Goal: Transaction & Acquisition: Book appointment/travel/reservation

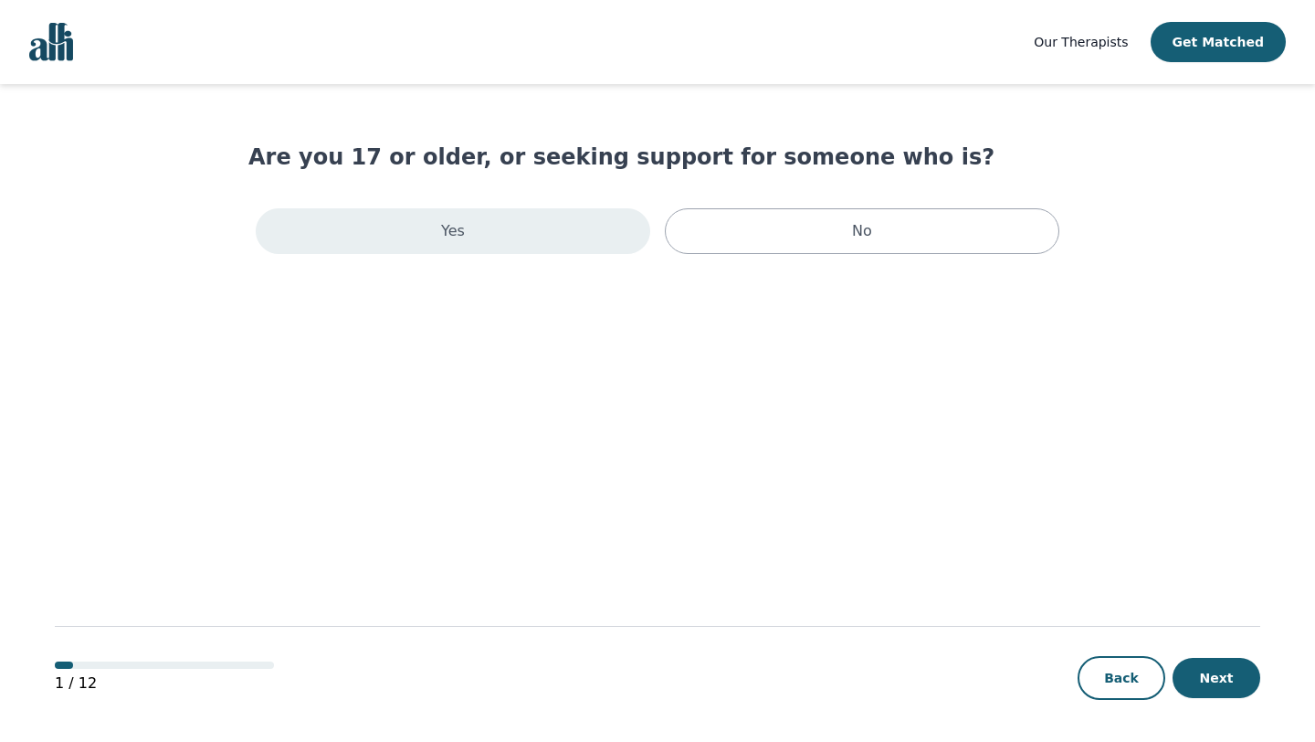
click at [377, 227] on div "Yes" at bounding box center [453, 231] width 395 height 46
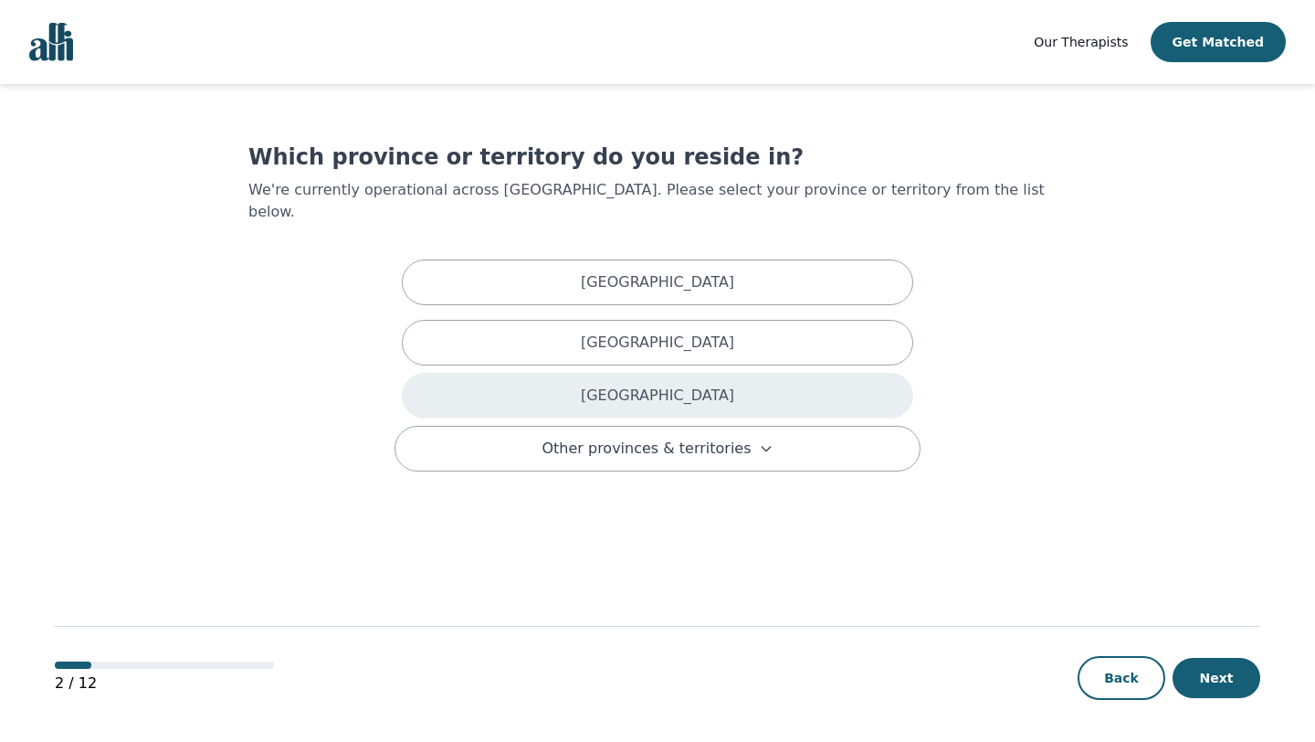
click at [597, 393] on div "[GEOGRAPHIC_DATA]" at bounding box center [657, 396] width 511 height 46
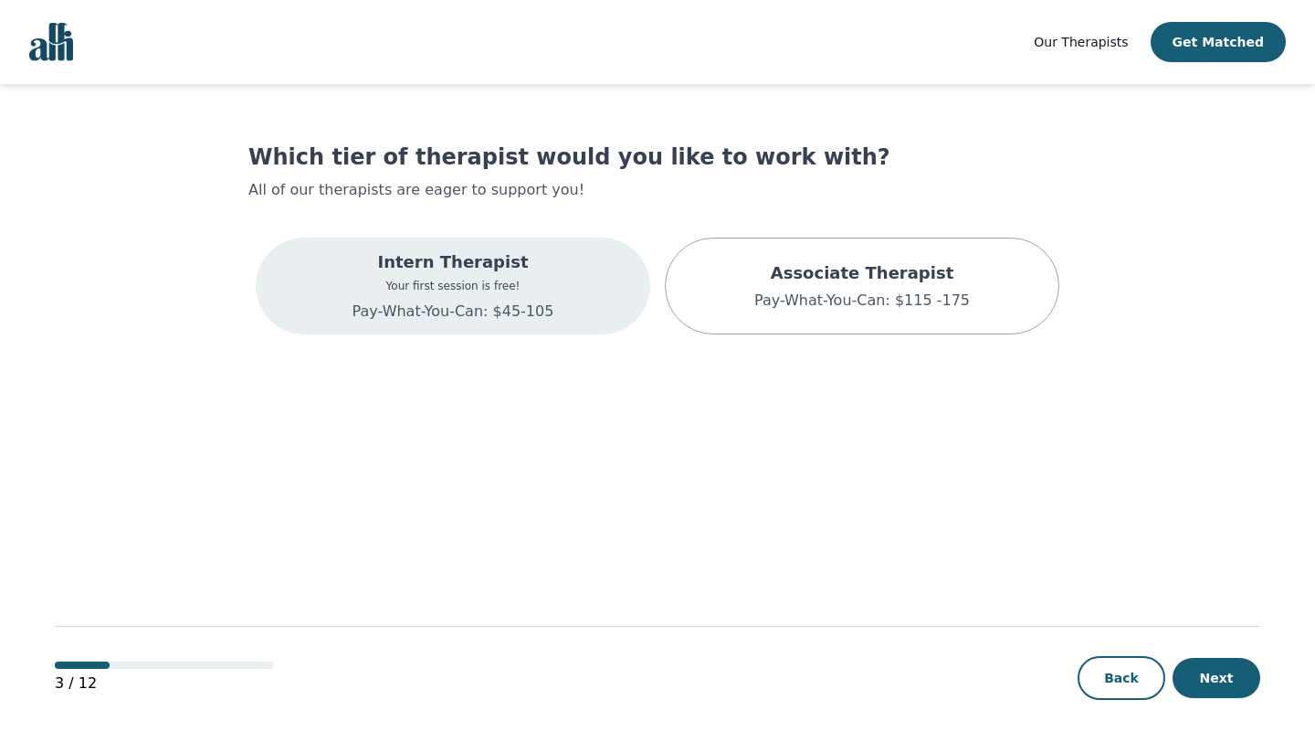
click at [466, 283] on p "Your first session is free!" at bounding box center [454, 286] width 202 height 15
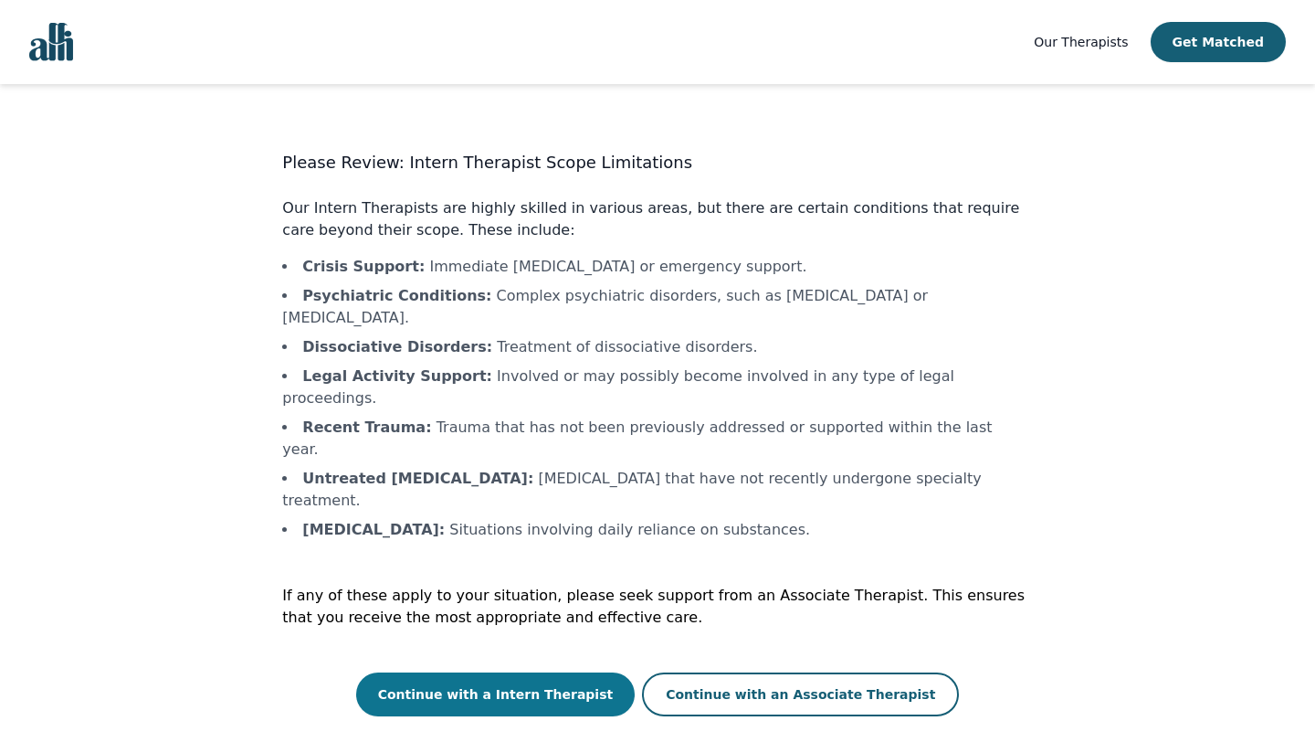
click at [504, 672] on button "Continue with a Intern Therapist" at bounding box center [495, 694] width 279 height 44
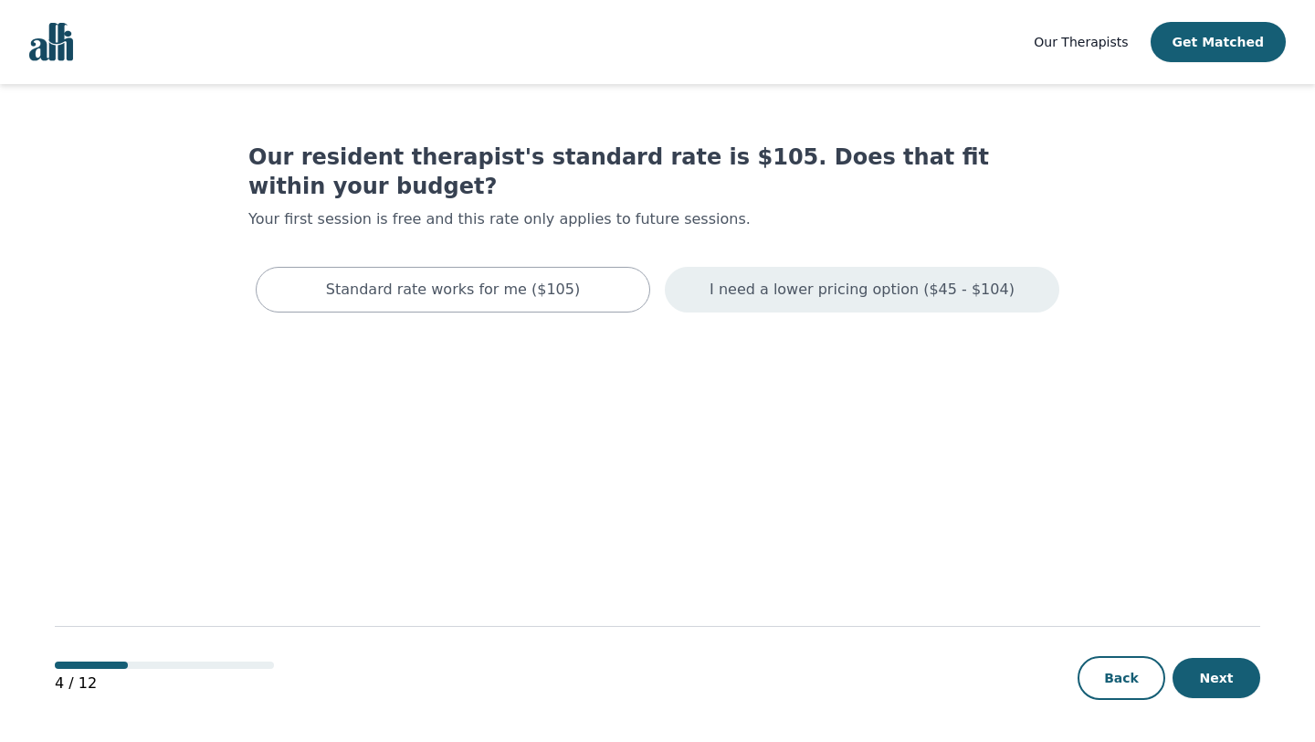
click at [832, 279] on p "I need a lower pricing option ($45 - $104)" at bounding box center [862, 290] width 305 height 22
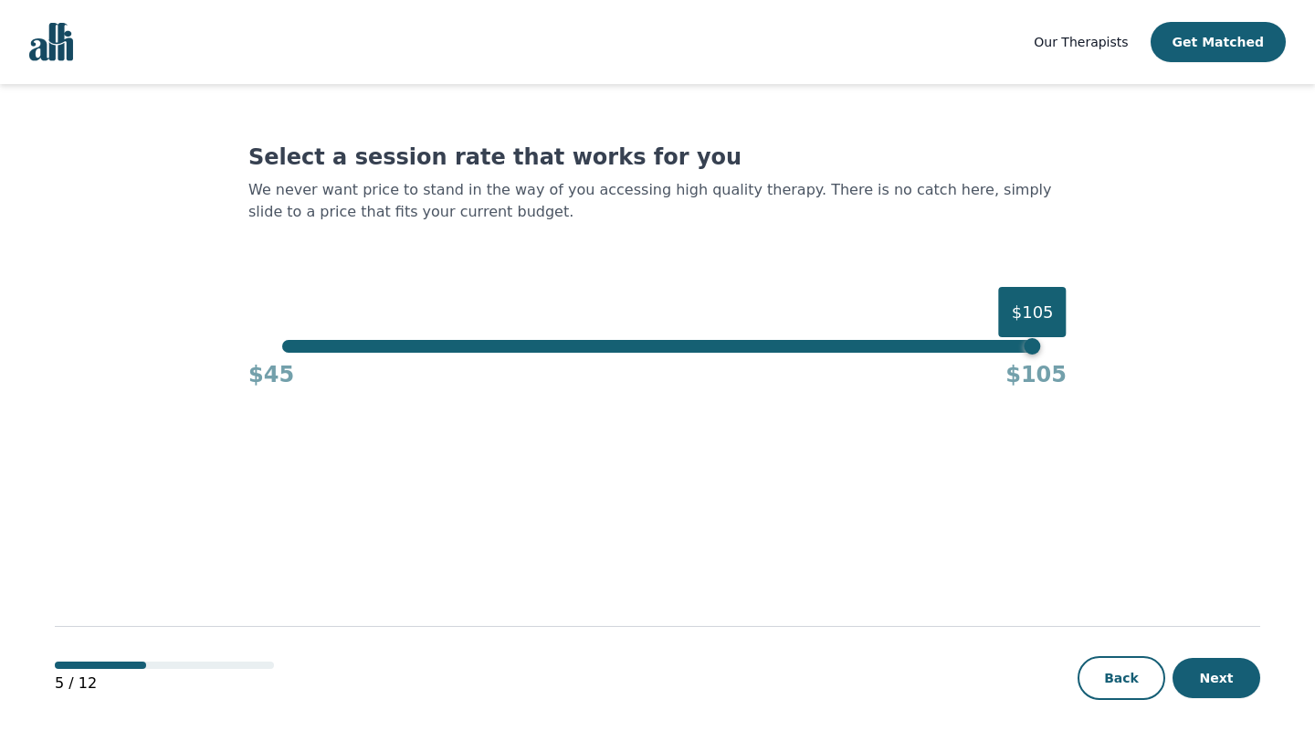
click at [1042, 354] on div "$45 $105" at bounding box center [657, 371] width 818 height 37
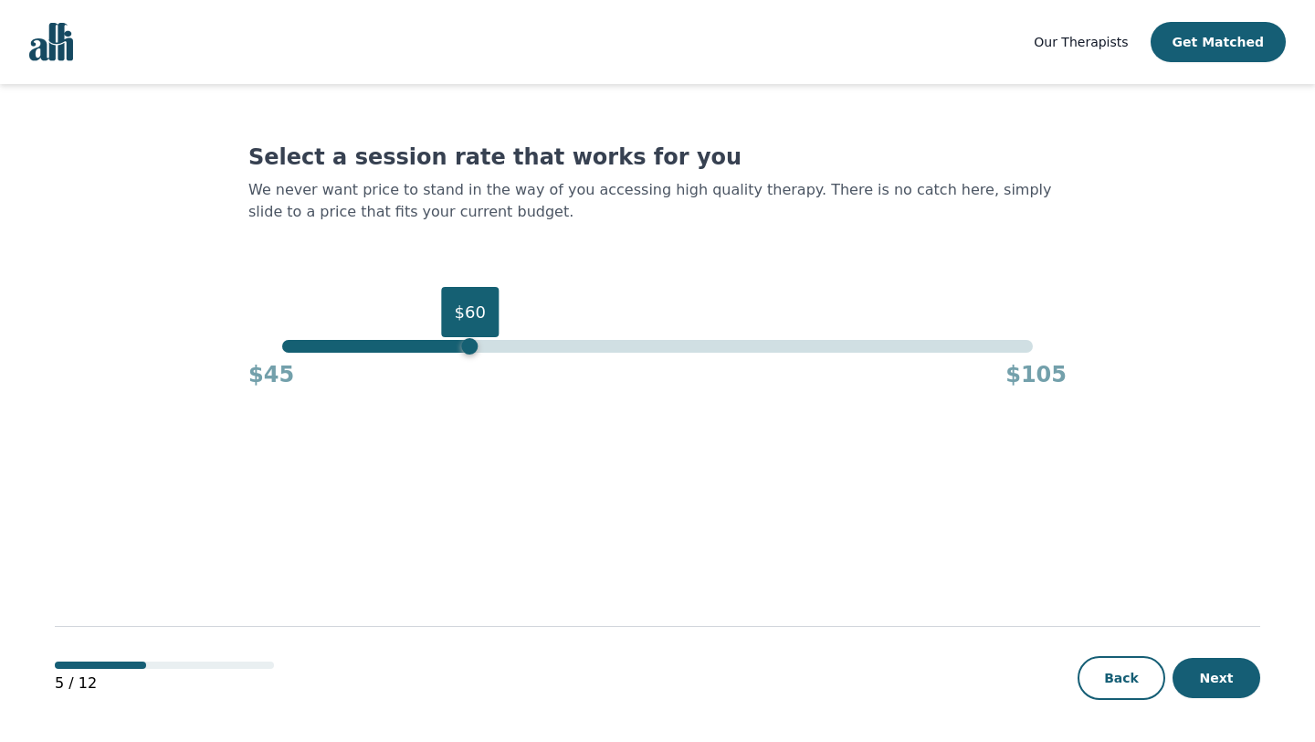
drag, startPoint x: 1031, startPoint y: 346, endPoint x: 469, endPoint y: 363, distance: 562.0
click at [469, 363] on div "$60 $45 $105" at bounding box center [657, 364] width 818 height 49
click at [1207, 689] on button "Next" at bounding box center [1217, 678] width 88 height 40
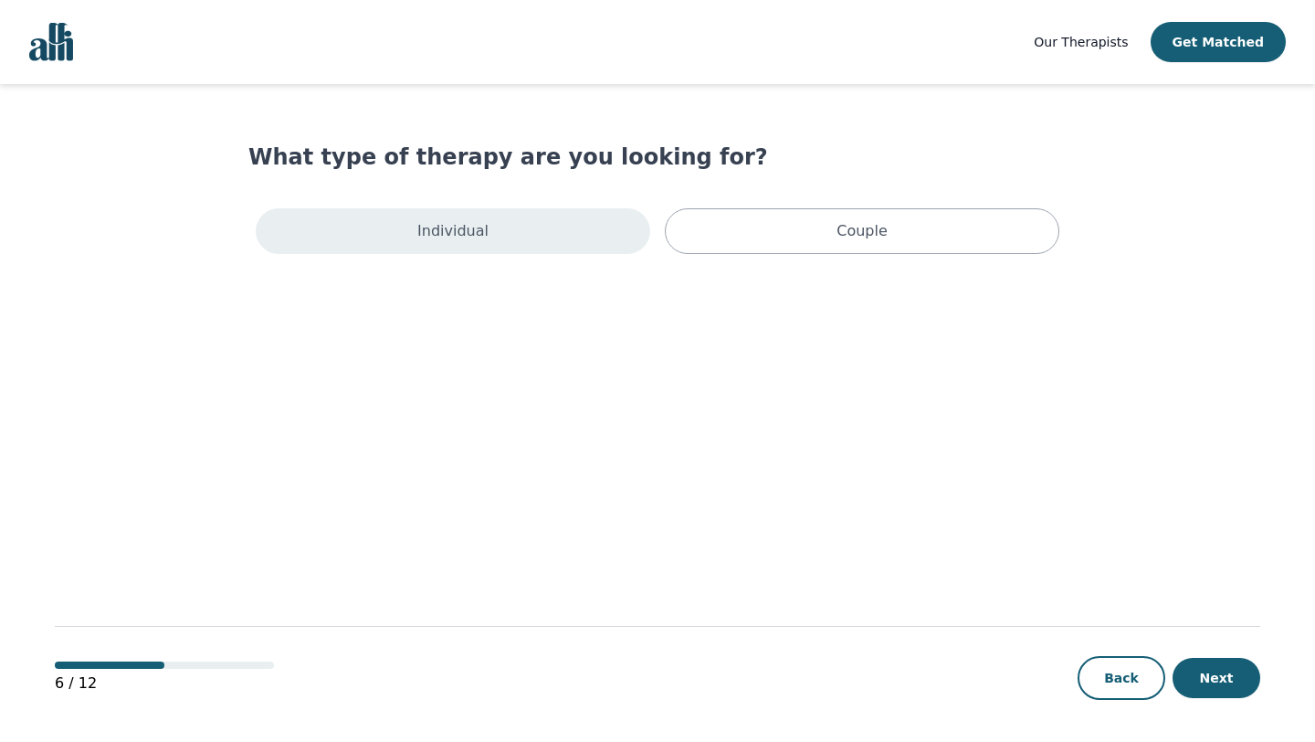
click at [498, 248] on div "Individual" at bounding box center [453, 231] width 395 height 46
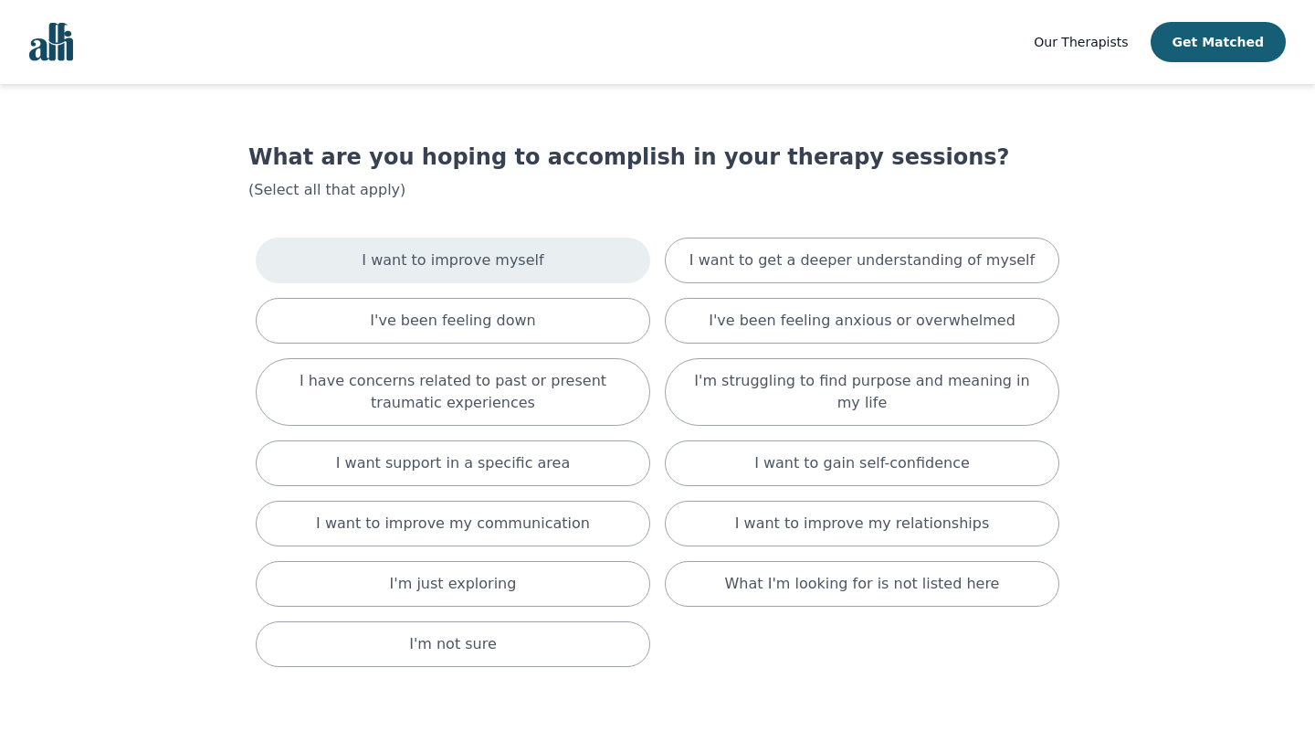
click at [496, 266] on p "I want to improve myself" at bounding box center [453, 260] width 182 height 22
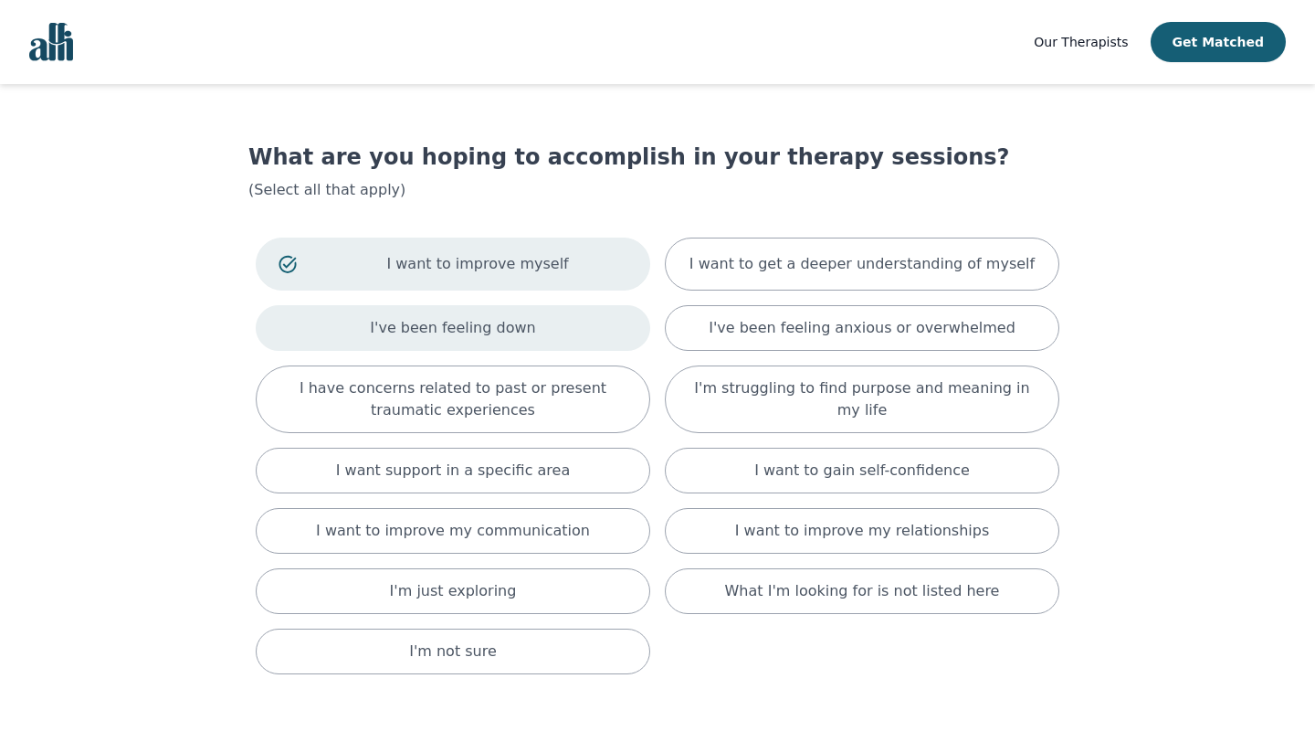
click at [478, 338] on p "I've been feeling down" at bounding box center [452, 328] width 165 height 22
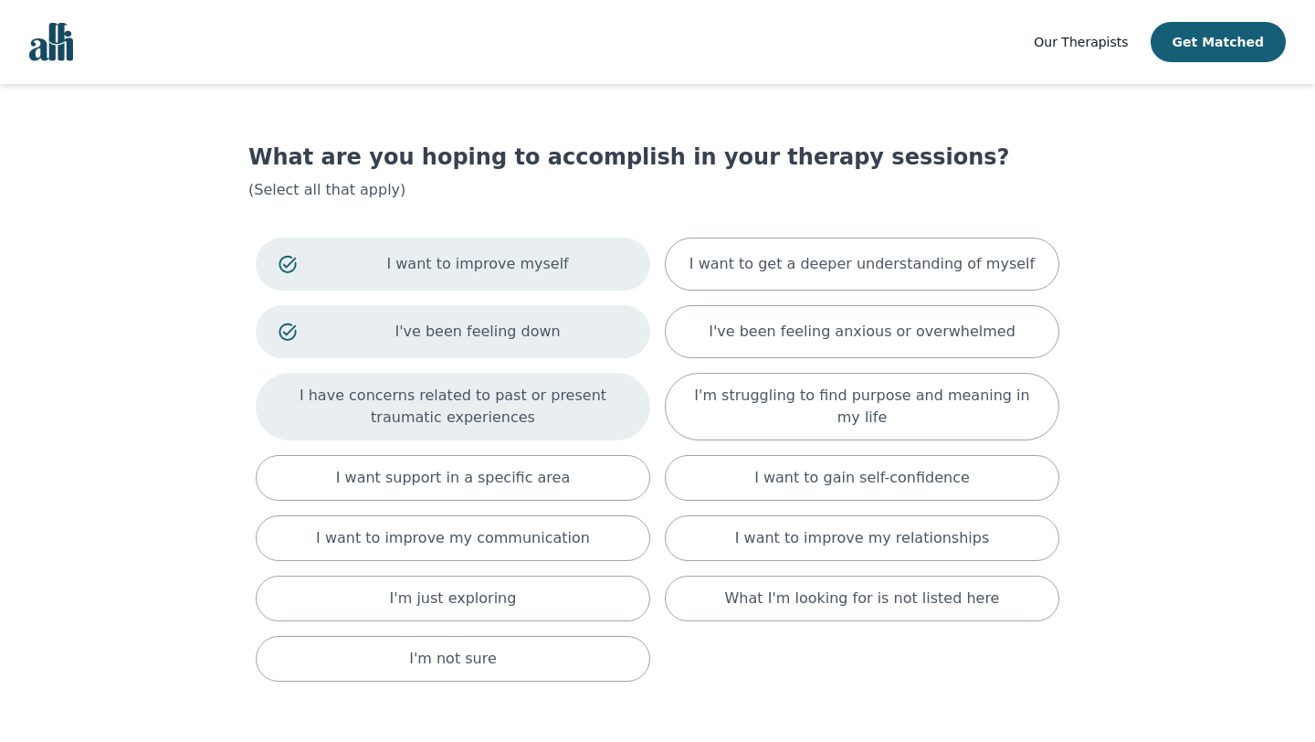
click at [441, 416] on p "I have concerns related to past or present traumatic experiences" at bounding box center [453, 407] width 349 height 44
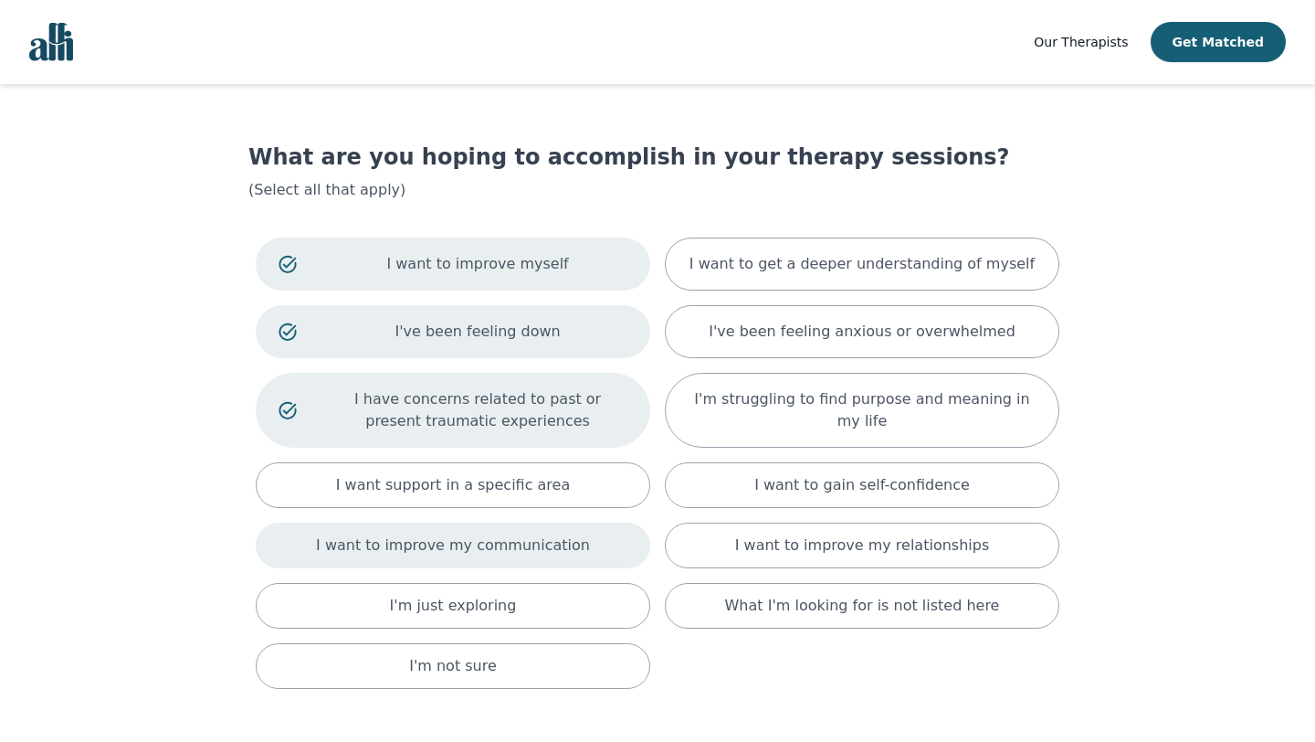
click at [446, 549] on p "I want to improve my communication" at bounding box center [453, 545] width 274 height 22
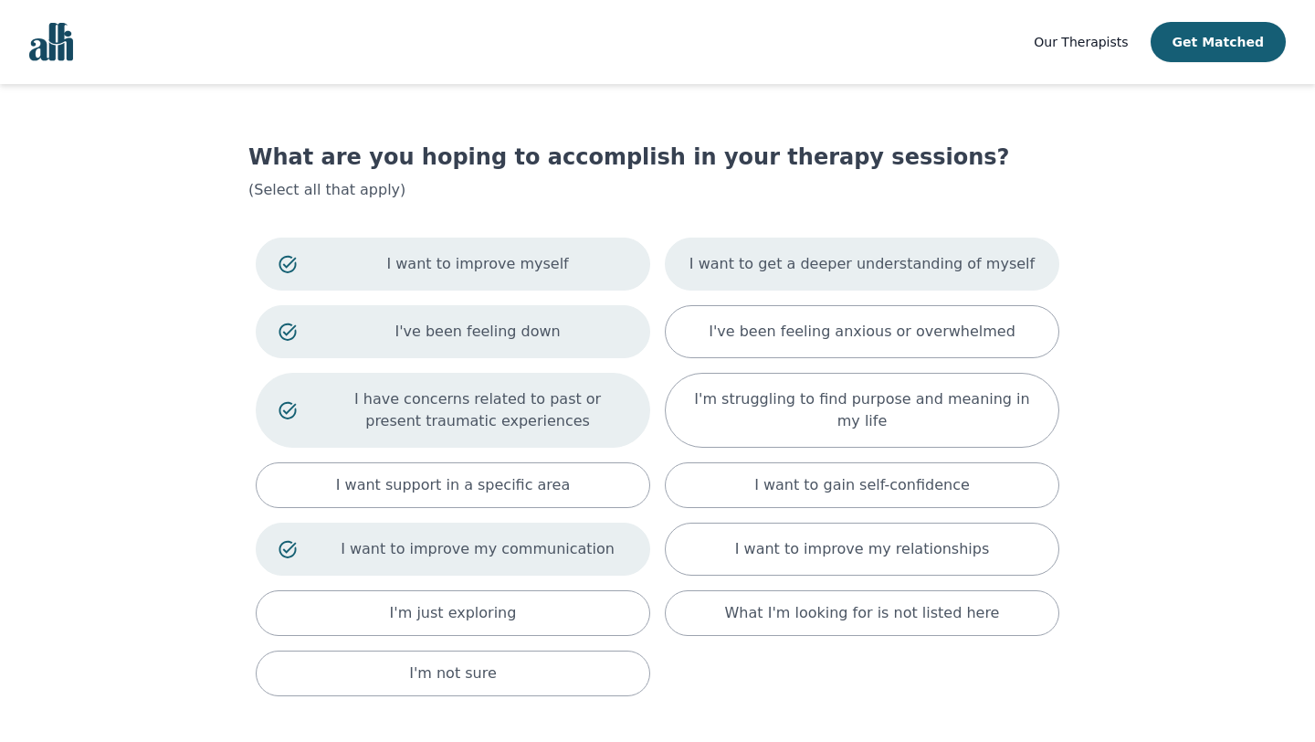
click at [912, 269] on p "I want to get a deeper understanding of myself" at bounding box center [862, 264] width 345 height 22
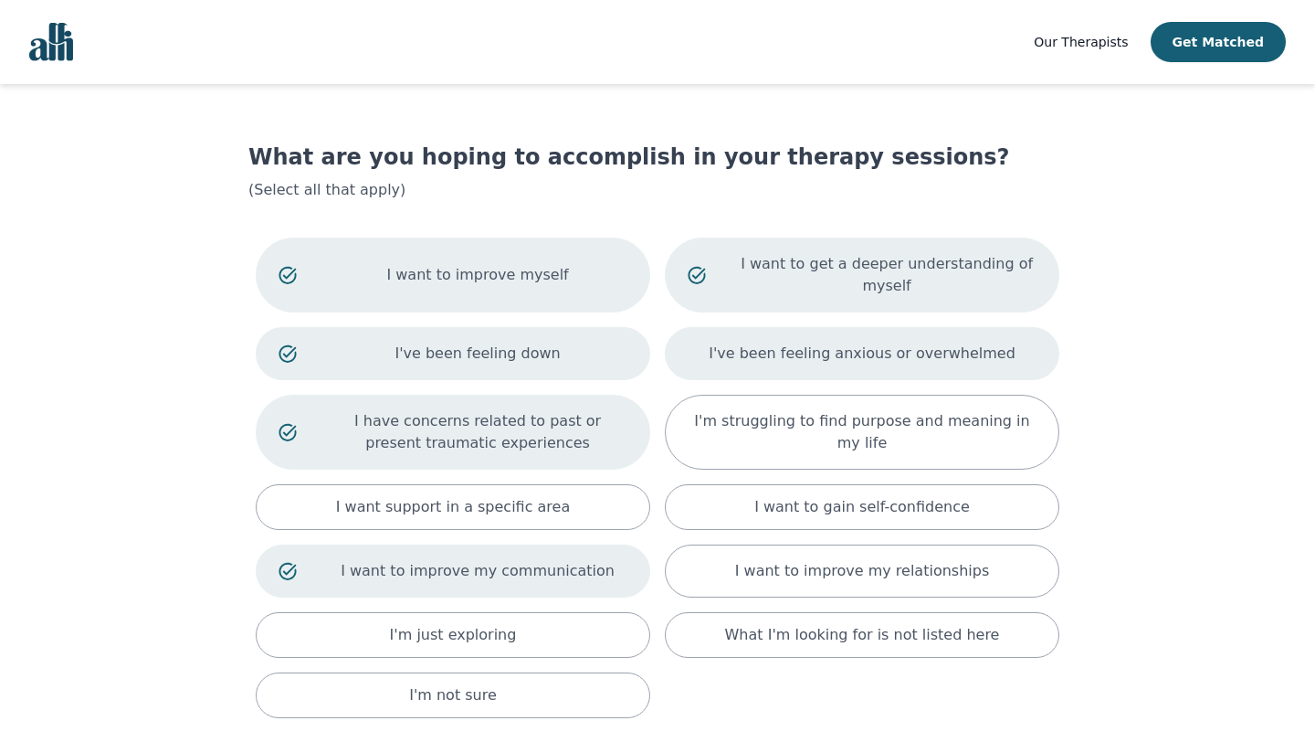
scroll to position [127, 0]
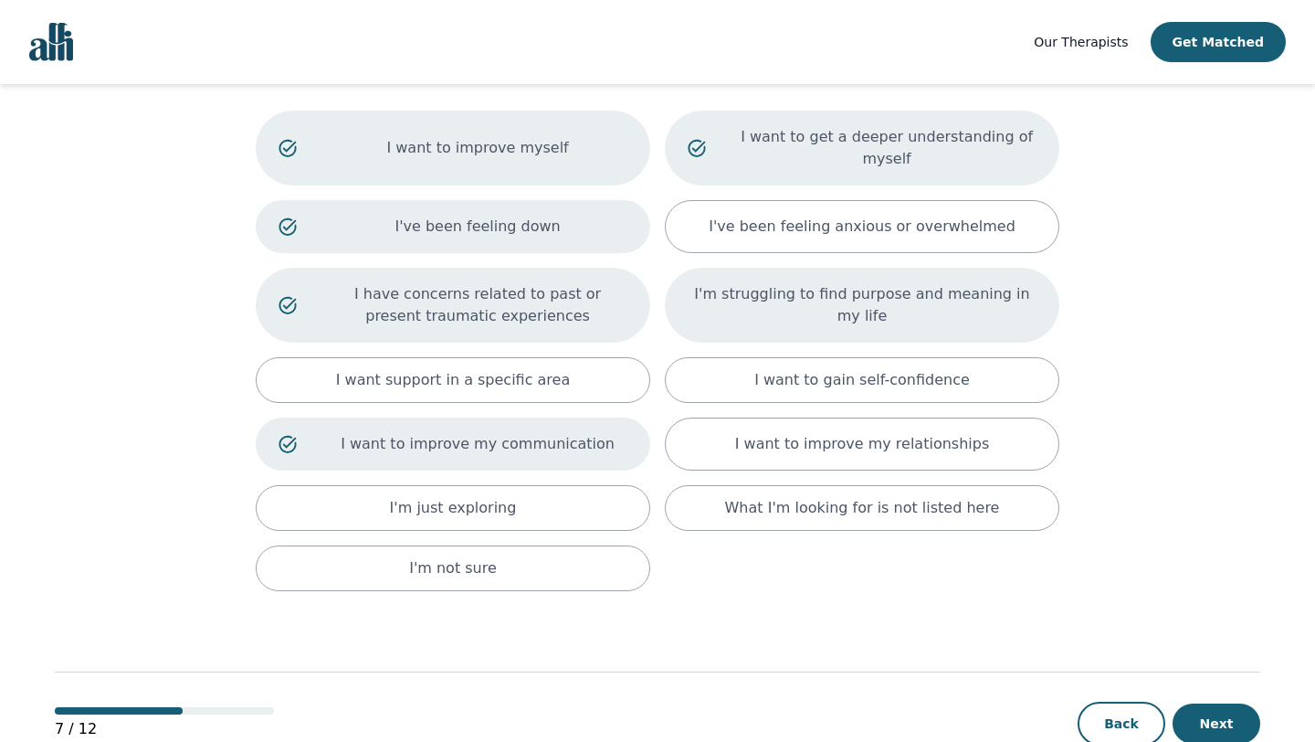
click at [872, 320] on div "I'm struggling to find purpose and meaning in my life" at bounding box center [862, 305] width 395 height 75
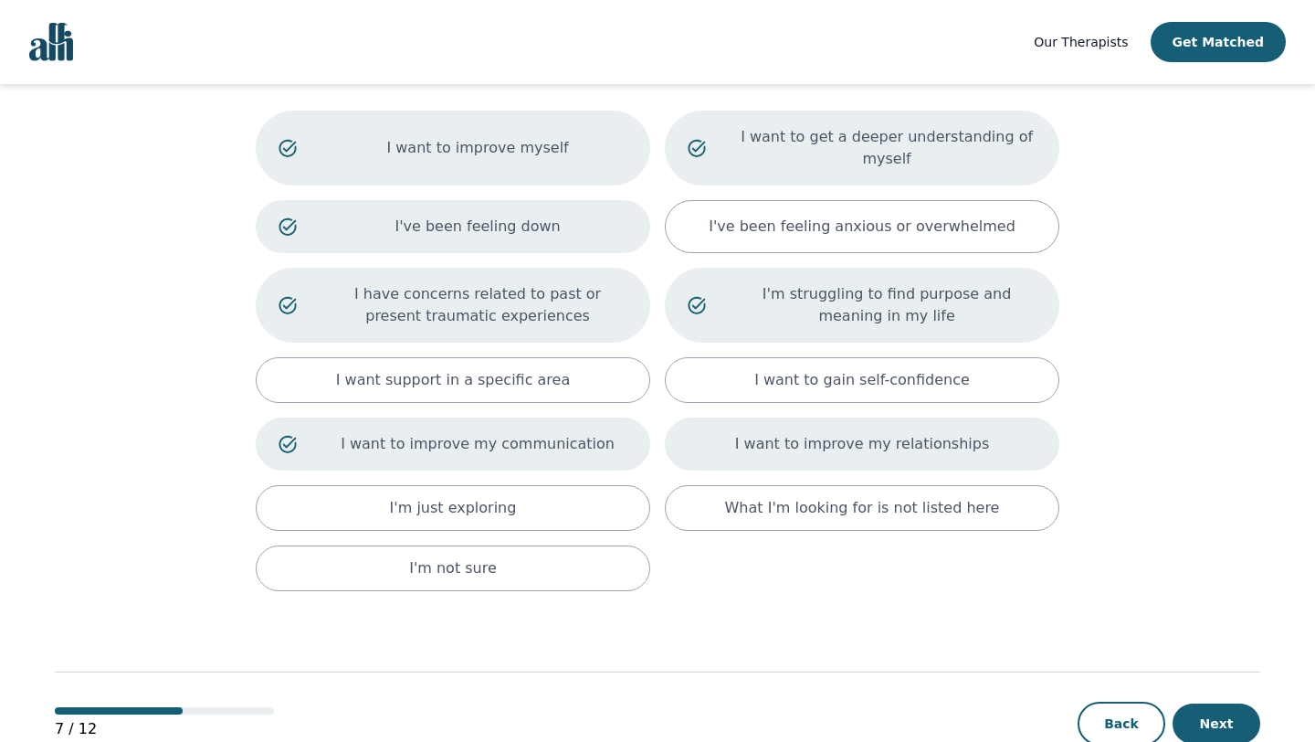
click at [855, 459] on div "I want to improve my relationships" at bounding box center [862, 443] width 395 height 53
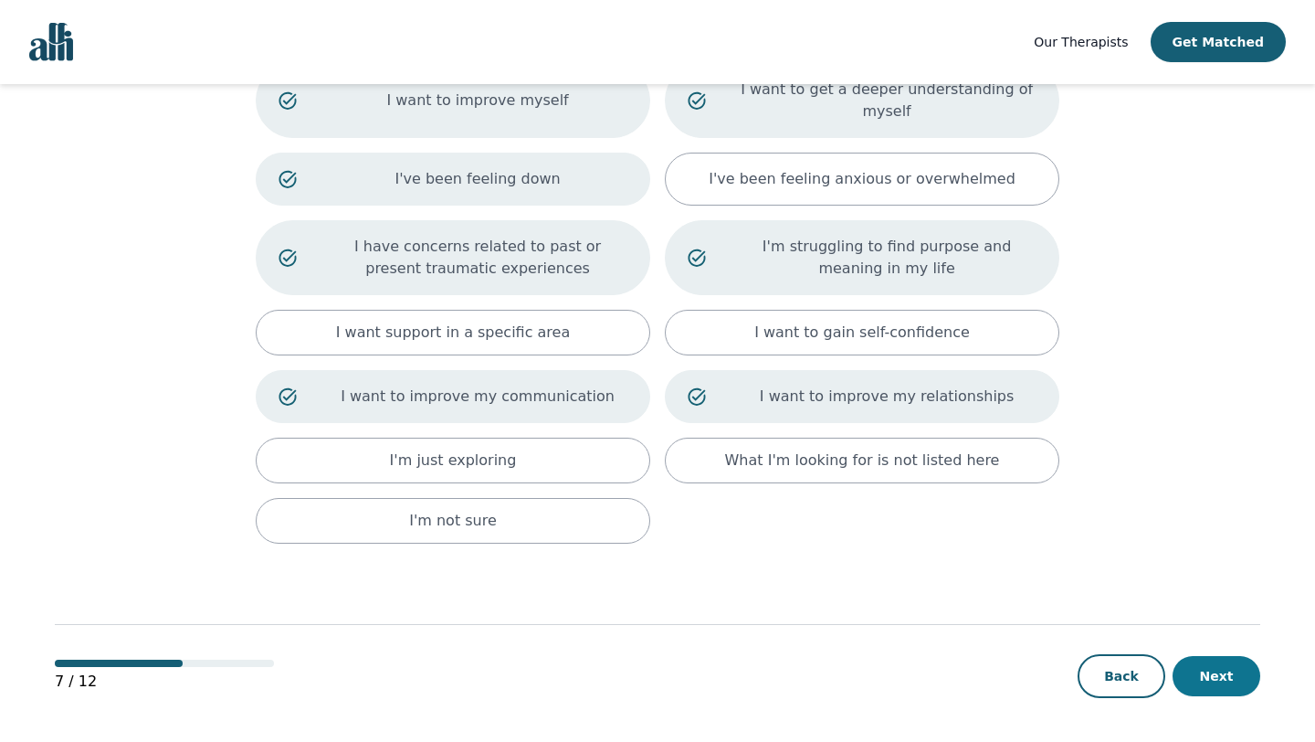
click at [1215, 681] on button "Next" at bounding box center [1217, 676] width 88 height 40
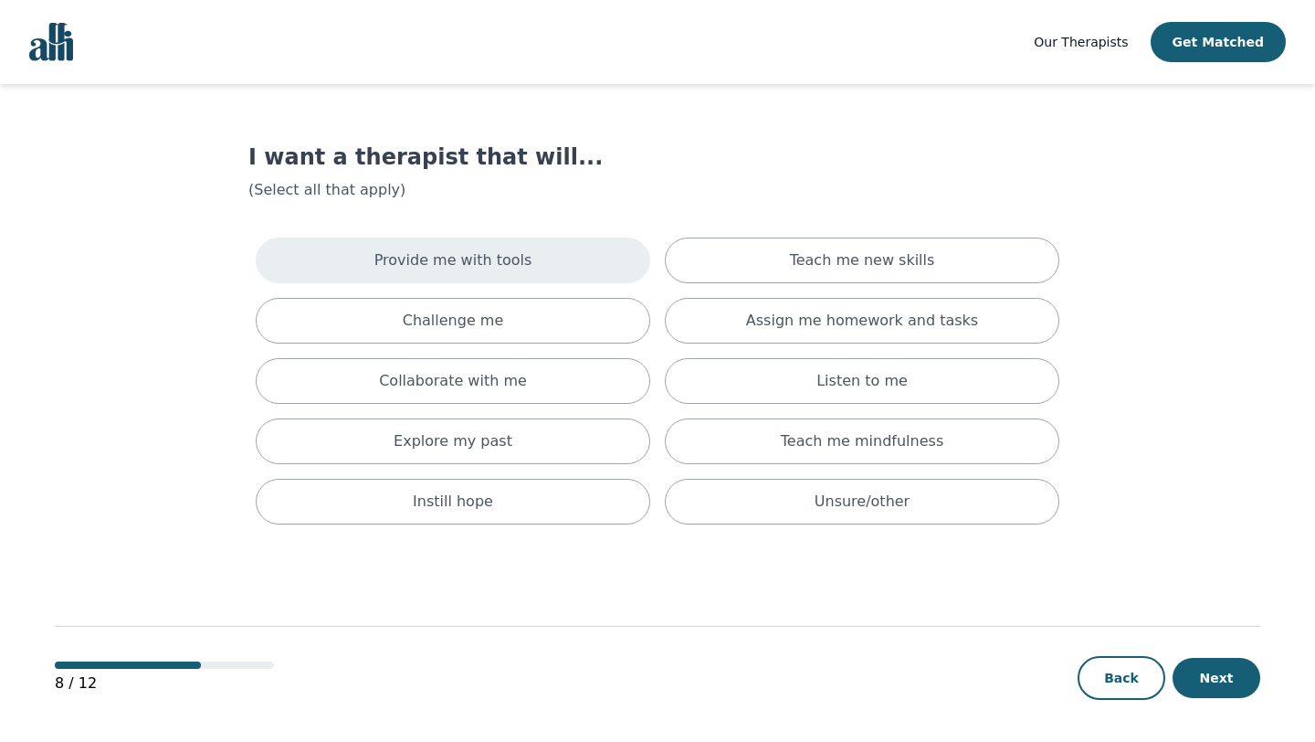
click at [507, 265] on p "Provide me with tools" at bounding box center [453, 260] width 158 height 22
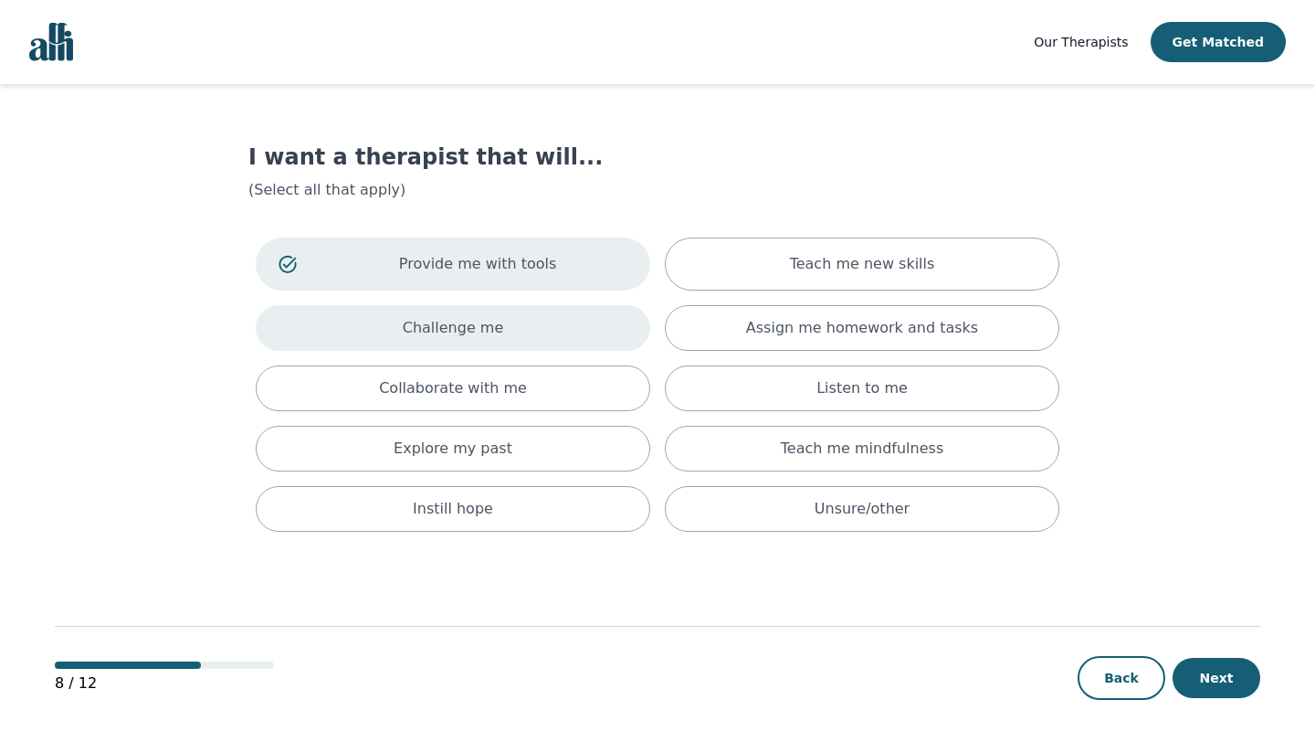
click at [483, 323] on p "Challenge me" at bounding box center [453, 328] width 101 height 22
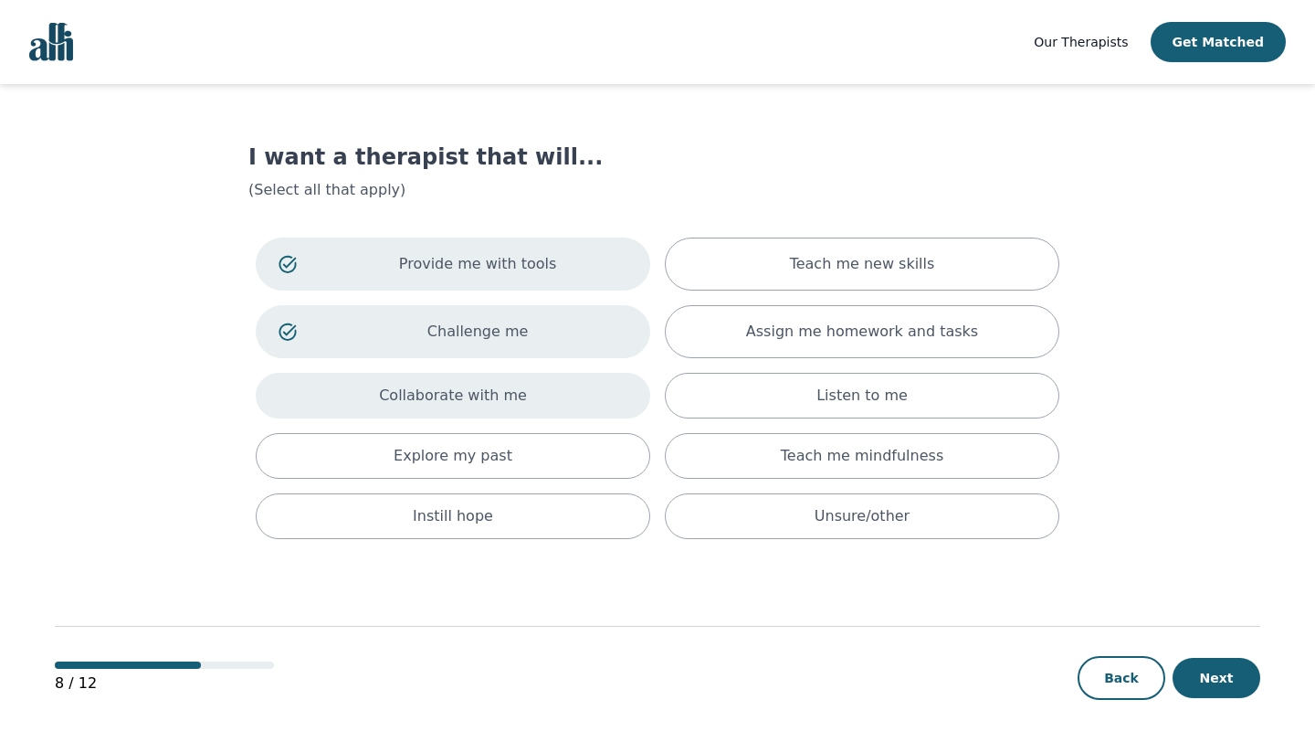
click at [448, 408] on div "Collaborate with me" at bounding box center [453, 396] width 395 height 46
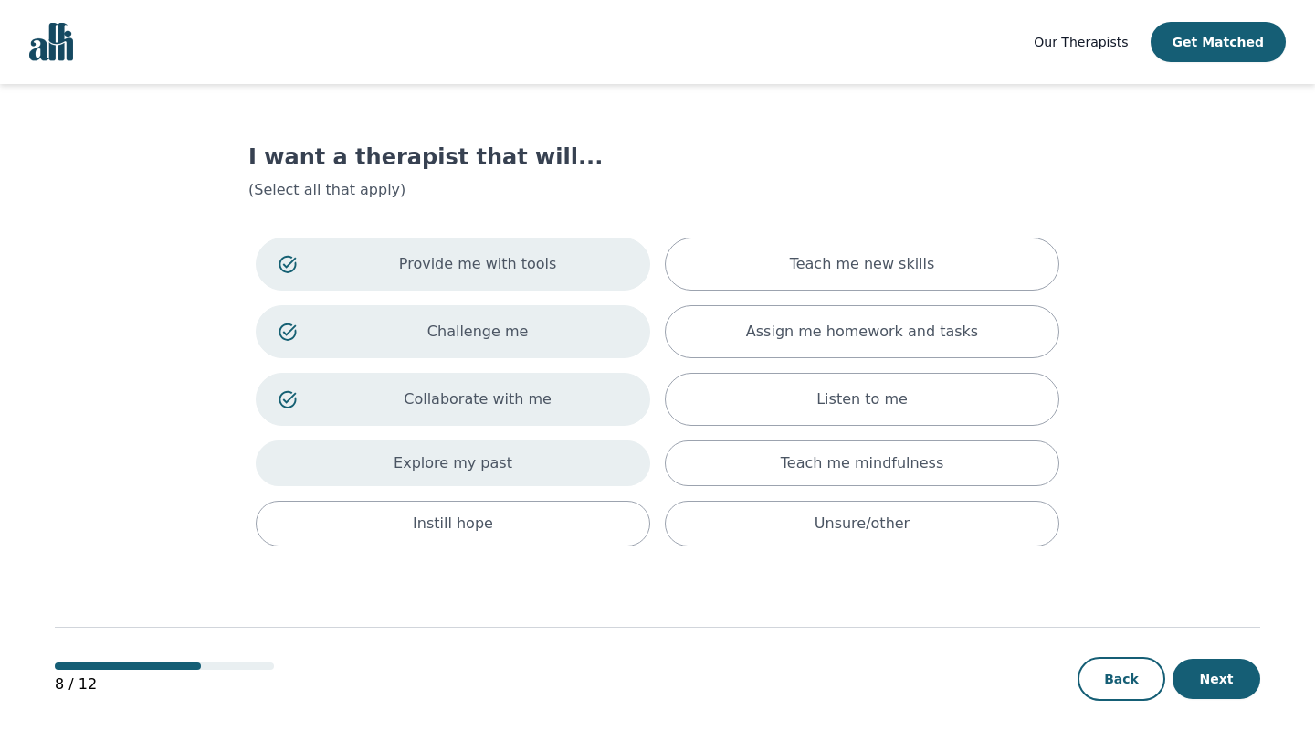
click at [433, 463] on p "Explore my past" at bounding box center [453, 463] width 119 height 22
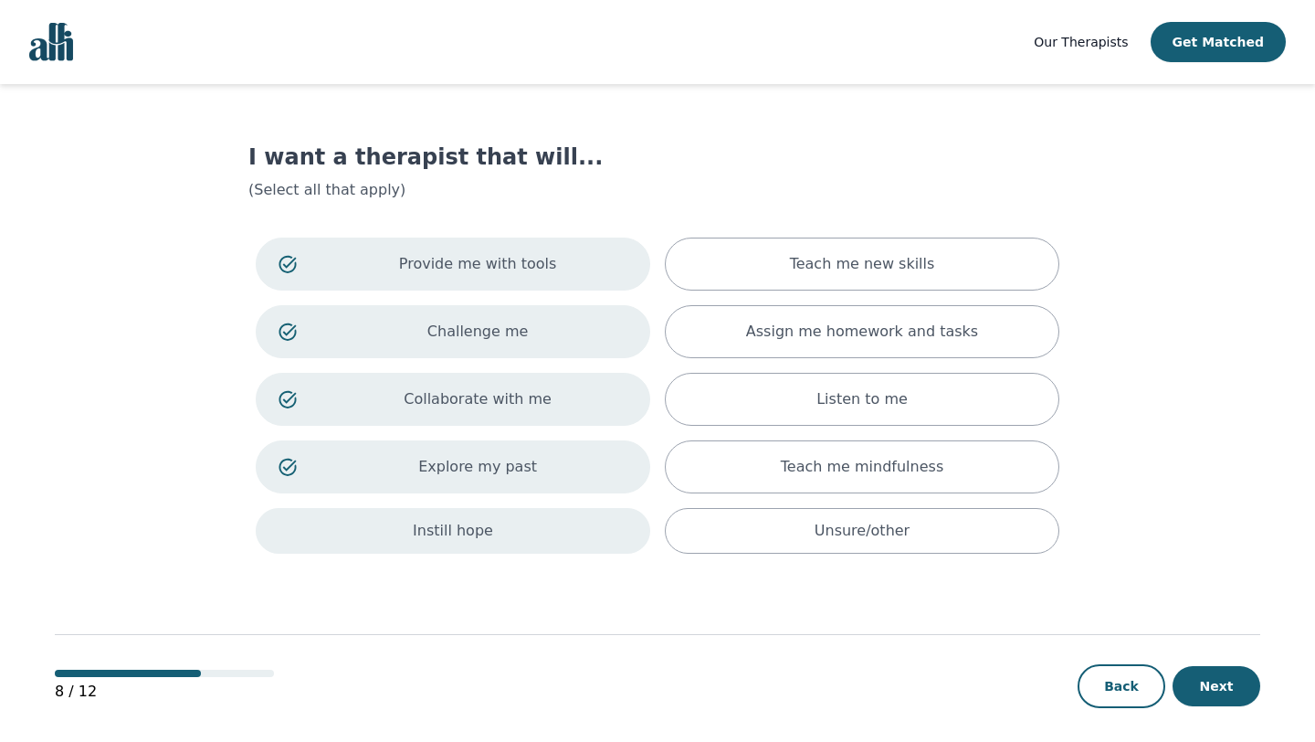
click at [454, 528] on p "Instill hope" at bounding box center [453, 531] width 80 height 22
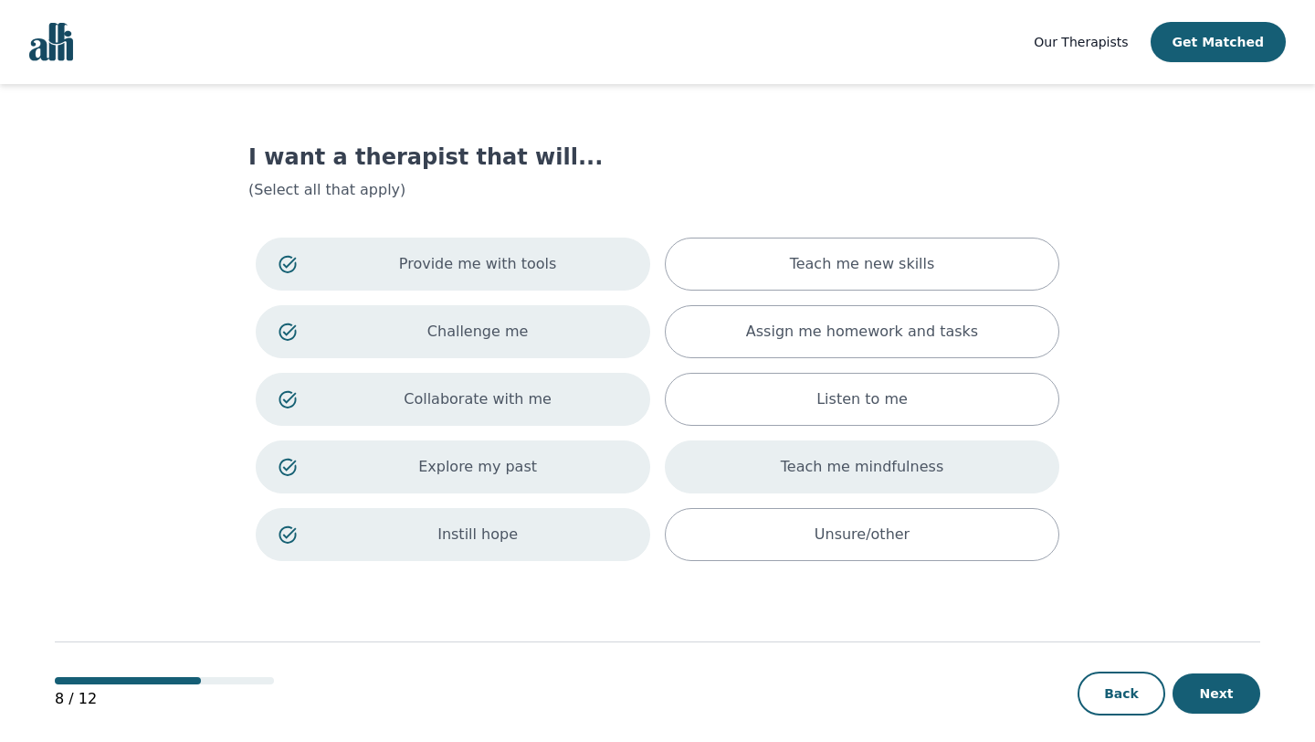
click at [840, 469] on p "Teach me mindfulness" at bounding box center [862, 467] width 163 height 22
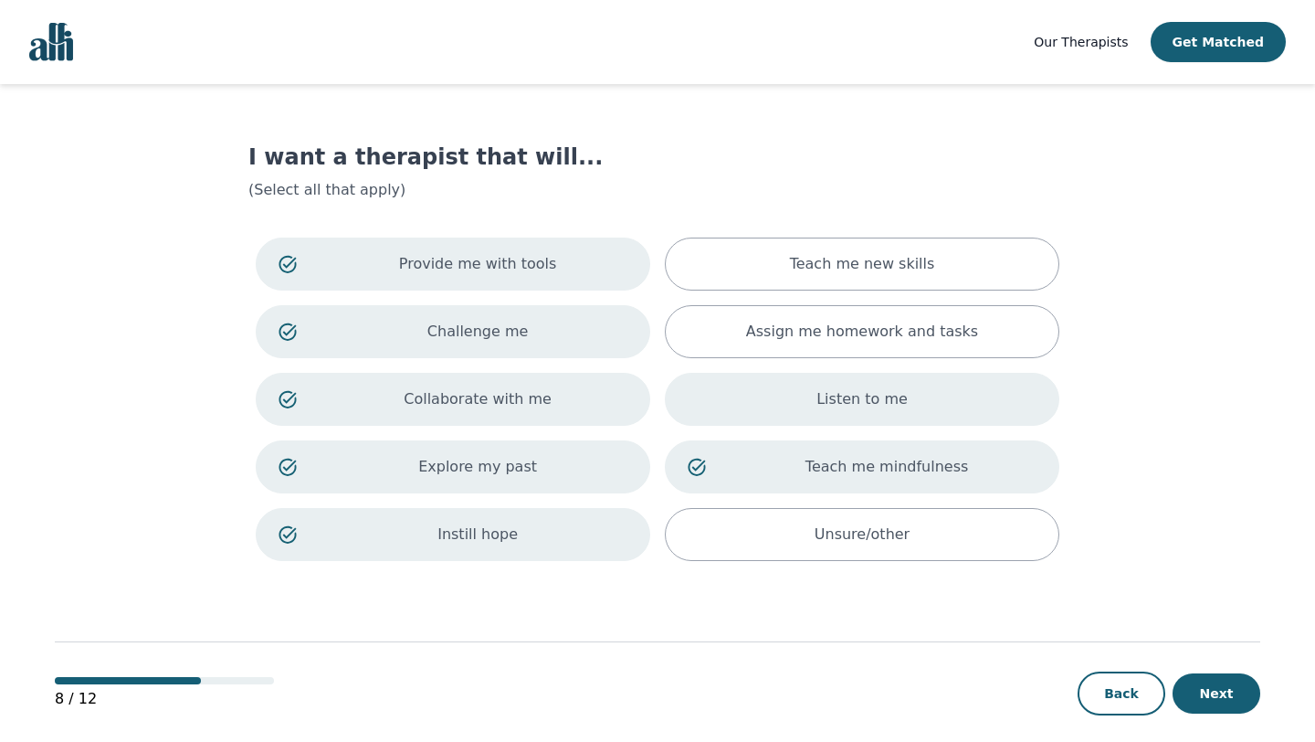
click at [841, 410] on div "Listen to me" at bounding box center [862, 399] width 395 height 53
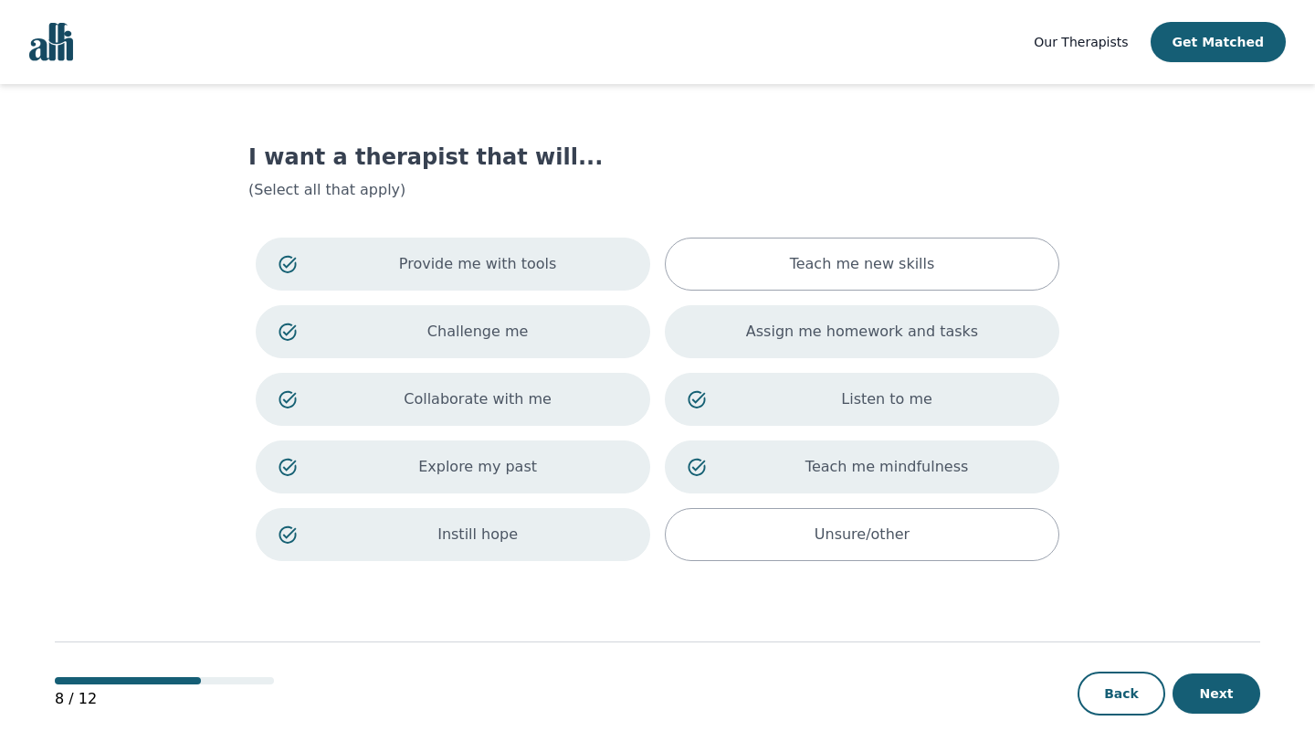
click at [843, 328] on p "Assign me homework and tasks" at bounding box center [862, 332] width 232 height 22
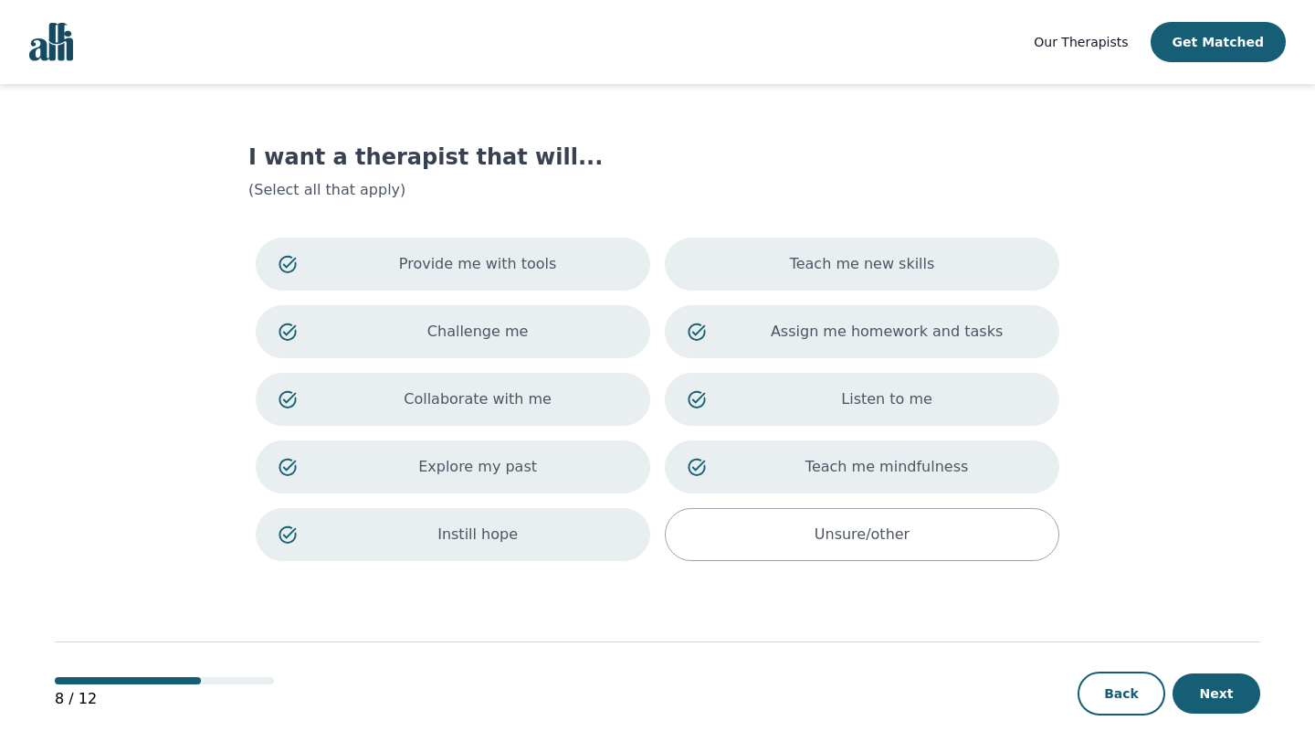
click at [839, 258] on p "Teach me new skills" at bounding box center [862, 264] width 145 height 22
click at [1186, 685] on button "Next" at bounding box center [1217, 693] width 88 height 40
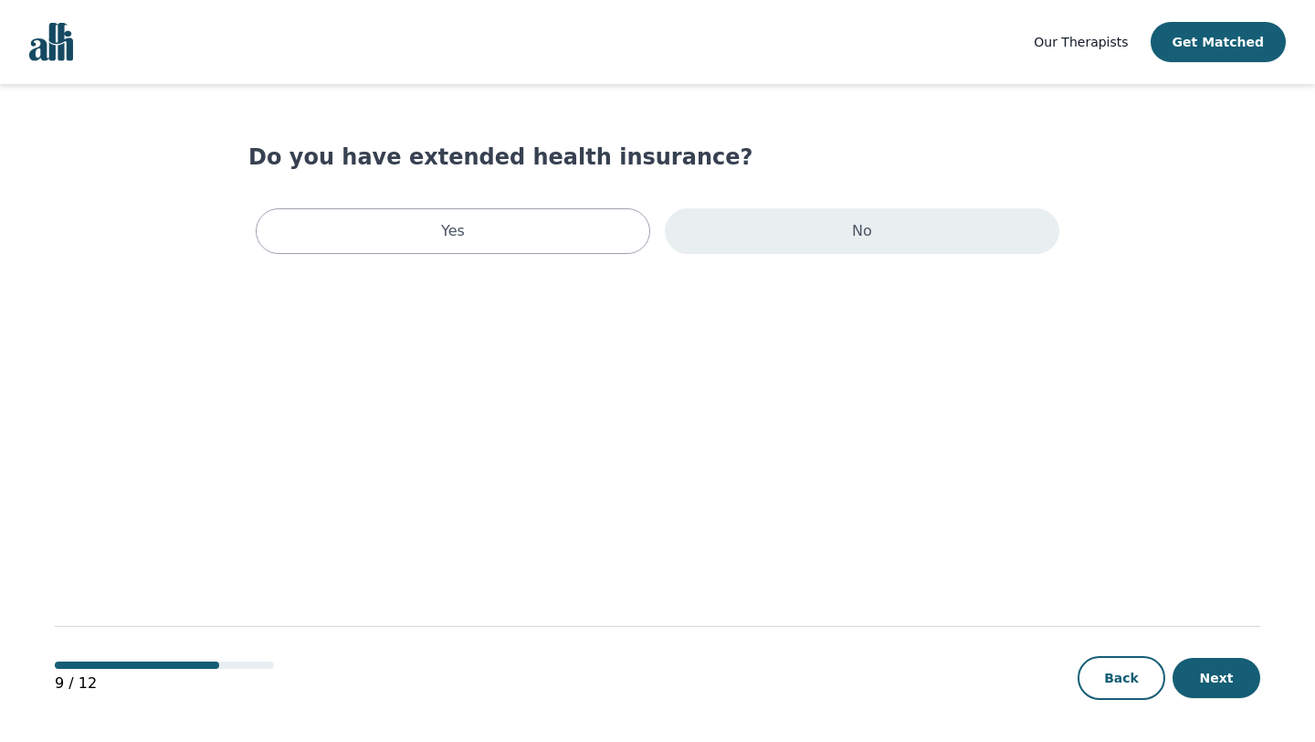
click at [823, 244] on div "No" at bounding box center [862, 231] width 395 height 46
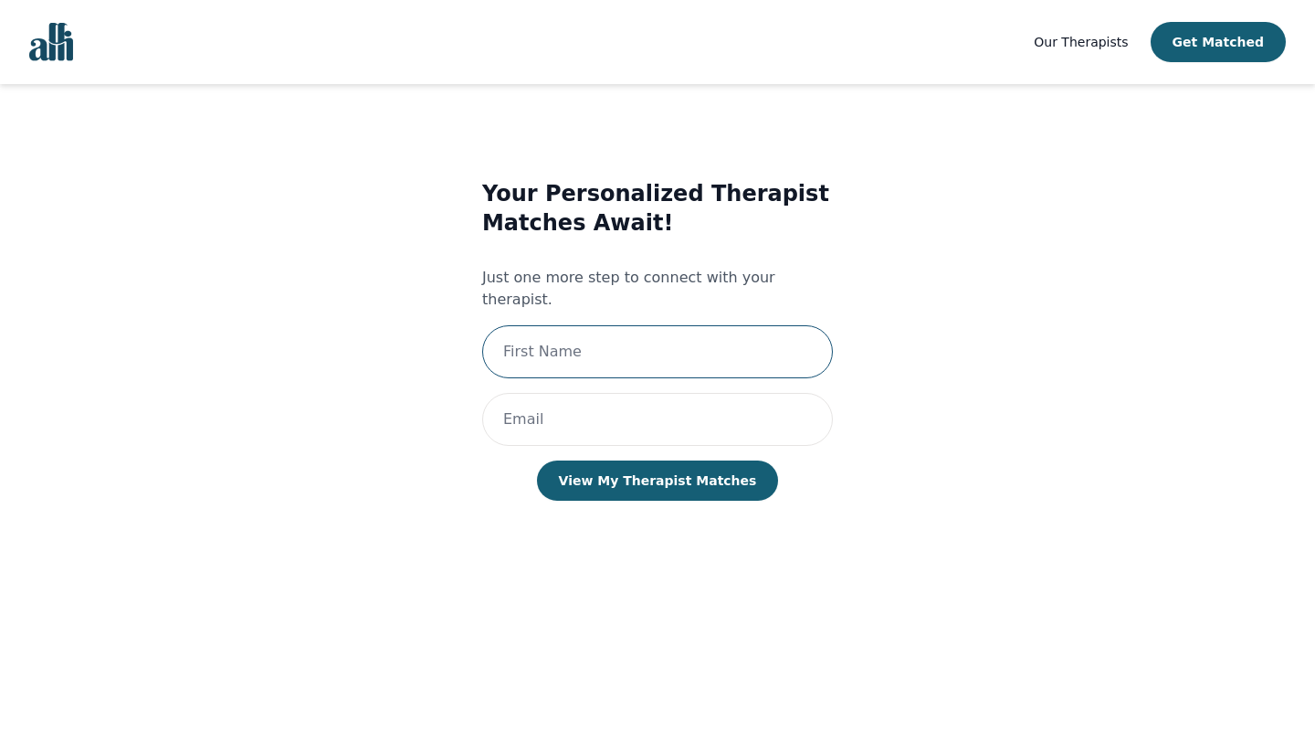
click at [594, 325] on input "text" at bounding box center [657, 351] width 351 height 53
type input "[PERSON_NAME]"
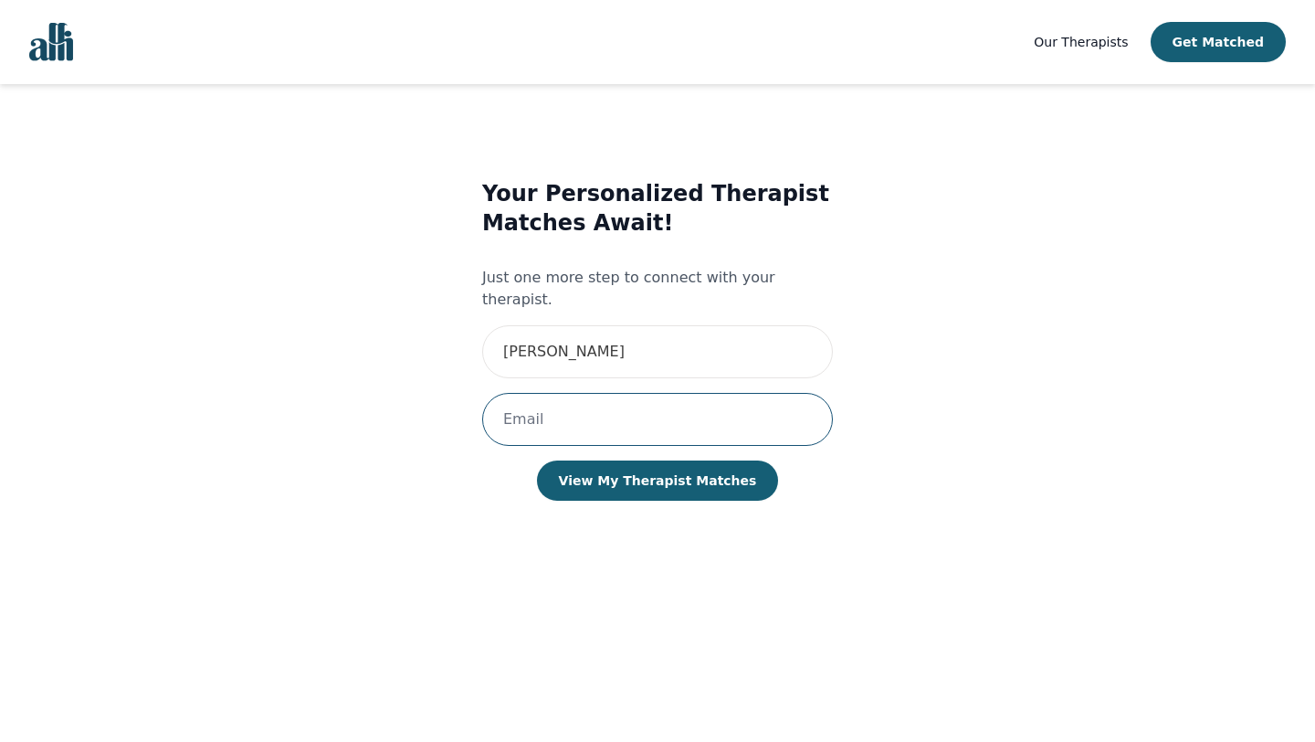
click at [595, 406] on input "email" at bounding box center [657, 419] width 351 height 53
type input "[EMAIL_ADDRESS][DOMAIN_NAME]"
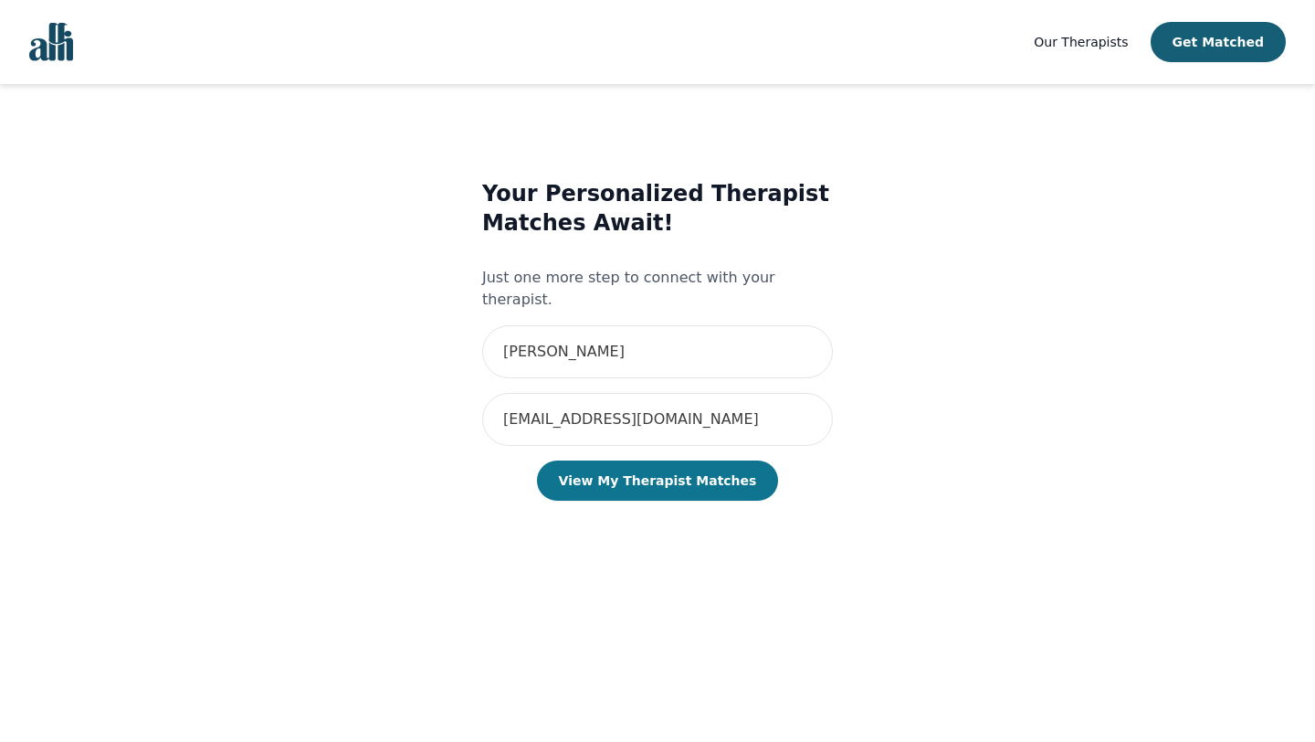
click at [632, 462] on button "View My Therapist Matches" at bounding box center [658, 480] width 242 height 40
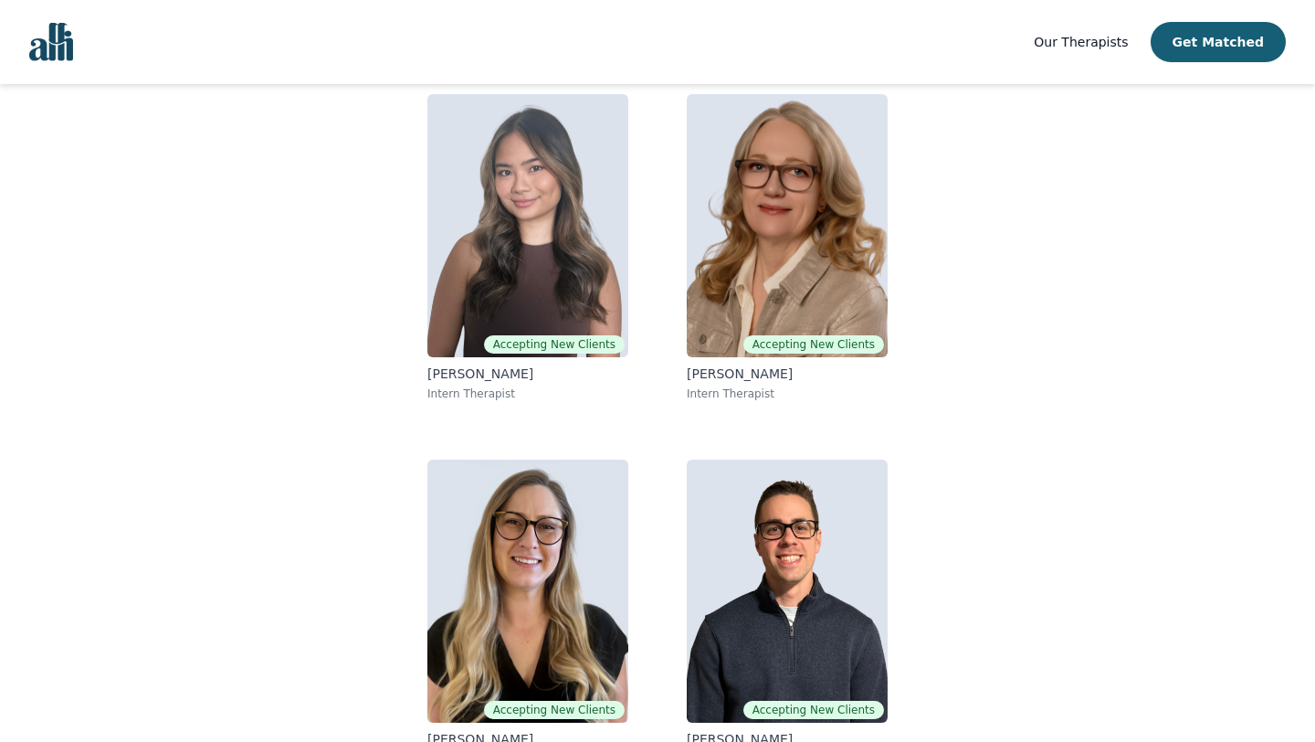
scroll to position [212, 0]
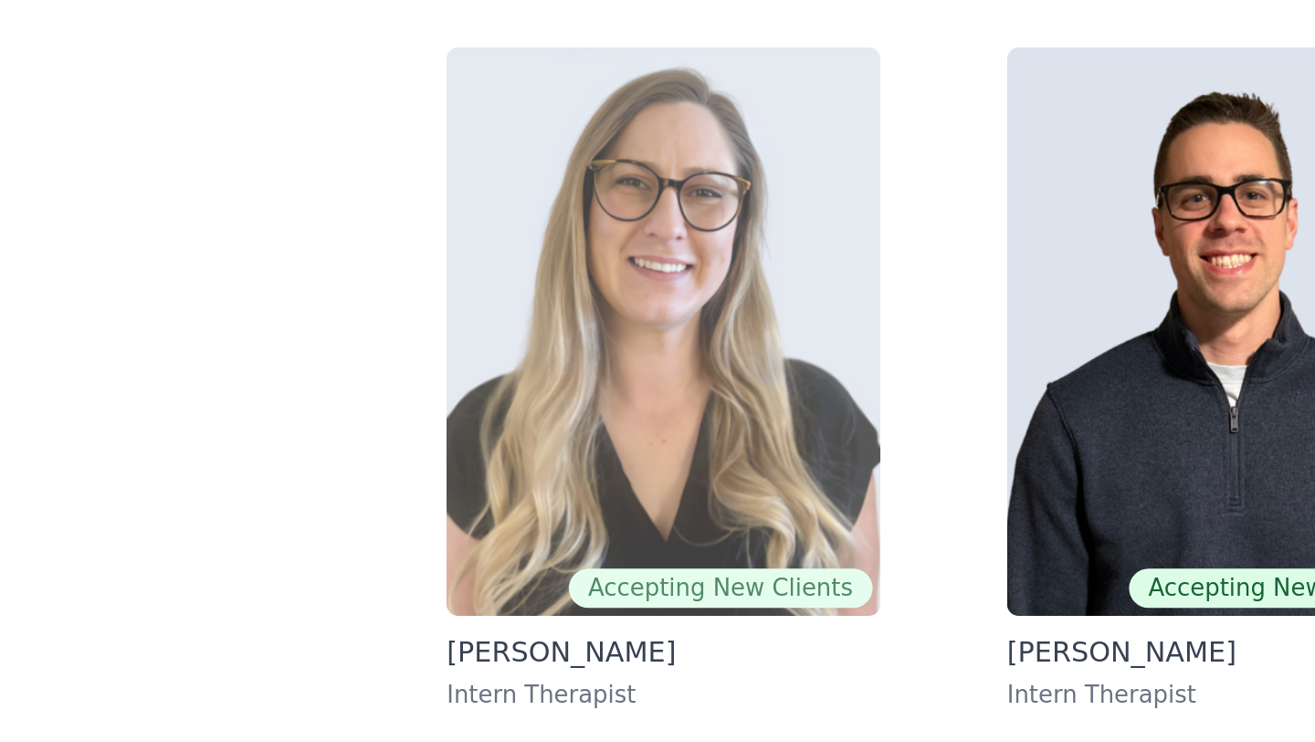
click at [524, 536] on img at bounding box center [527, 551] width 201 height 263
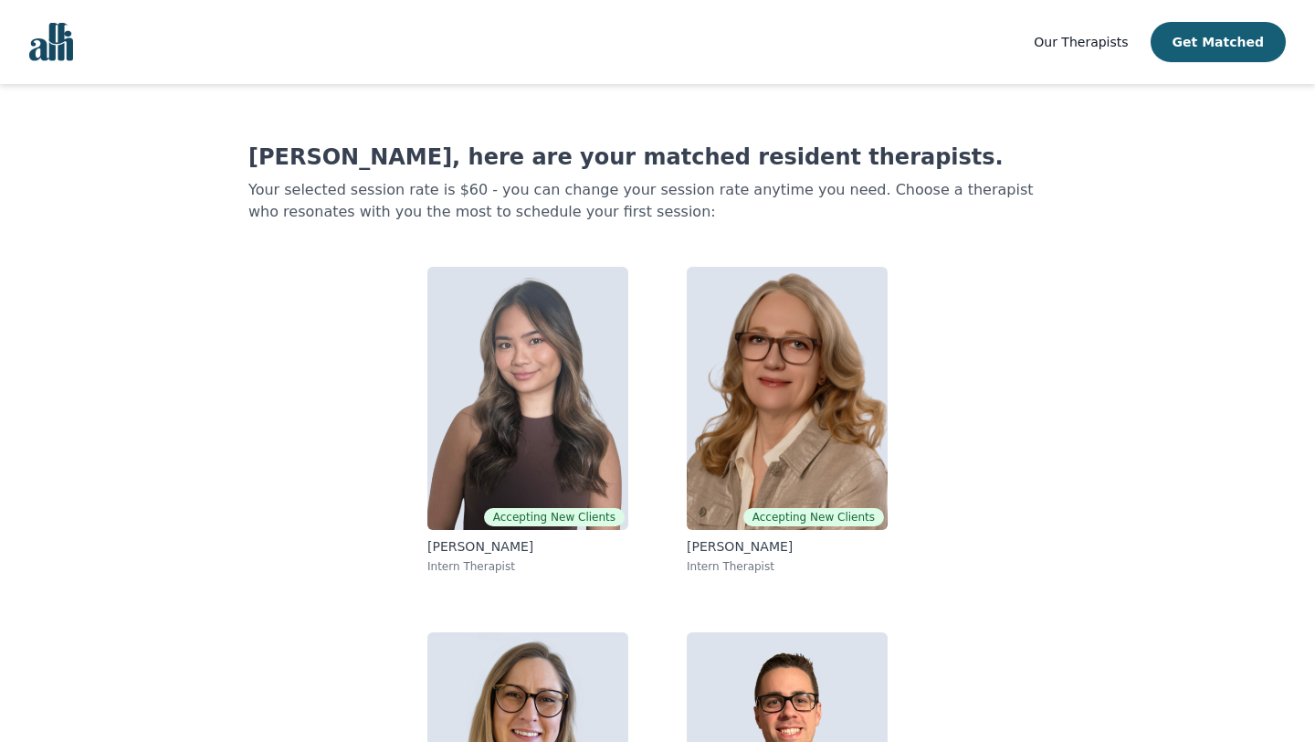
scroll to position [155, 0]
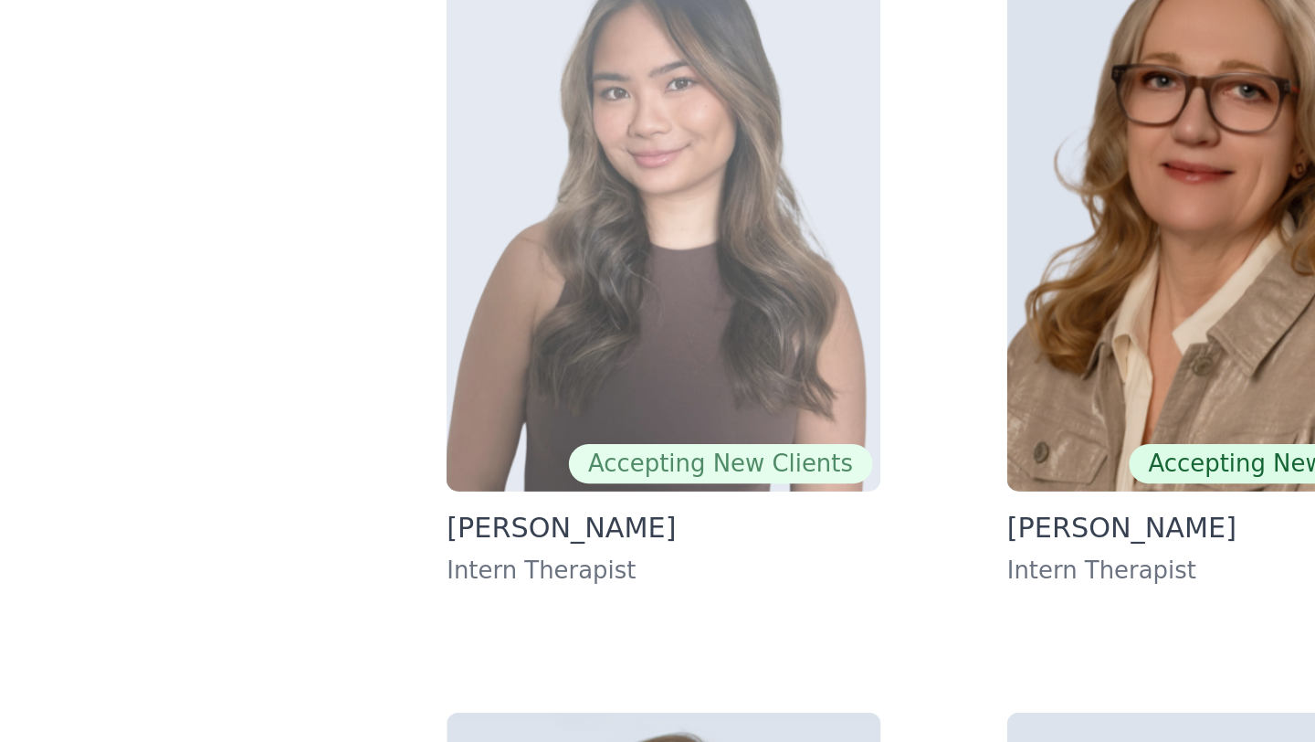
click at [489, 279] on img at bounding box center [527, 242] width 201 height 263
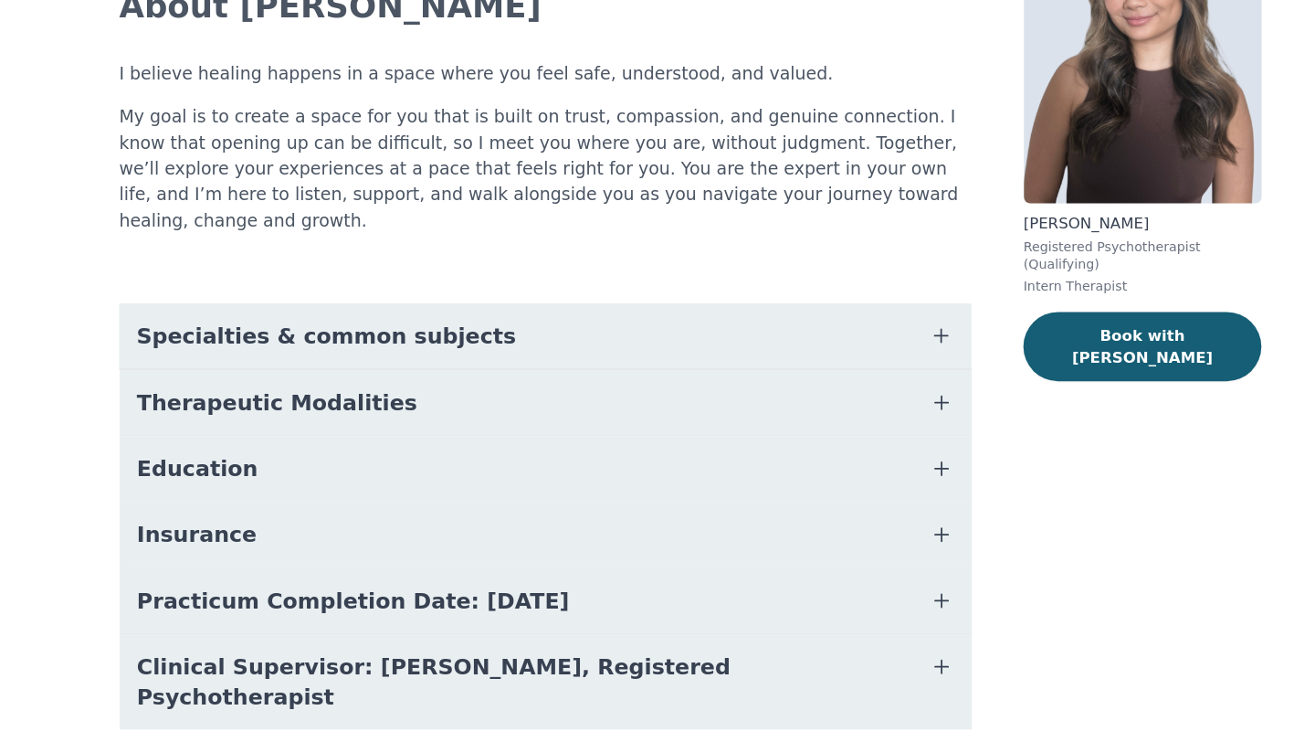
scroll to position [106, 0]
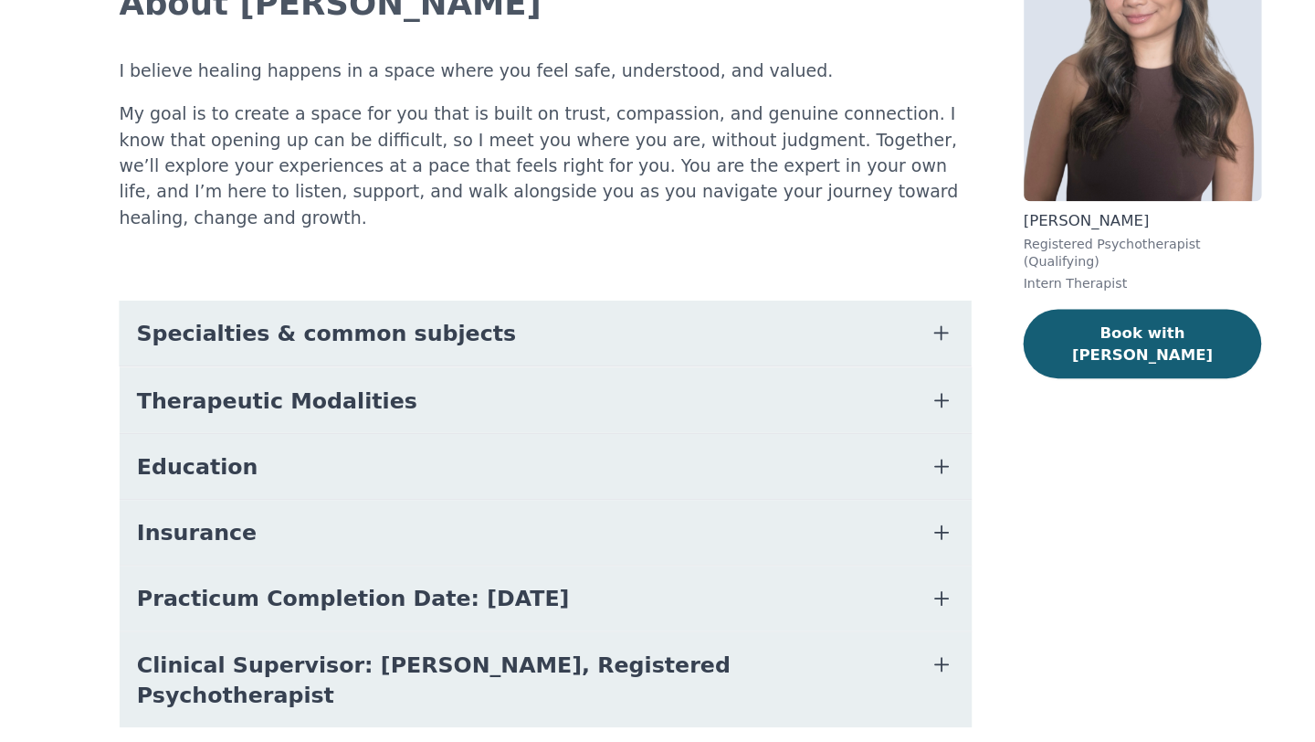
click at [408, 486] on button "Education" at bounding box center [535, 508] width 720 height 55
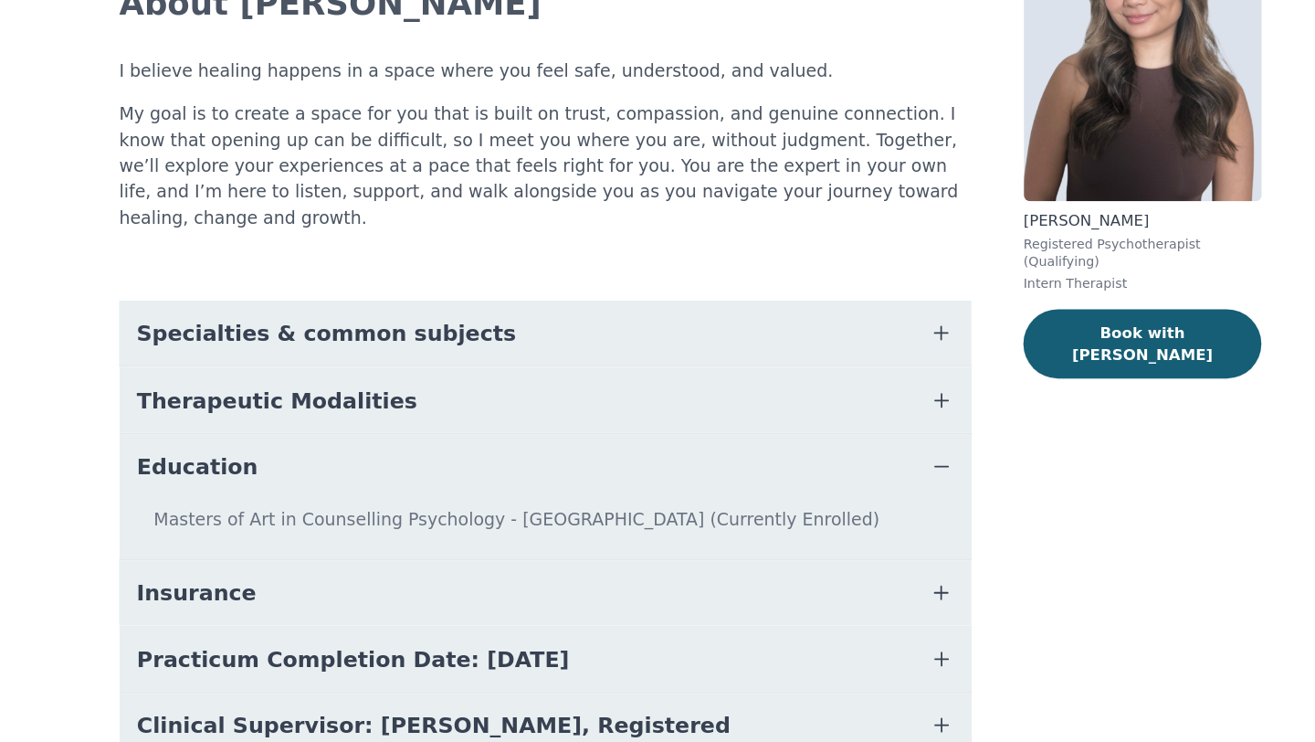
click at [411, 437] on button "Therapeutic Modalities" at bounding box center [535, 453] width 720 height 55
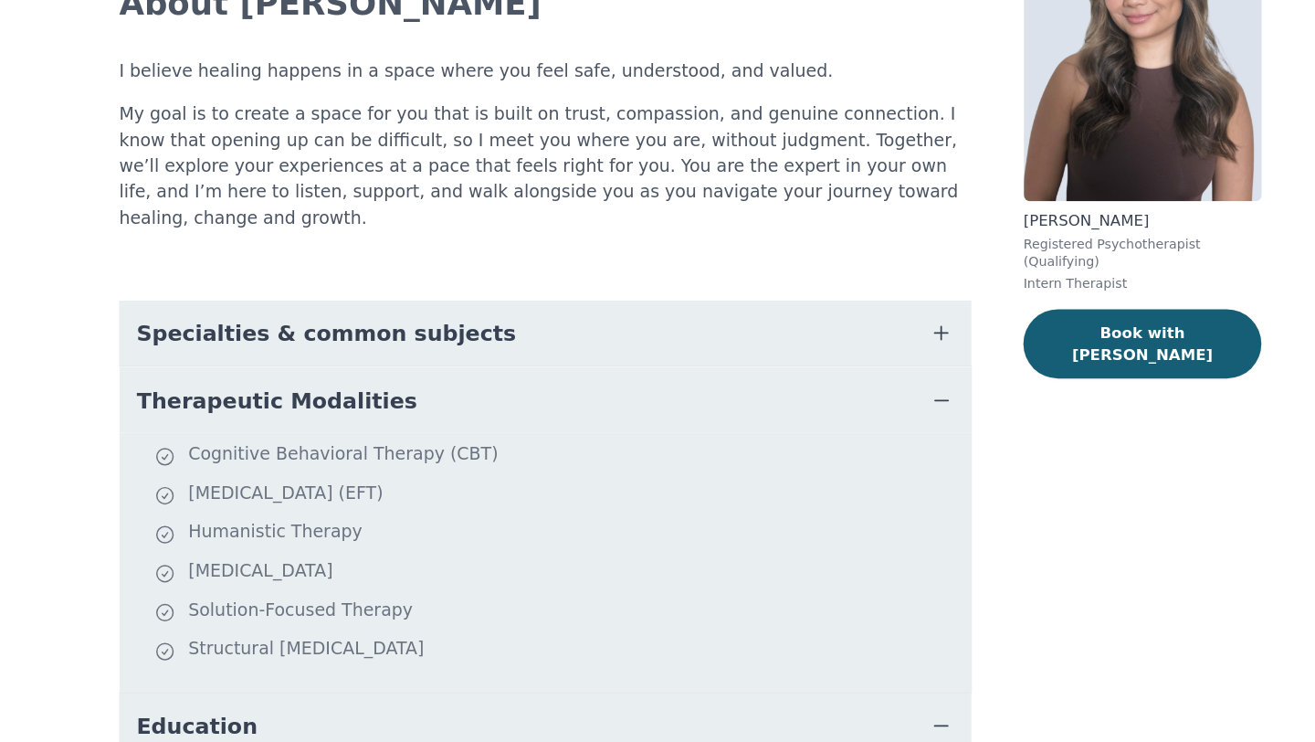
click at [872, 442] on icon "button" at bounding box center [870, 453] width 22 height 22
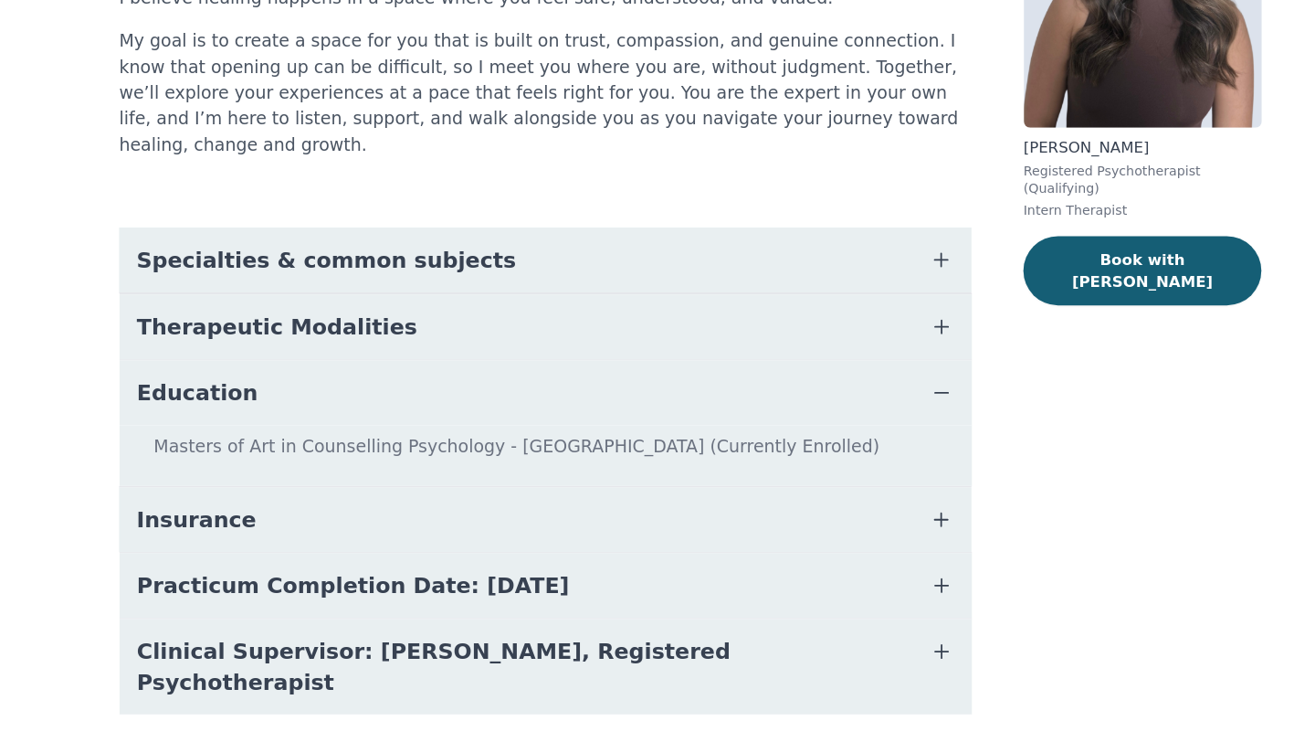
scroll to position [169, 0]
click at [861, 435] on icon "button" at bounding box center [870, 446] width 22 height 22
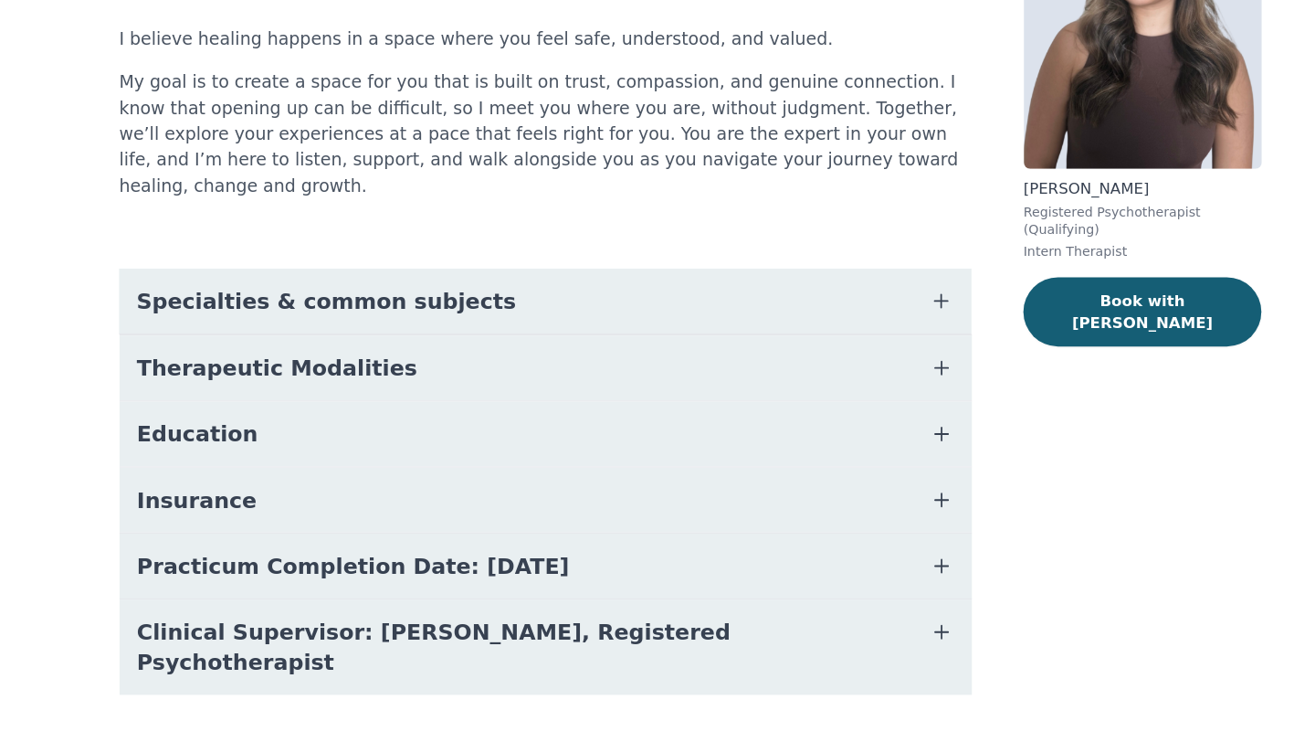
click at [737, 514] on button "Insurance" at bounding box center [535, 537] width 720 height 55
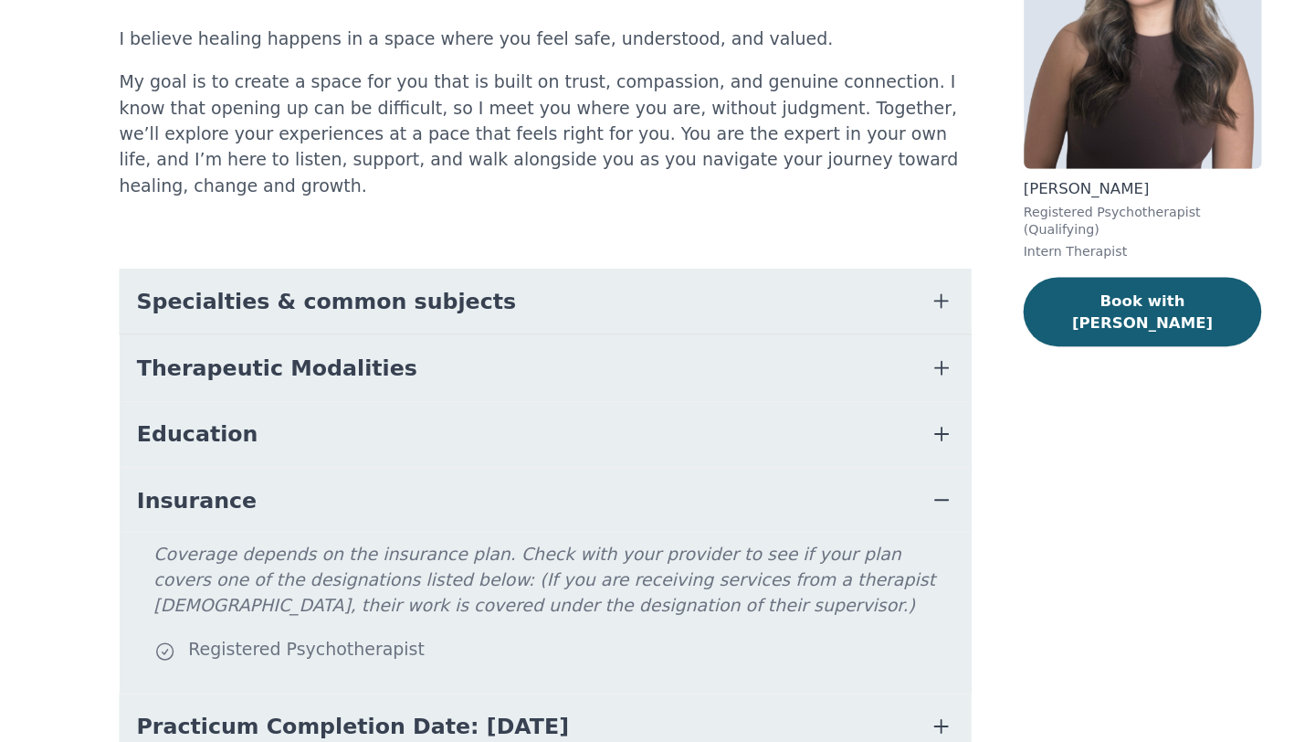
click at [720, 476] on button "Education" at bounding box center [535, 481] width 720 height 55
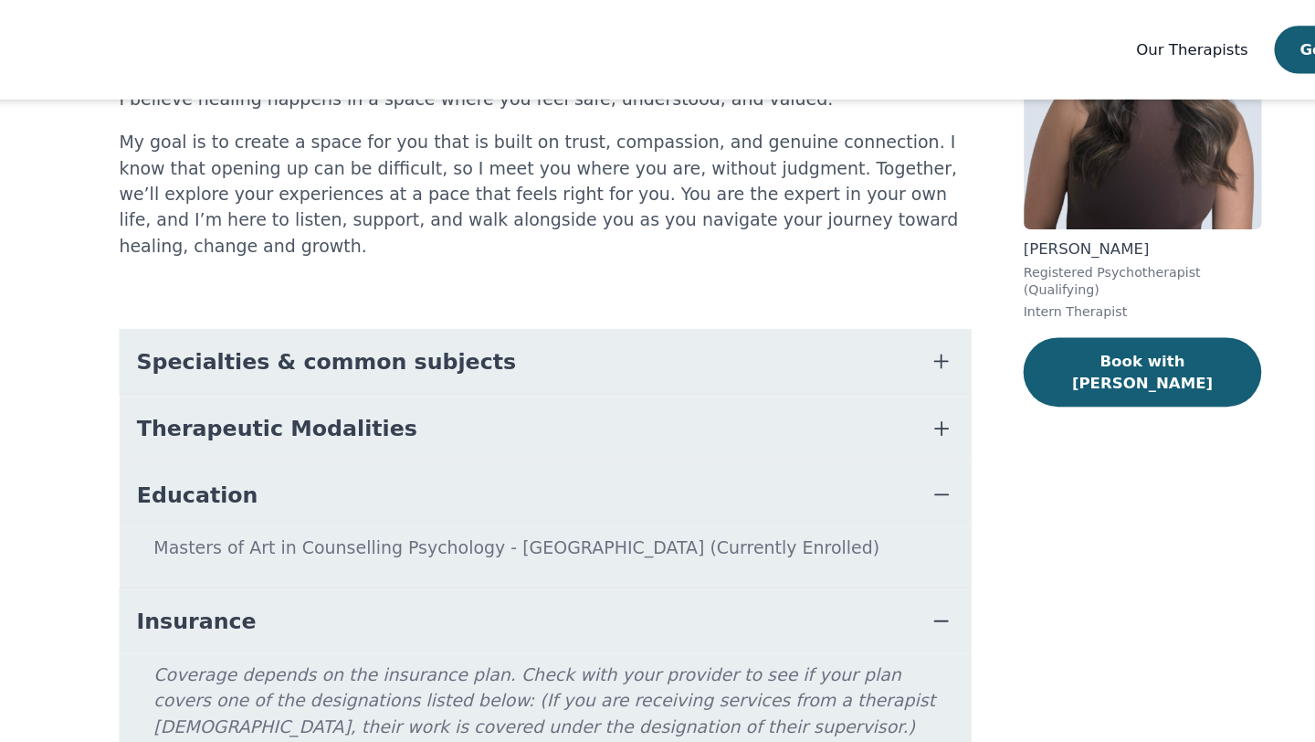
scroll to position [195, 0]
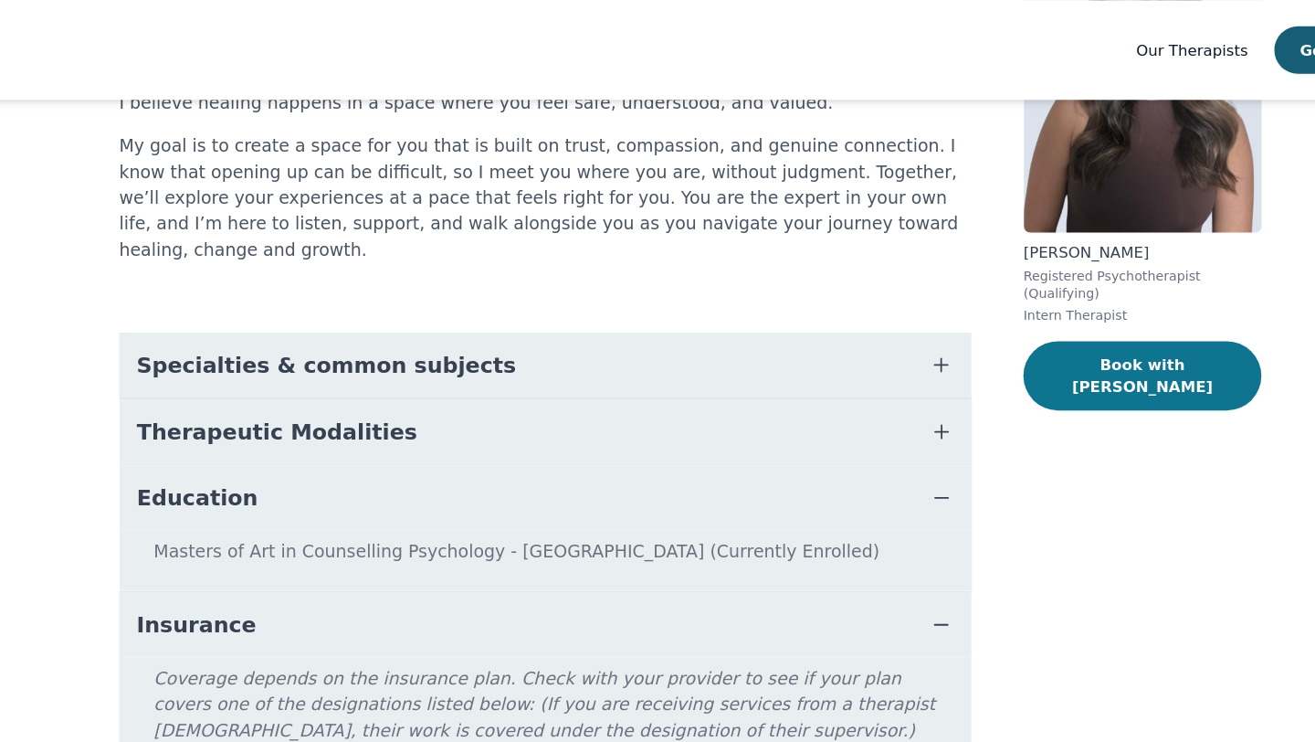
click at [1017, 310] on button "Book with [PERSON_NAME]" at bounding box center [1039, 317] width 201 height 58
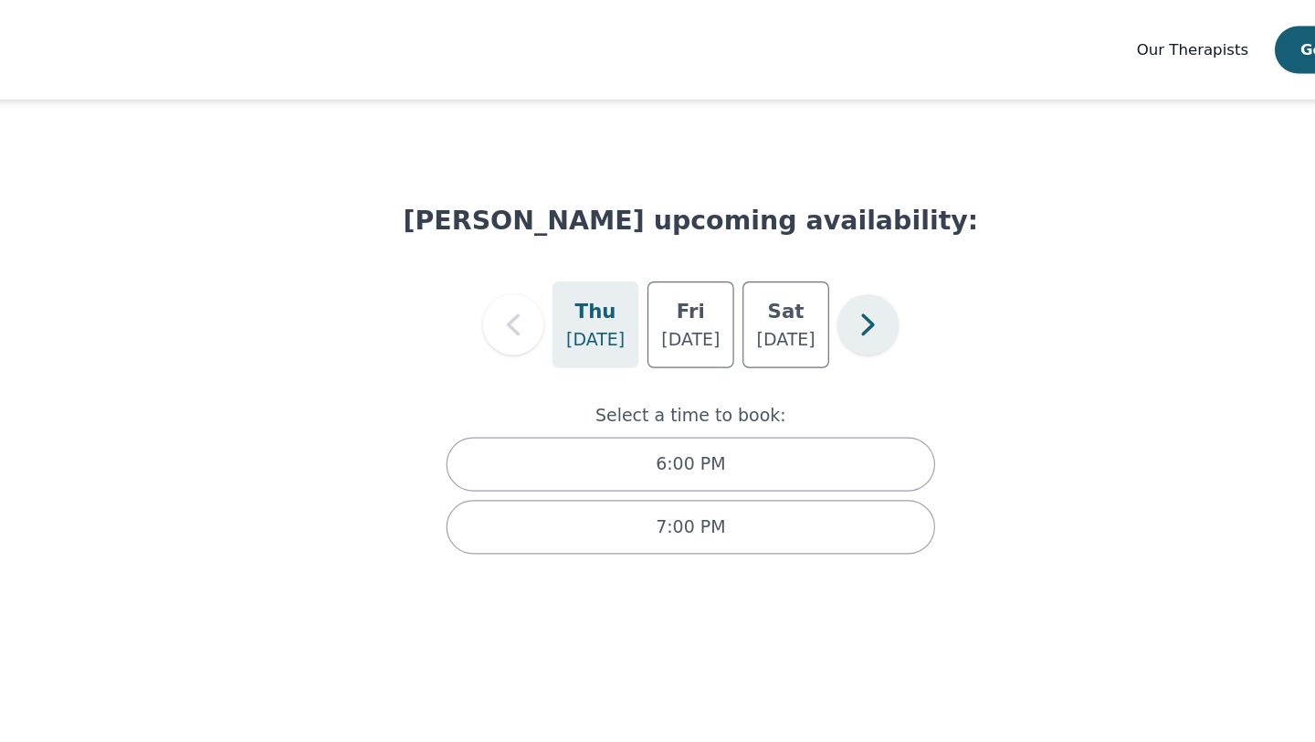
click at [807, 283] on icon "button" at bounding box center [807, 274] width 37 height 37
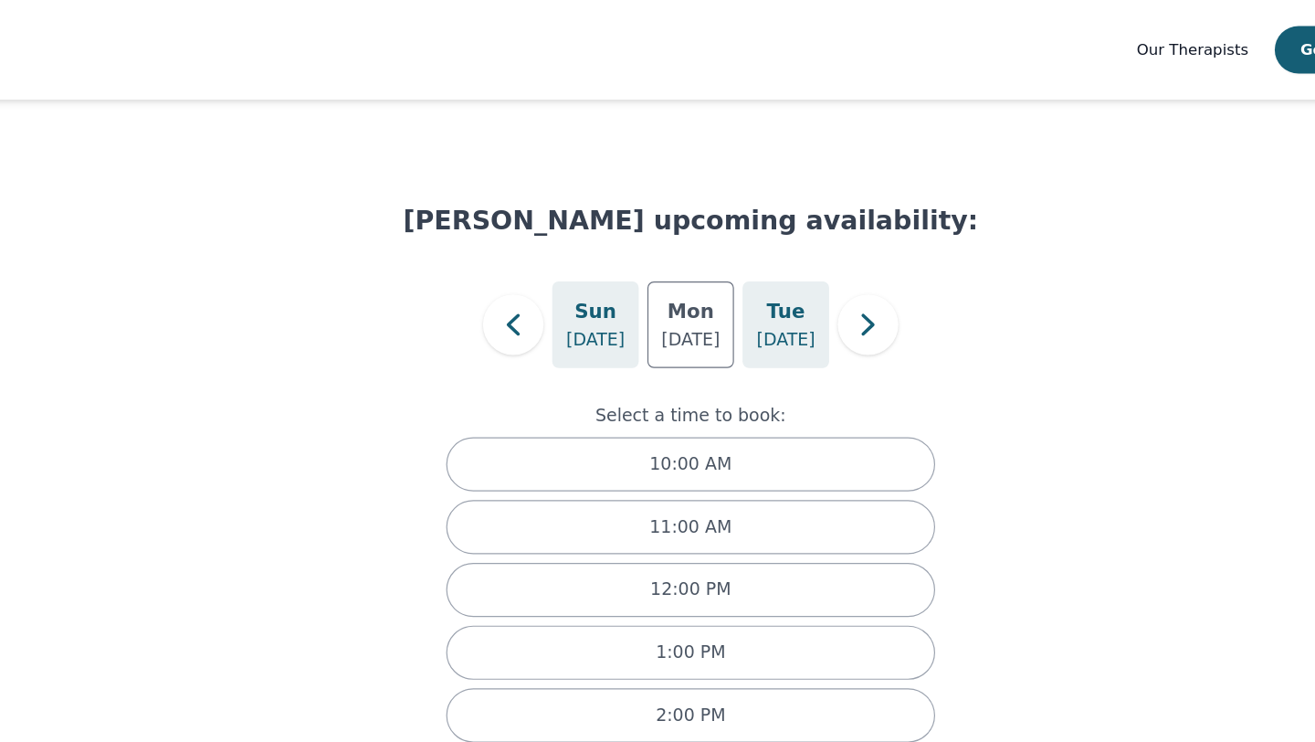
click at [744, 268] on h5 "Tue" at bounding box center [738, 263] width 32 height 26
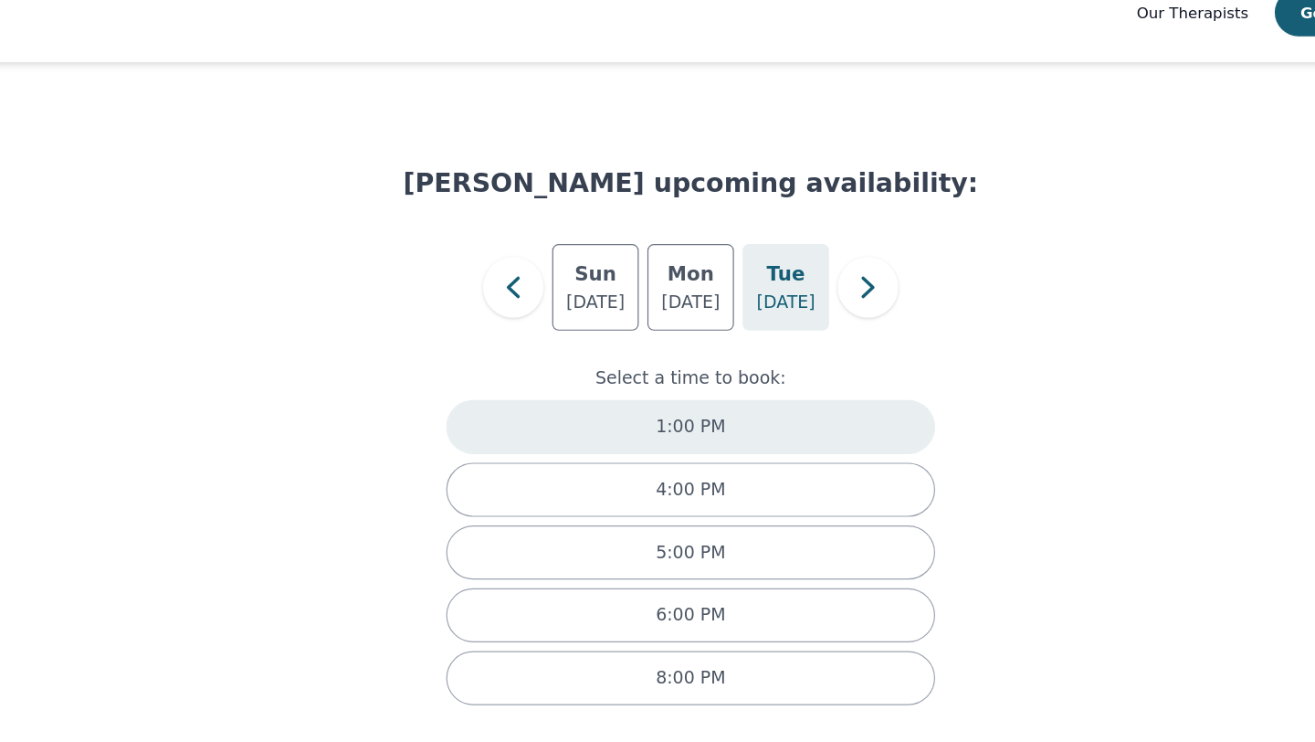
click at [694, 388] on div "1:00 PM" at bounding box center [657, 392] width 413 height 46
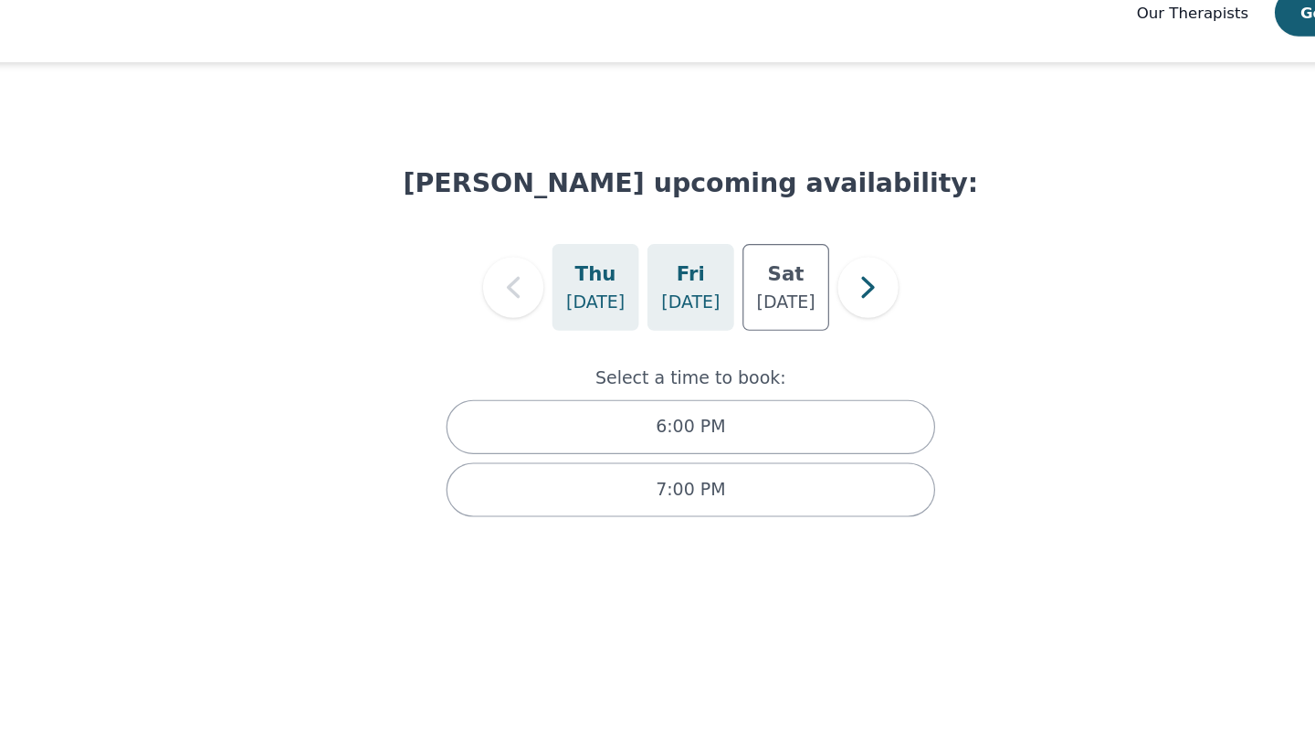
click at [646, 270] on div "Fri Aug 22" at bounding box center [657, 273] width 73 height 73
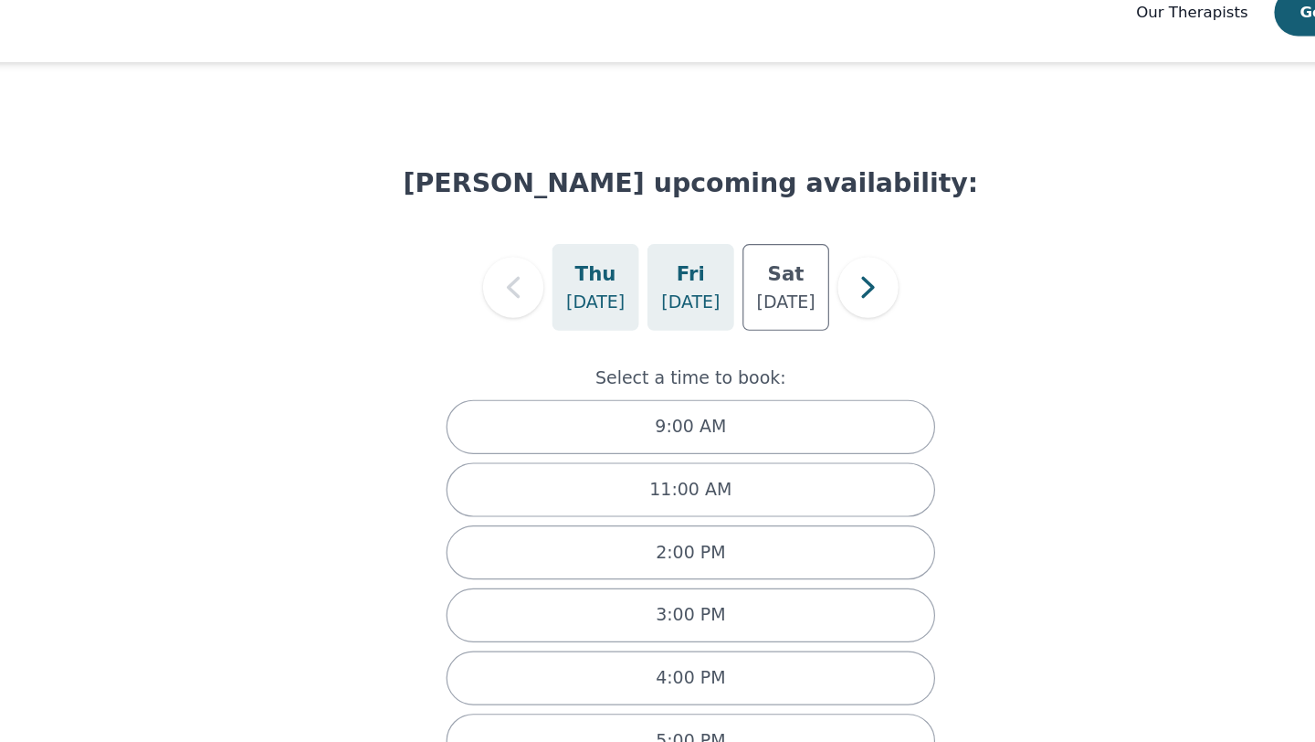
click at [594, 286] on p "[DATE]" at bounding box center [577, 287] width 49 height 22
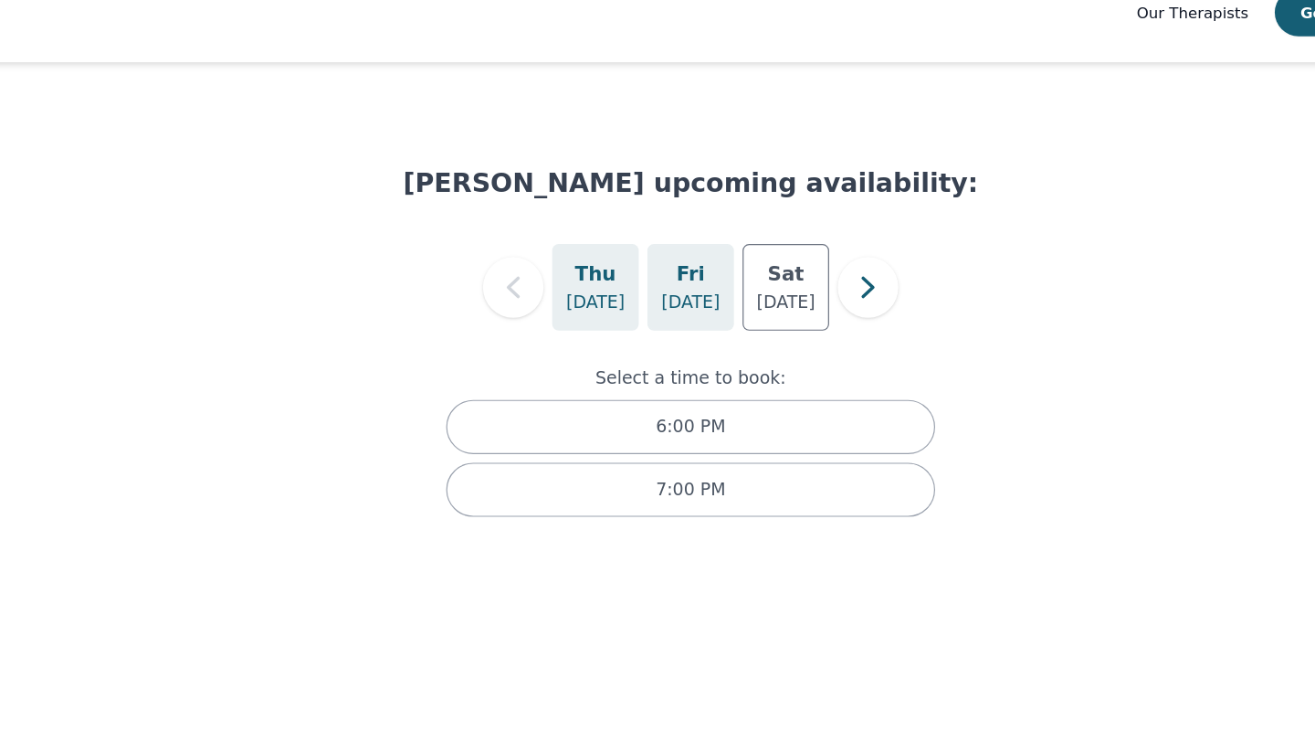
click at [648, 262] on h5 "Fri" at bounding box center [658, 263] width 24 height 26
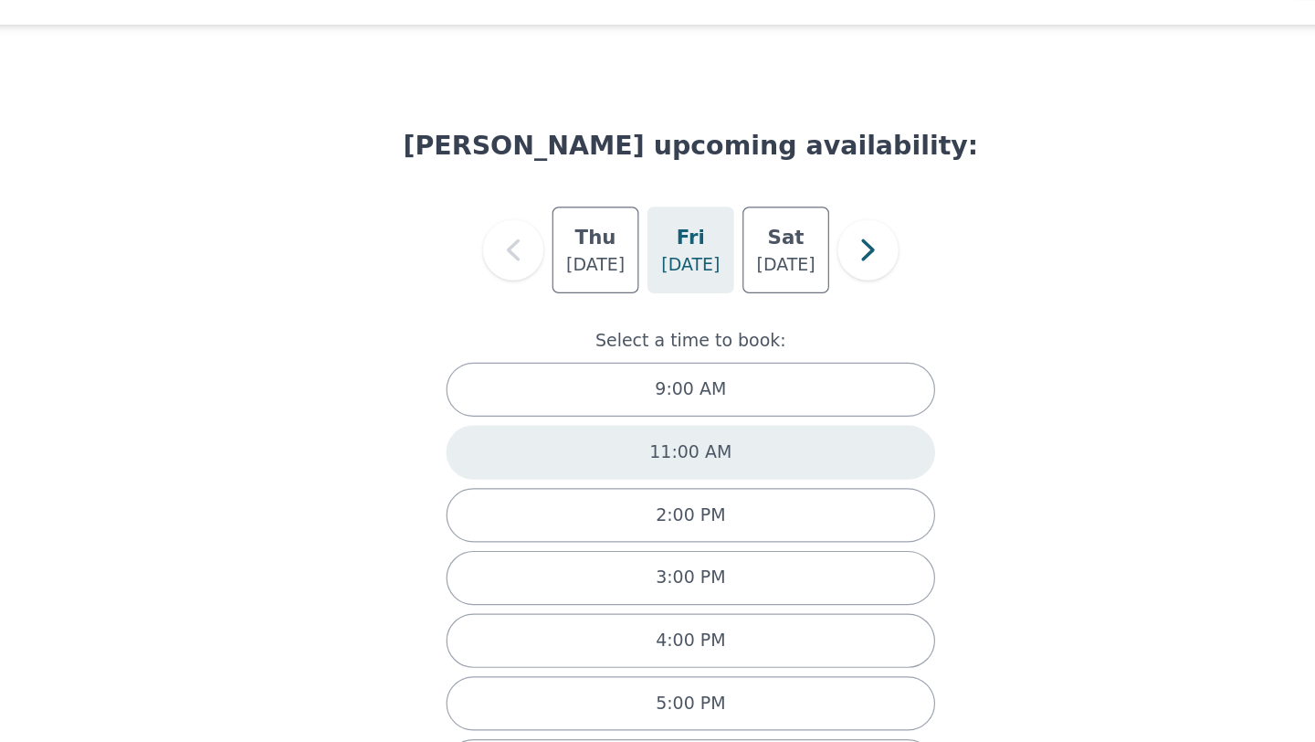
click at [654, 448] on p "11:00 AM" at bounding box center [657, 445] width 69 height 22
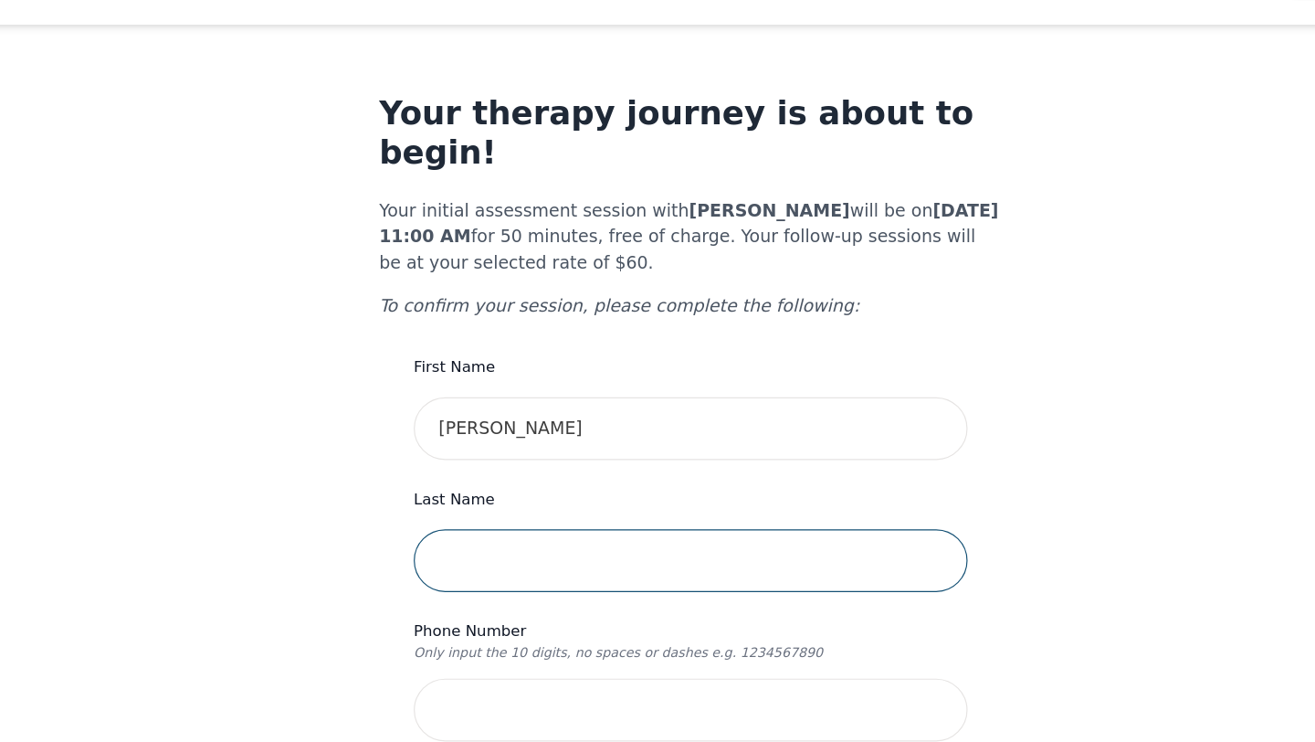
click at [499, 510] on input "text" at bounding box center [658, 536] width 468 height 53
type input "libor"
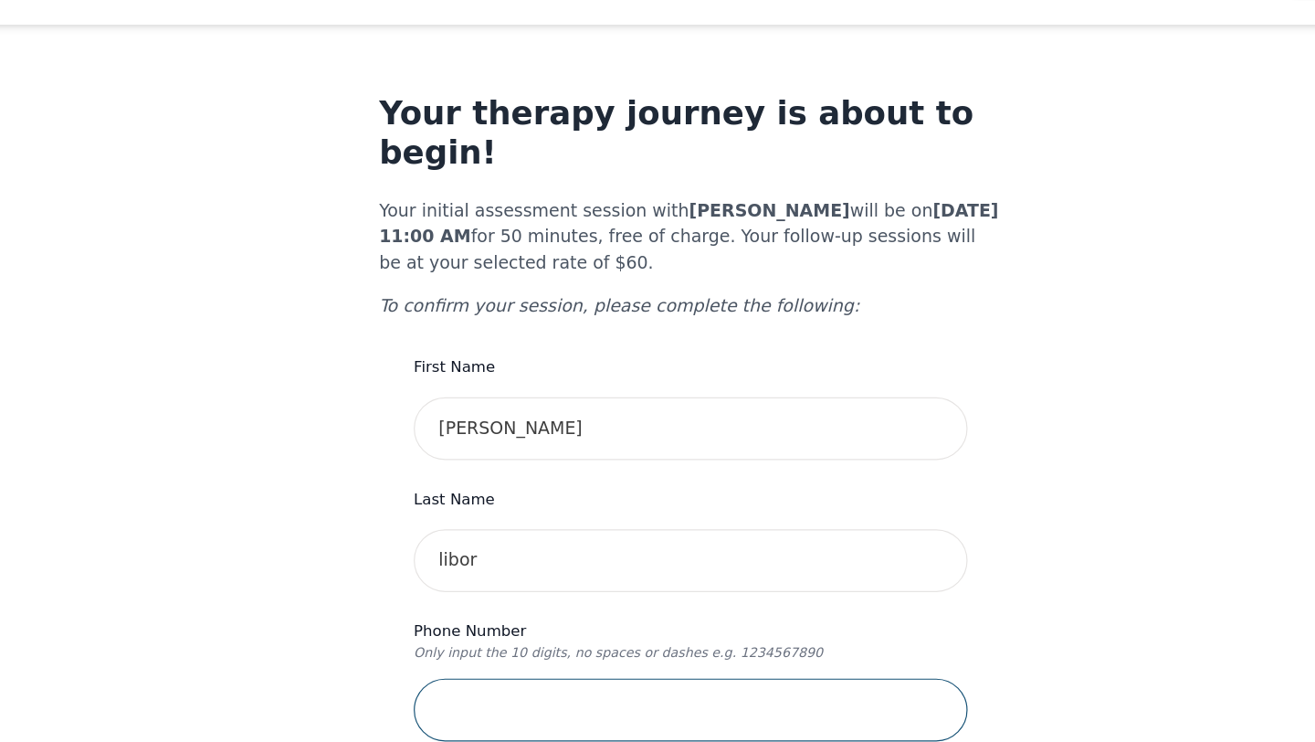
type input "4164607681"
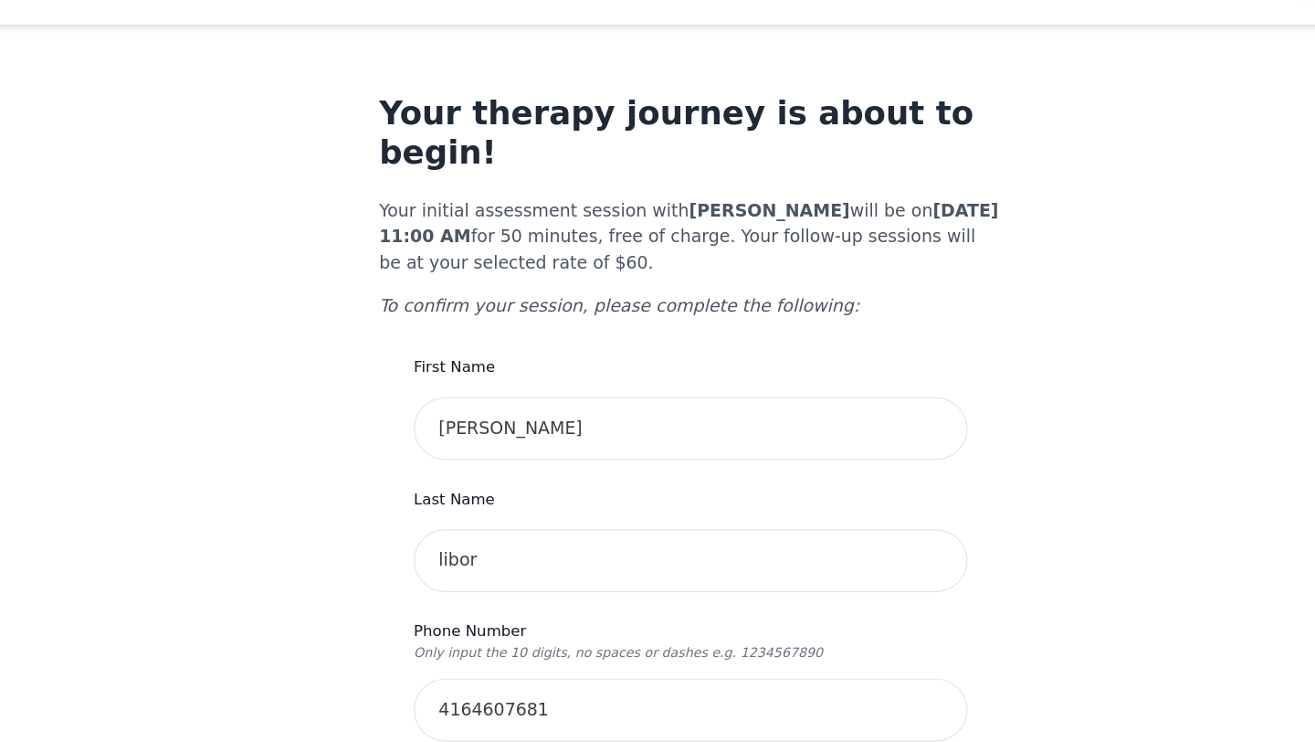
type input "[STREET_ADDRESS]"
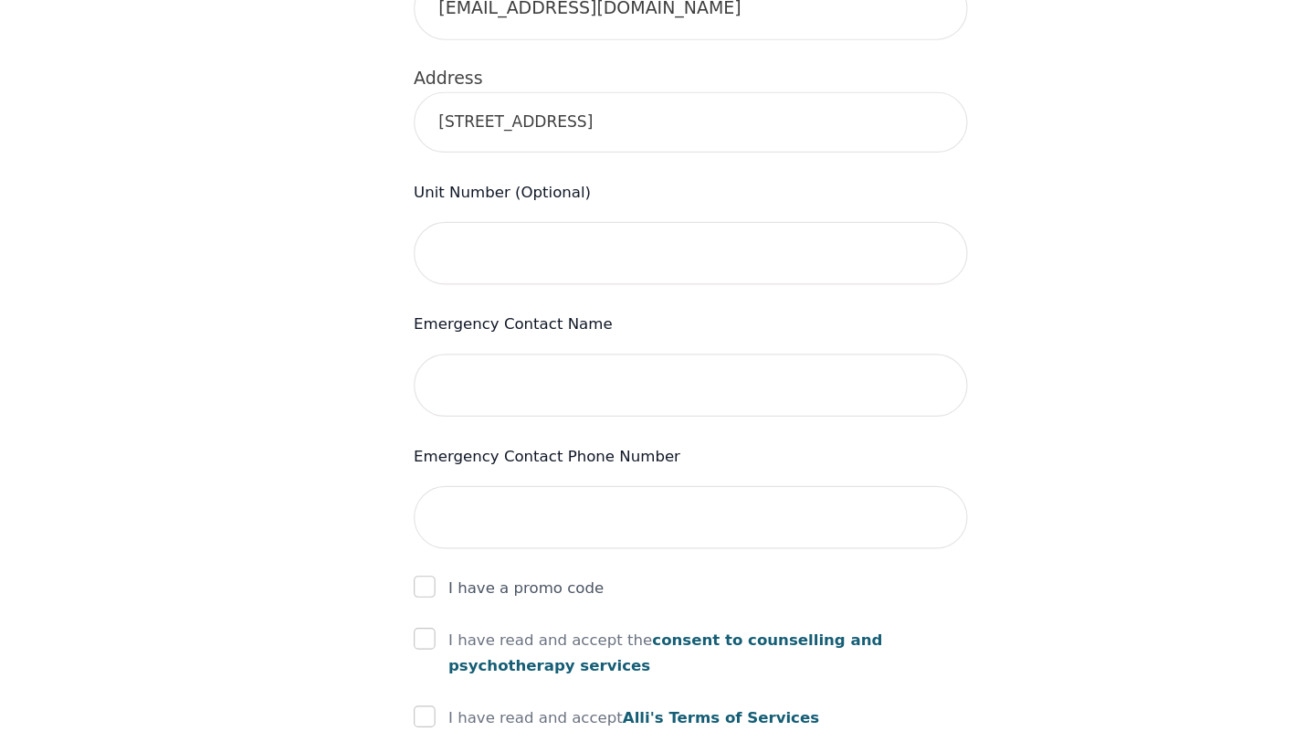
scroll to position [679, 0]
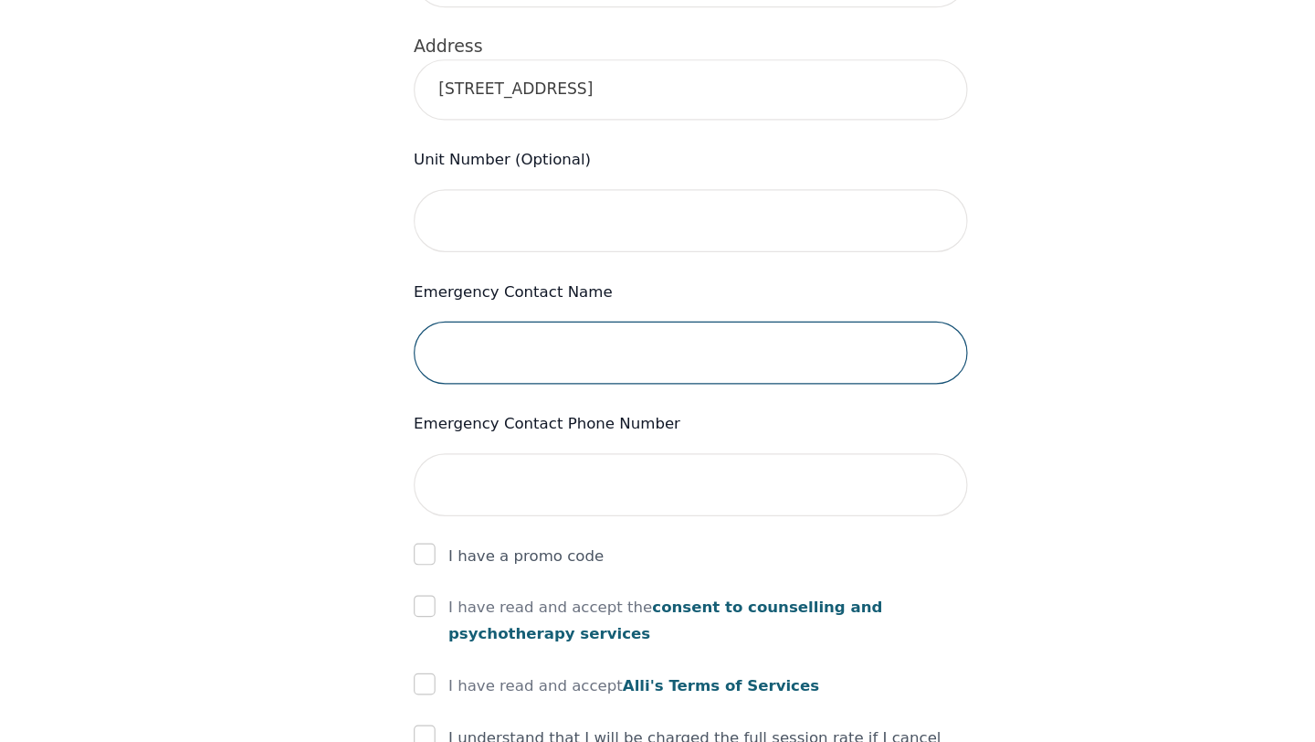
click at [576, 386] on input "text" at bounding box center [658, 412] width 468 height 53
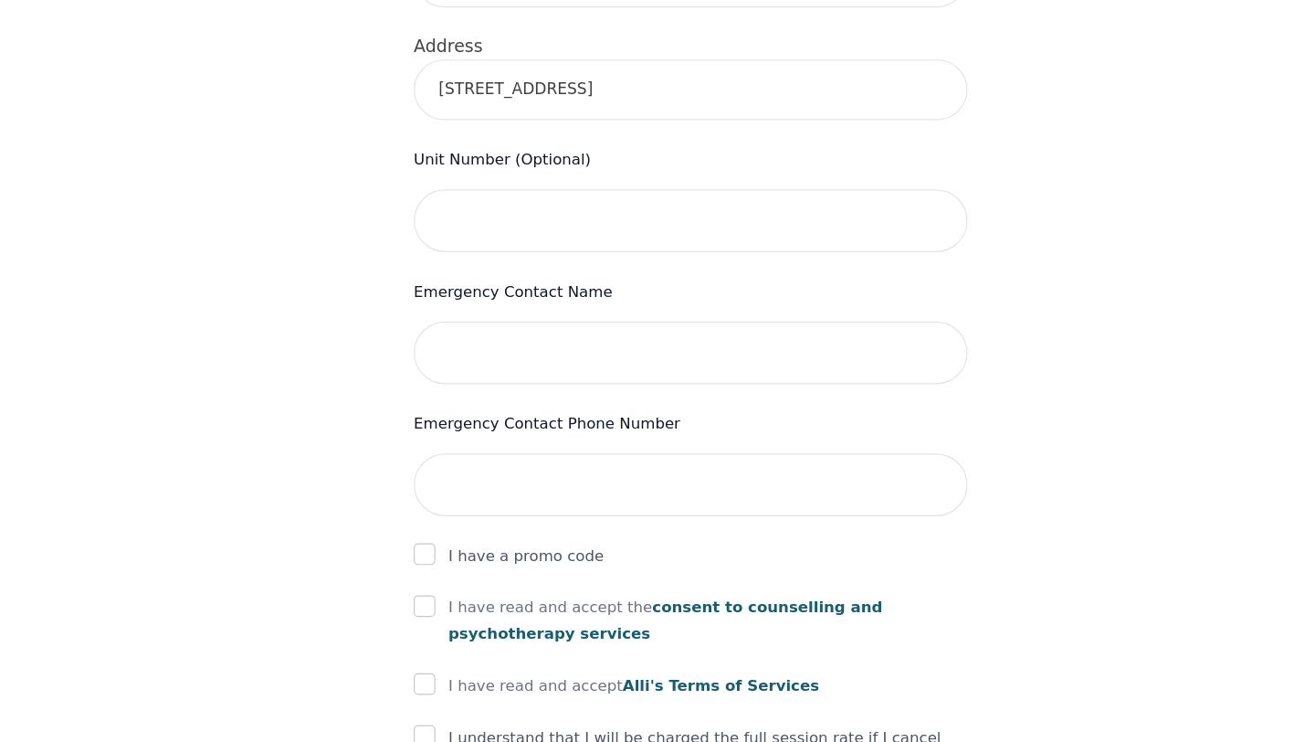
click at [344, 408] on div "Your therapy journey is about to begin! Your initial assessment session with No…" at bounding box center [657, 224] width 1271 height 1639
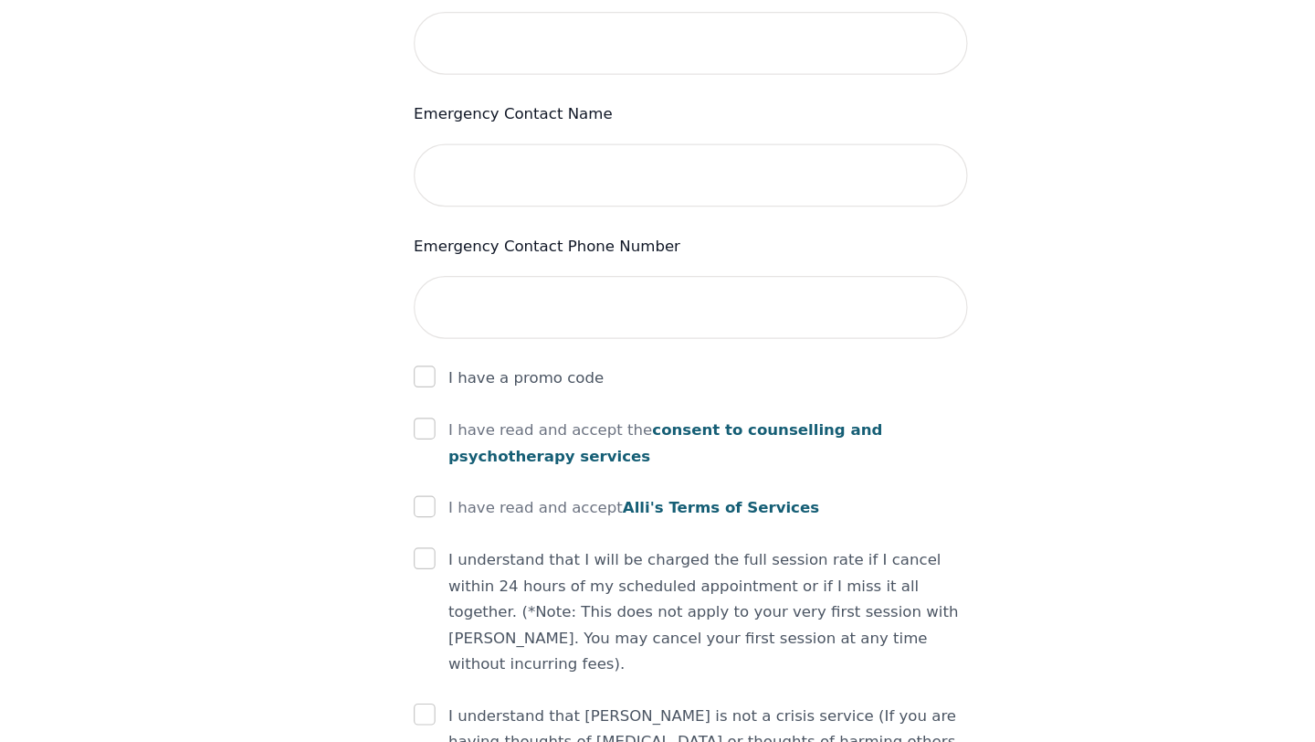
scroll to position [865, 0]
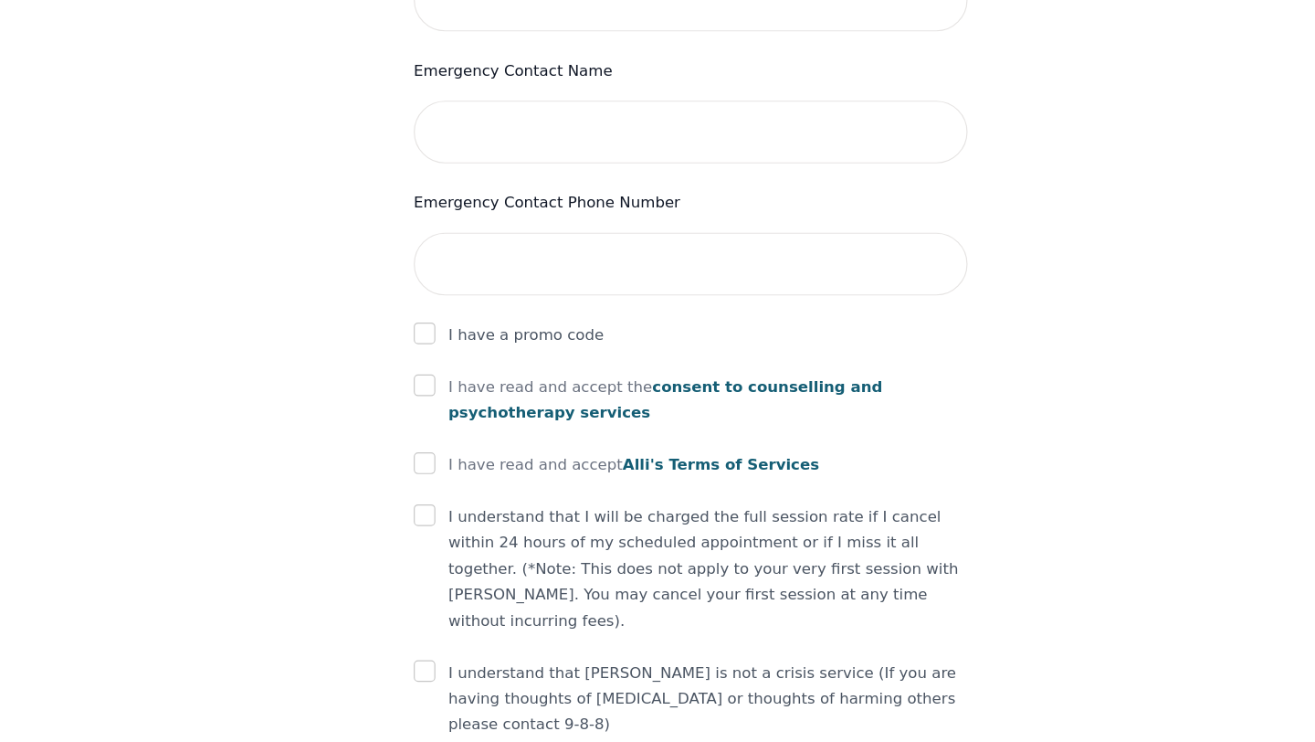
click at [429, 430] on div at bounding box center [433, 441] width 18 height 22
click at [431, 431] on input "checkbox" at bounding box center [433, 440] width 18 height 18
checkbox input "true"
click at [434, 497] on input "checkbox" at bounding box center [433, 506] width 18 height 18
checkbox input "true"
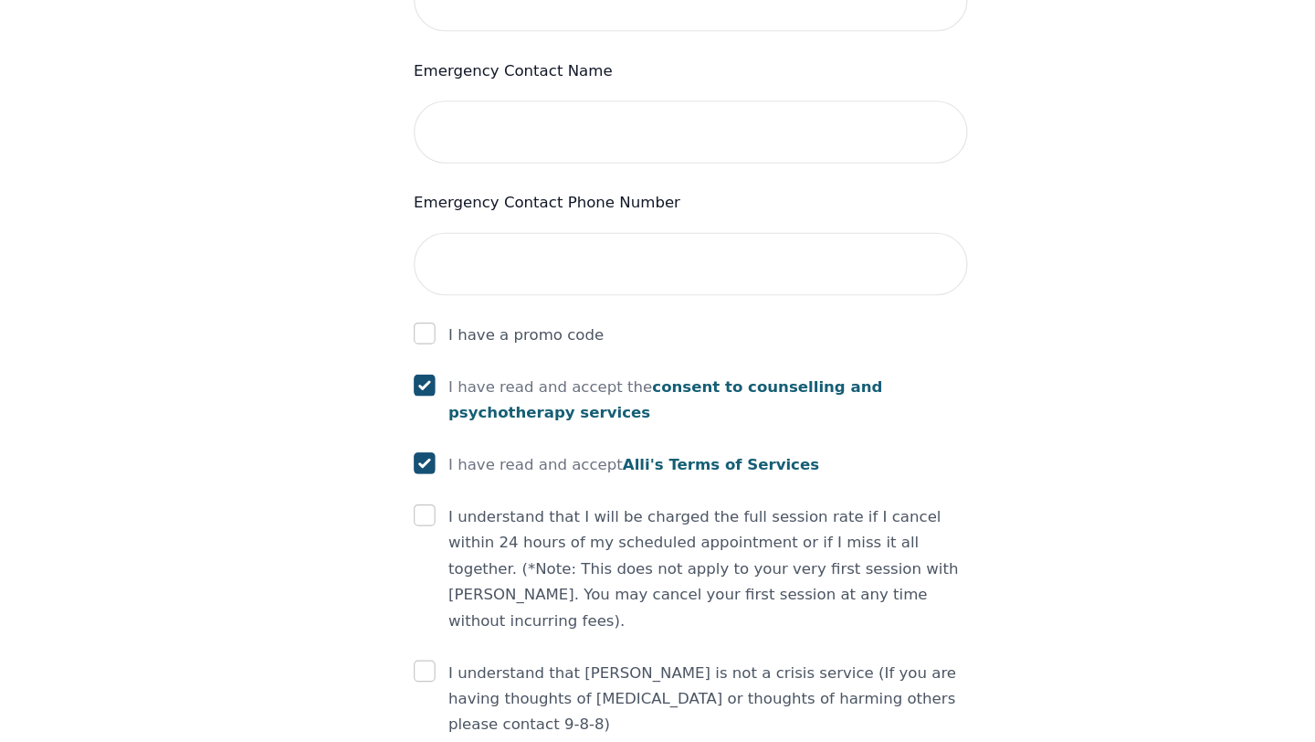
scroll to position [903, 0]
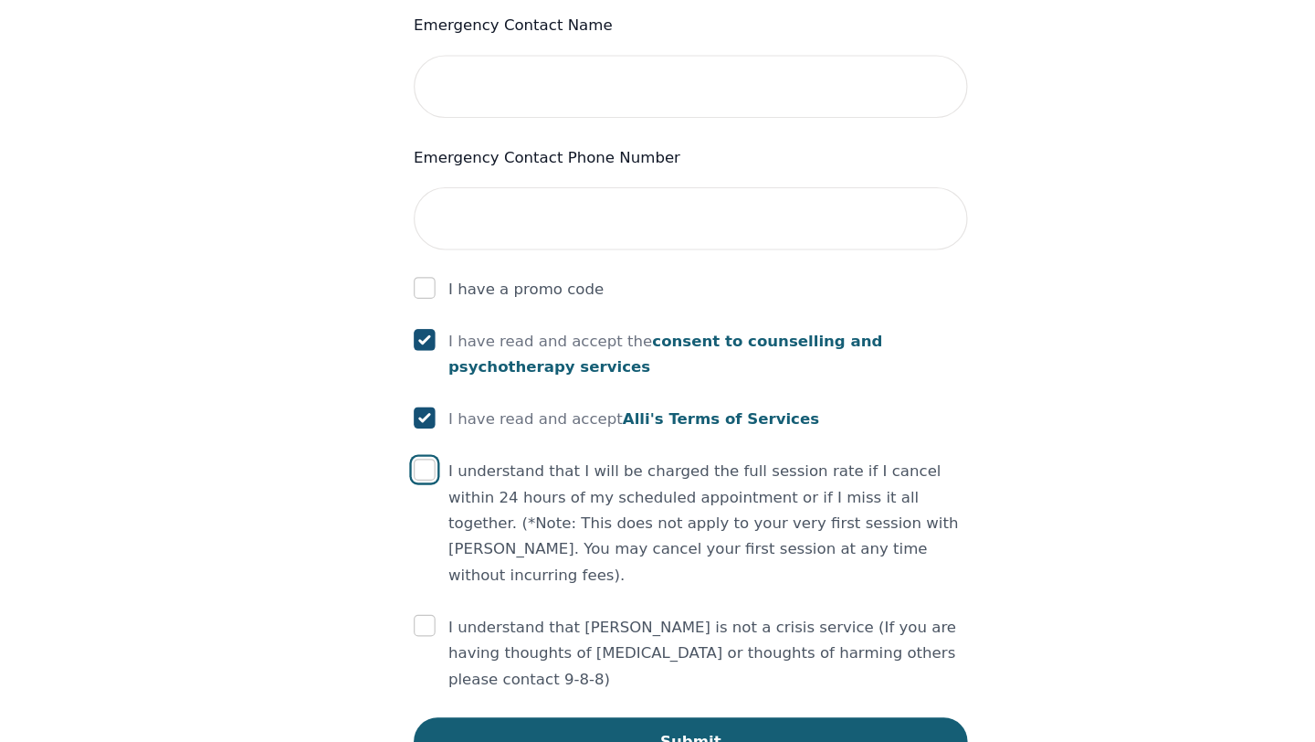
click at [433, 502] on input "checkbox" at bounding box center [433, 511] width 18 height 18
checkbox input "true"
click at [427, 634] on input "checkbox" at bounding box center [433, 643] width 18 height 18
checkbox input "true"
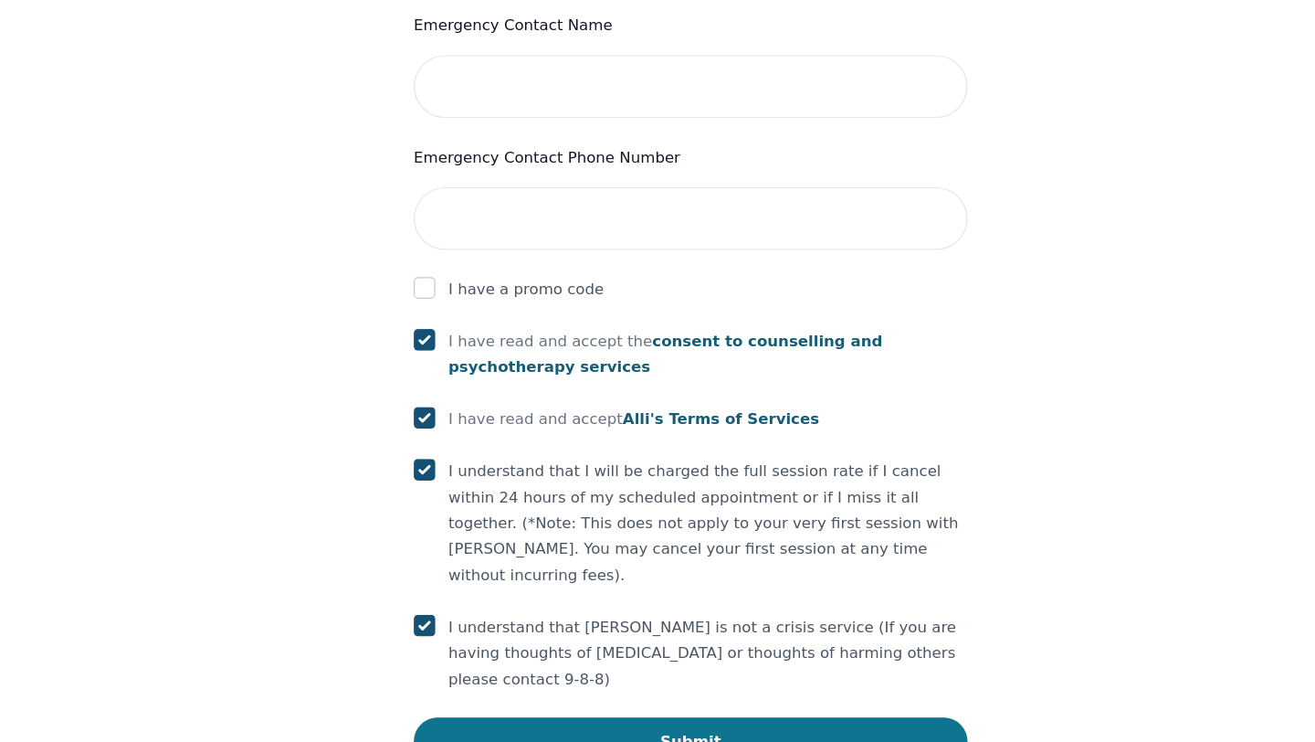
click at [557, 721] on button "Submit" at bounding box center [658, 741] width 468 height 40
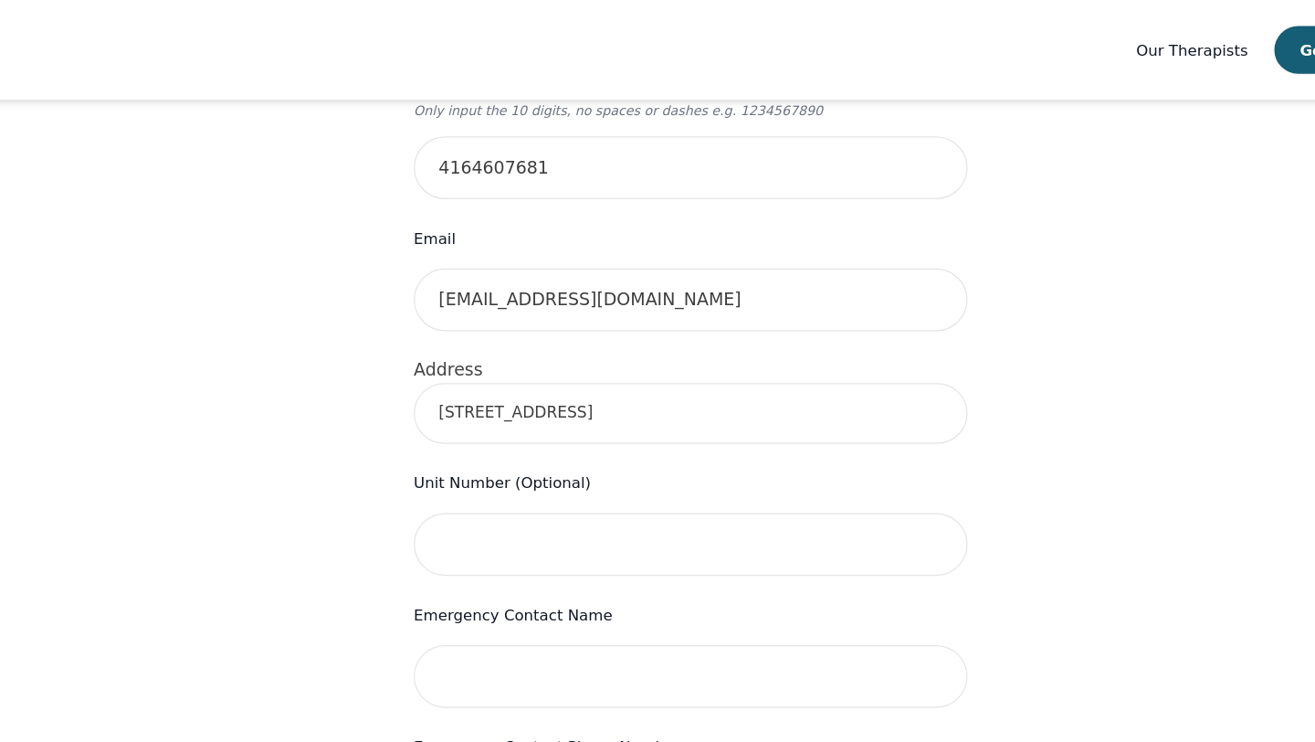
scroll to position [519, 0]
click at [555, 325] on input "[STREET_ADDRESS]" at bounding box center [658, 350] width 468 height 51
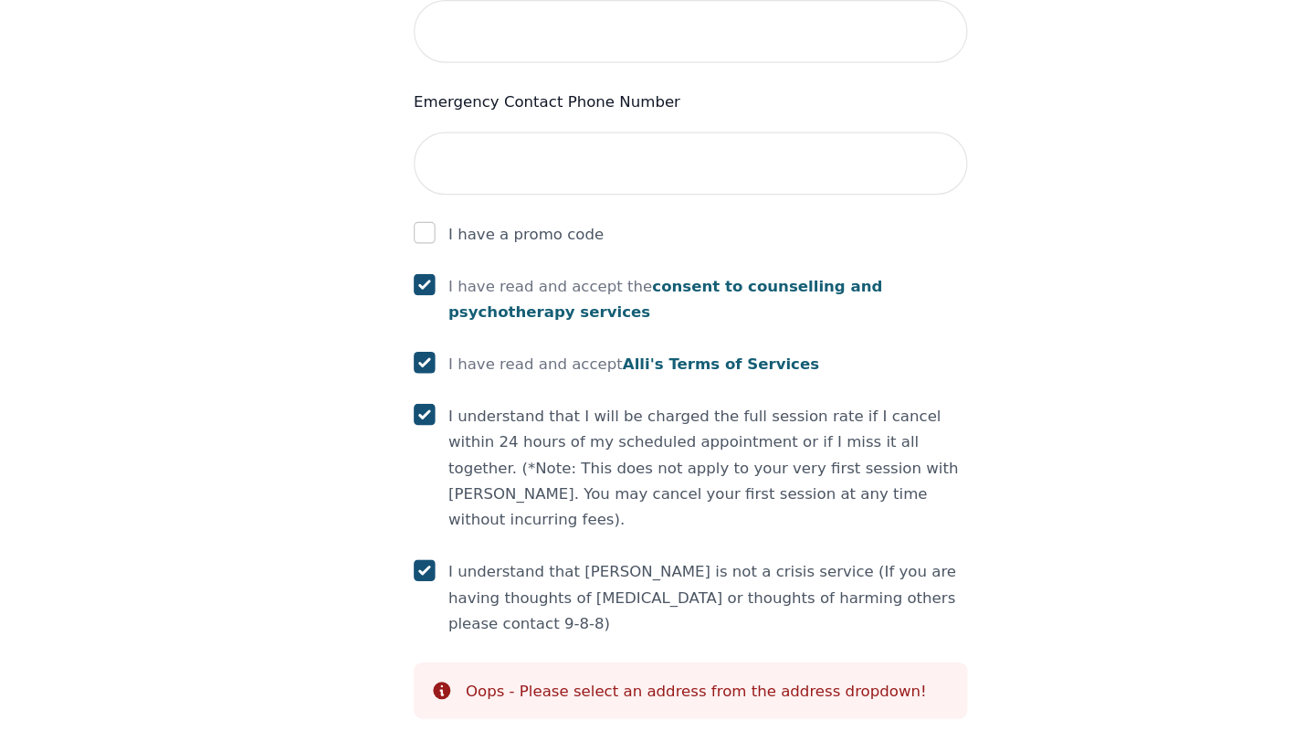
scroll to position [968, 0]
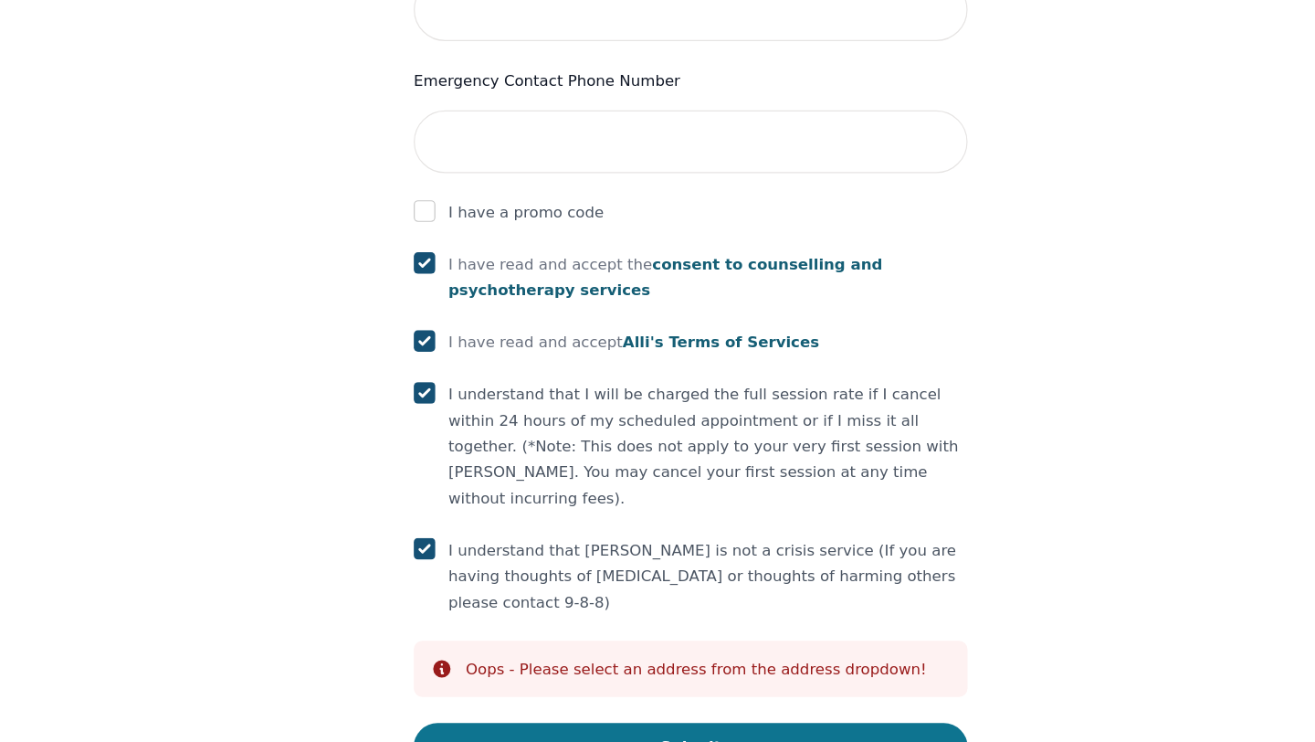
click at [554, 725] on button "Submit" at bounding box center [658, 745] width 468 height 40
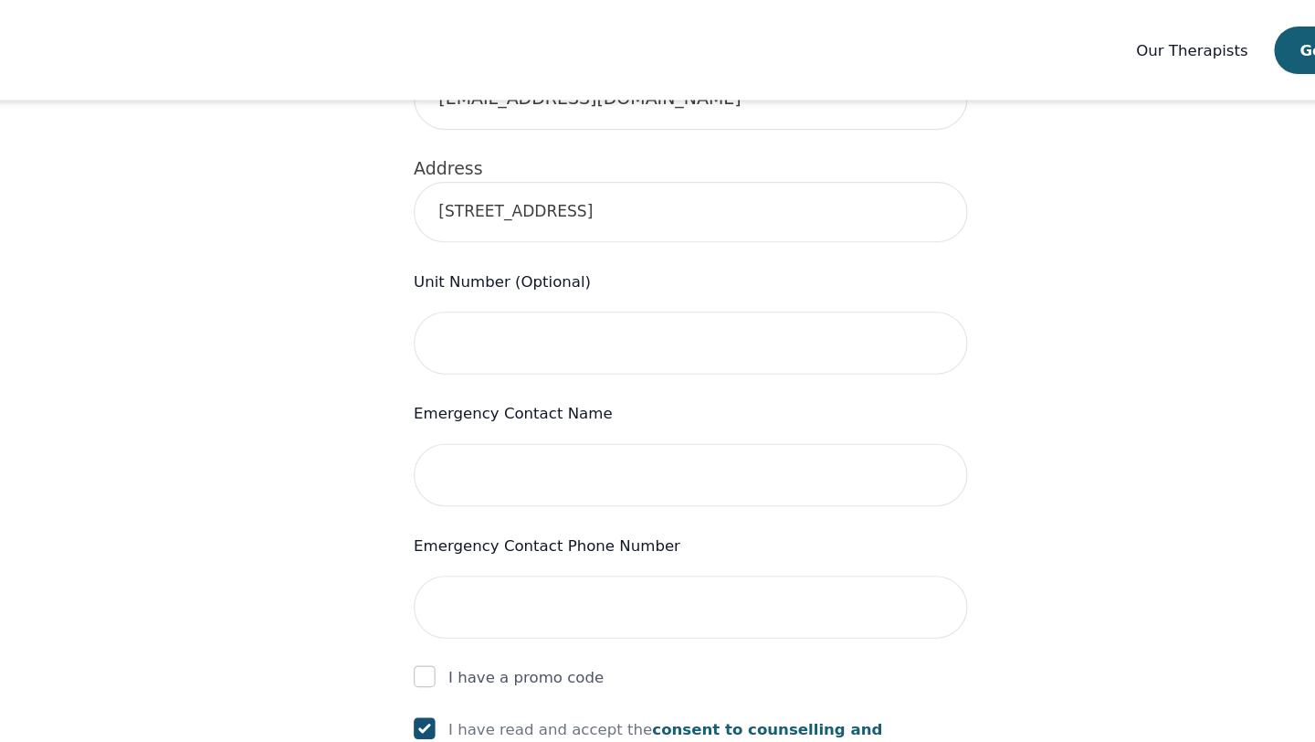
scroll to position [684, 0]
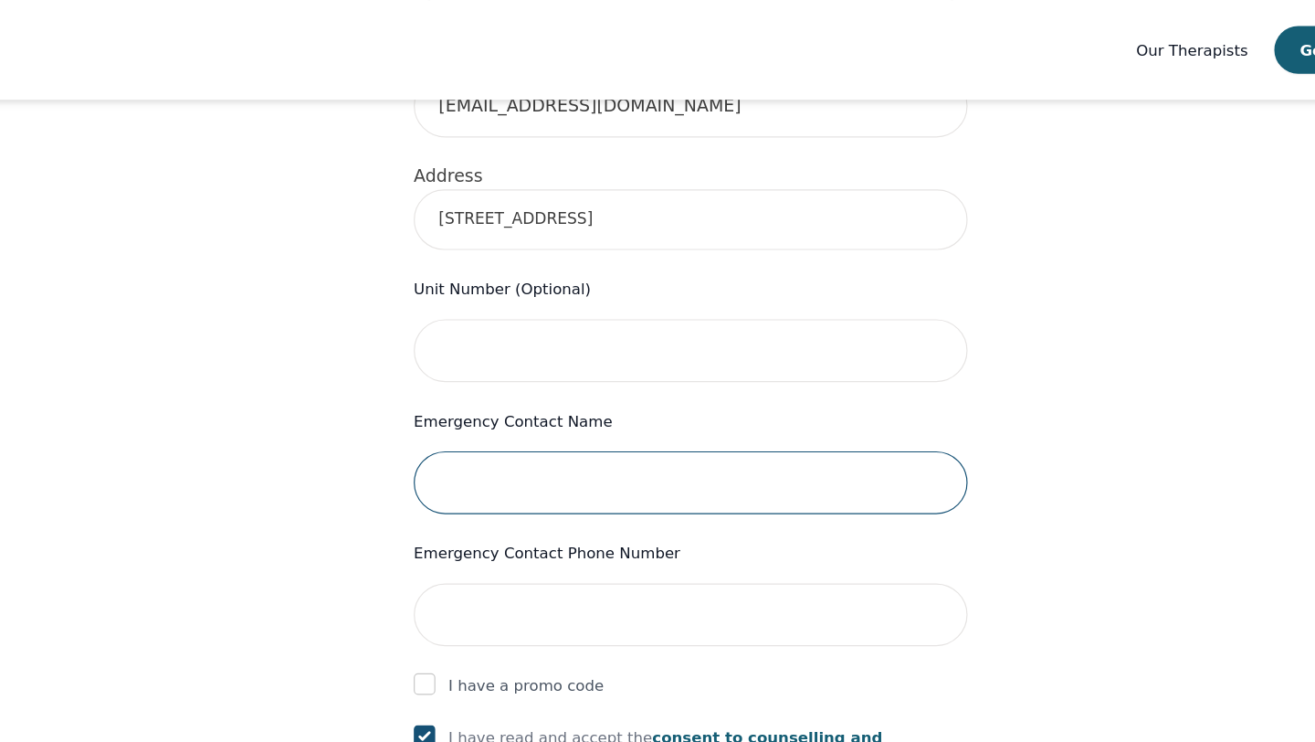
click at [552, 381] on input "text" at bounding box center [658, 407] width 468 height 53
click at [555, 381] on input "text" at bounding box center [658, 407] width 468 height 53
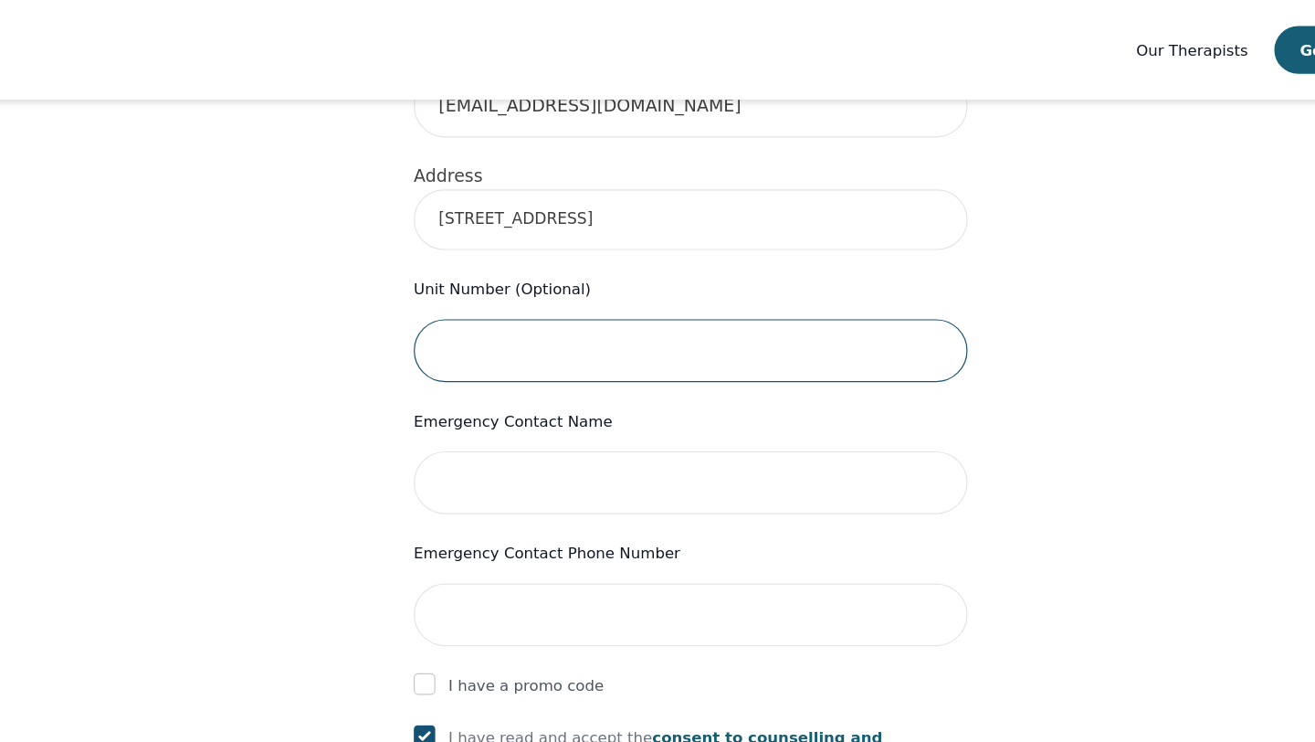
click at [529, 269] on input "text" at bounding box center [658, 295] width 468 height 53
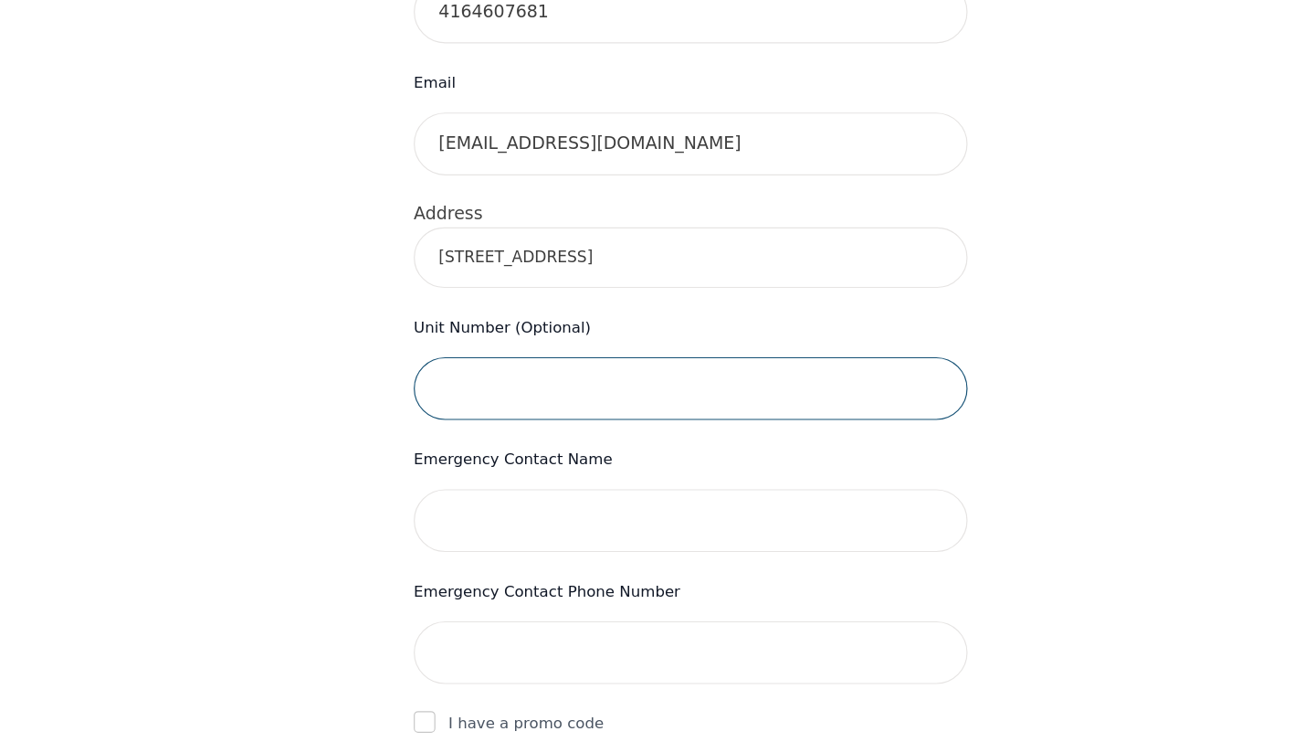
scroll to position [538, 0]
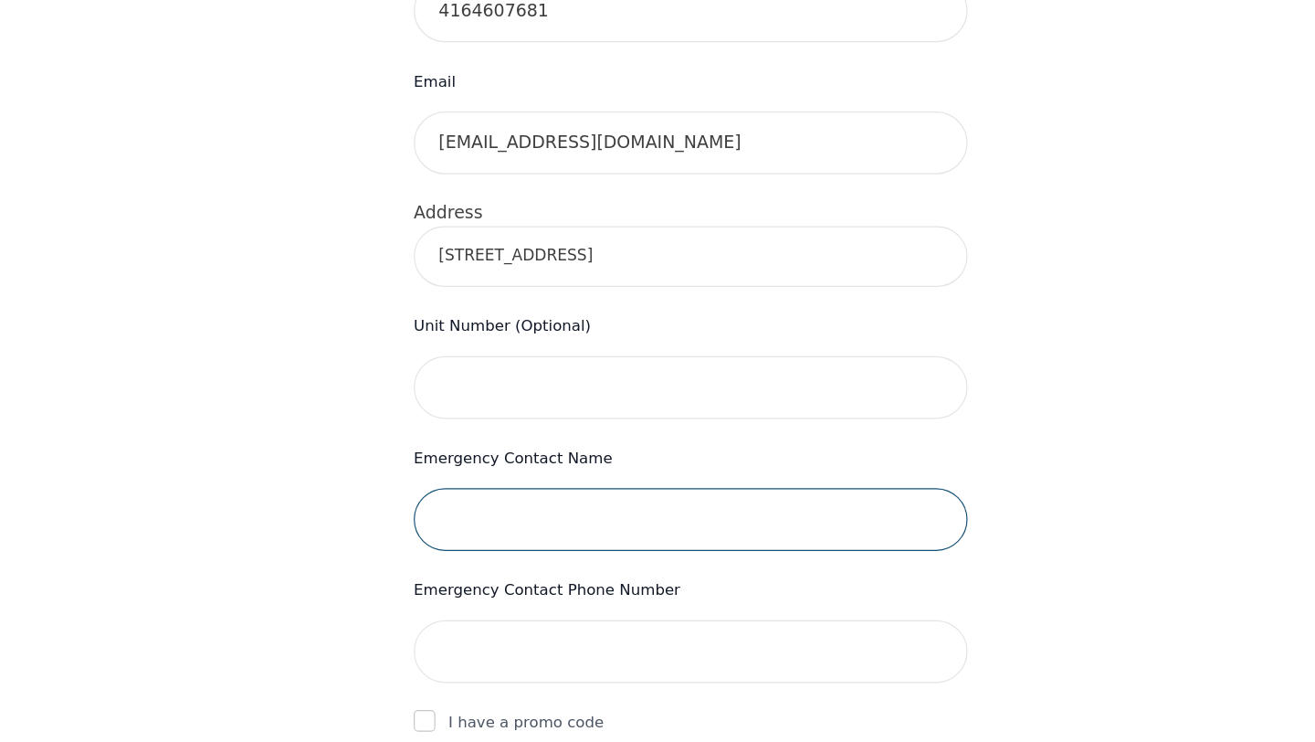
click at [526, 533] on input "text" at bounding box center [658, 553] width 468 height 53
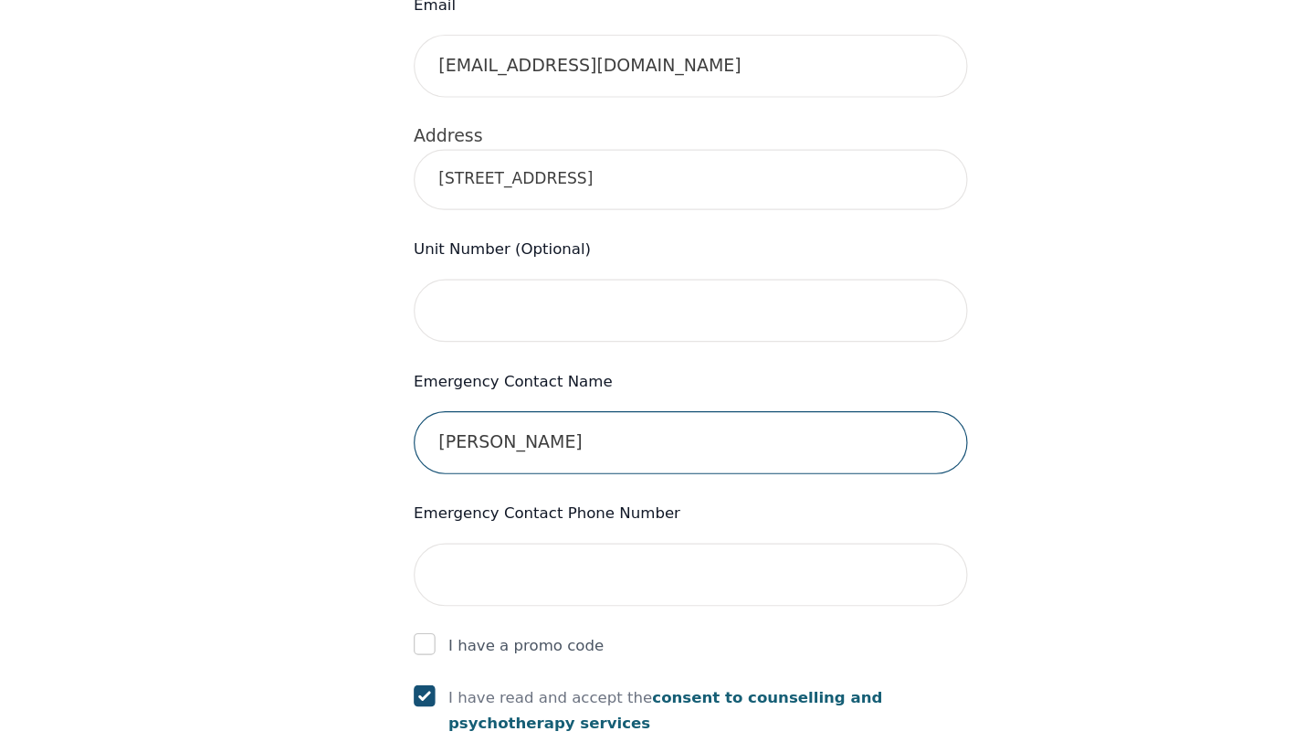
type input "[PERSON_NAME]"
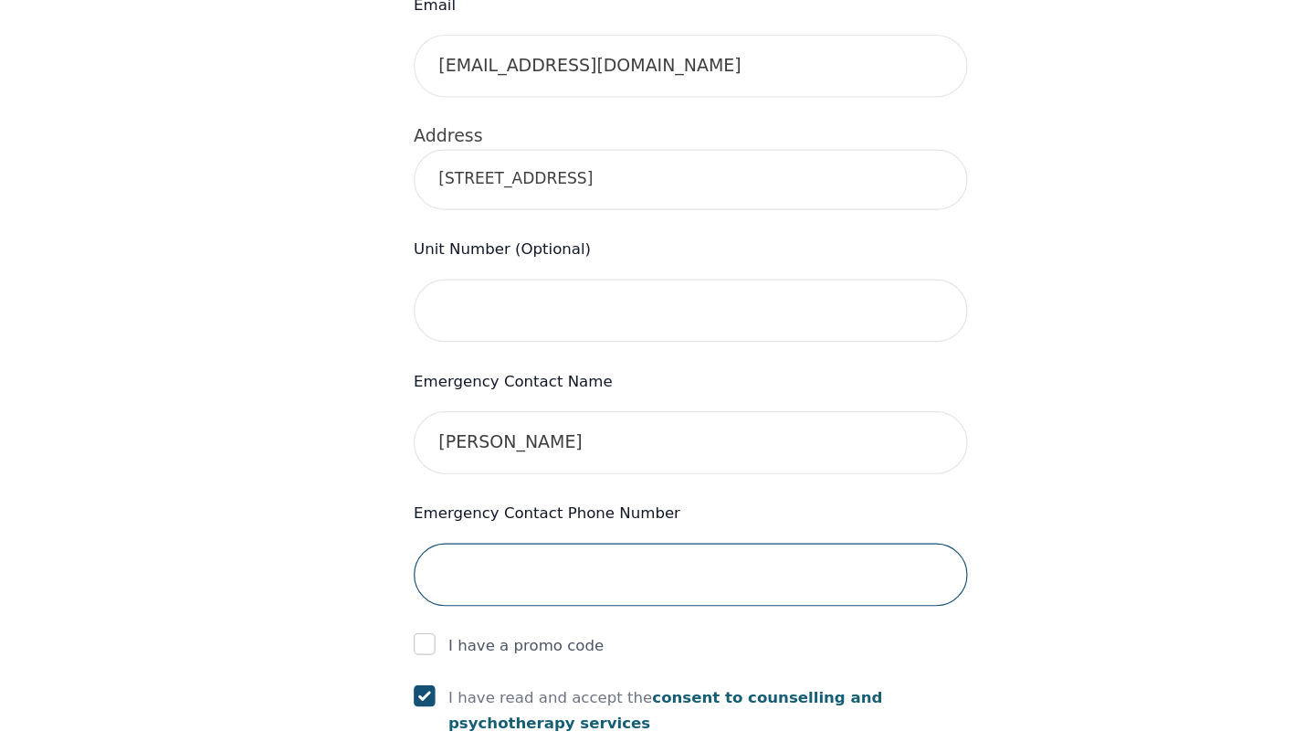
click at [564, 574] on input "tel" at bounding box center [658, 600] width 468 height 53
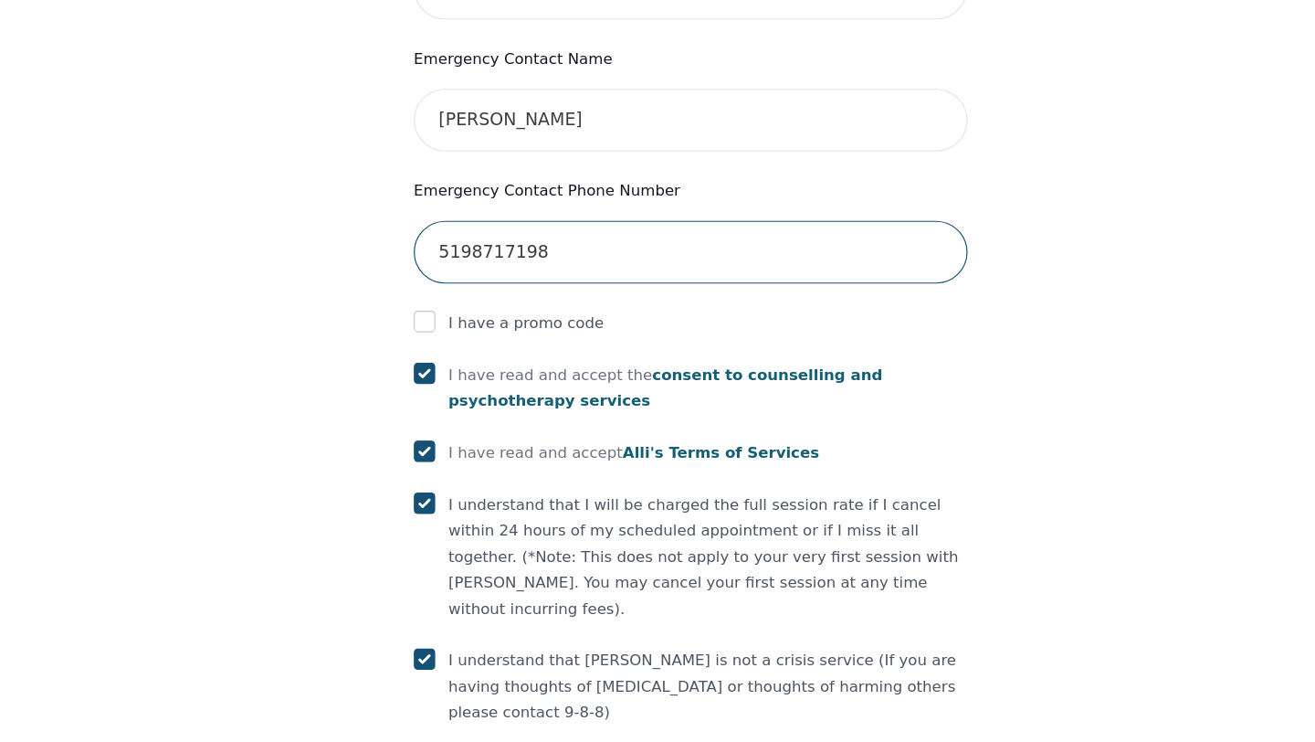
scroll to position [973, 0]
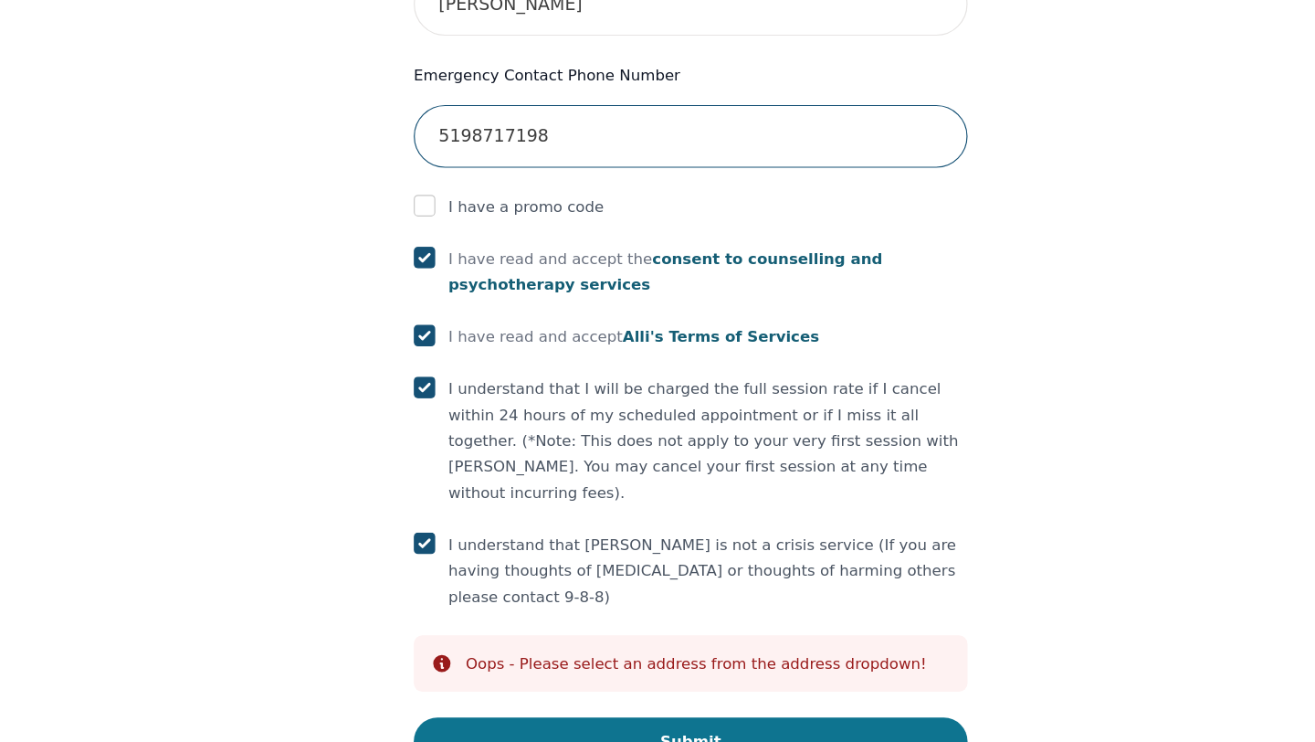
type input "5198717198"
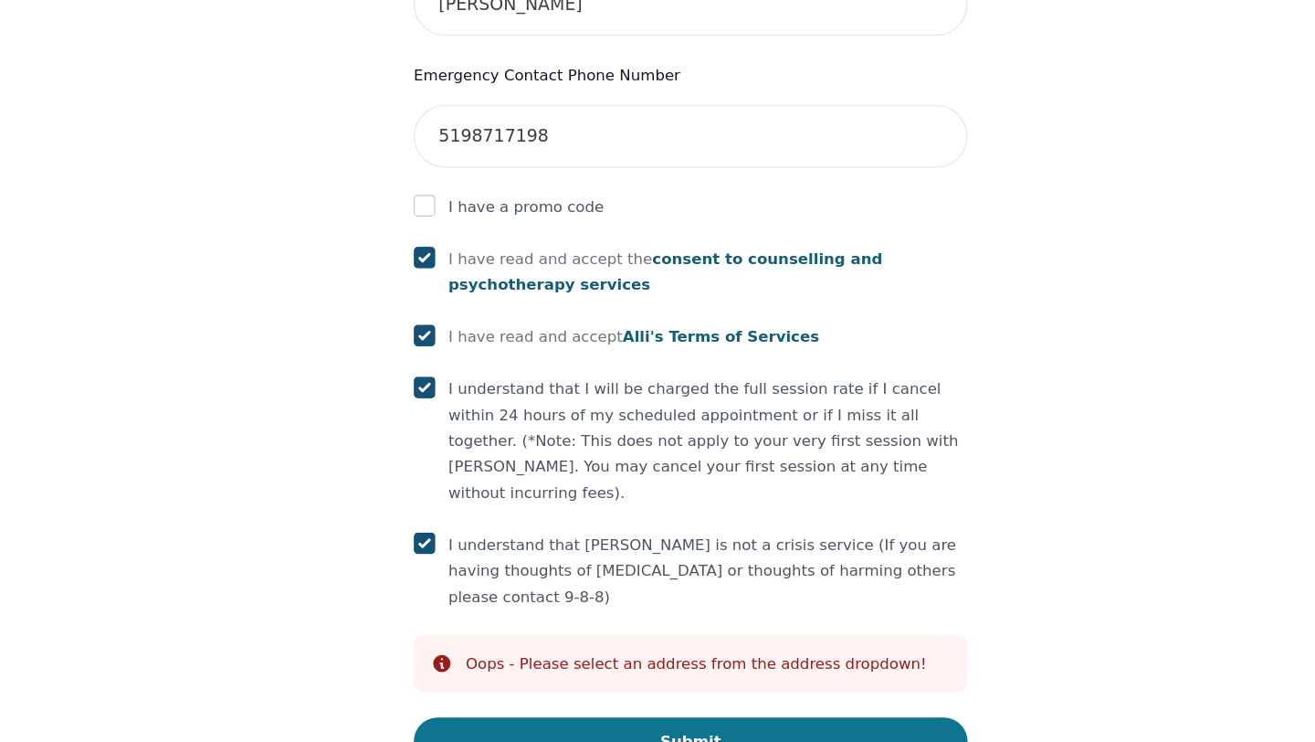
click at [570, 721] on button "Submit" at bounding box center [658, 741] width 468 height 40
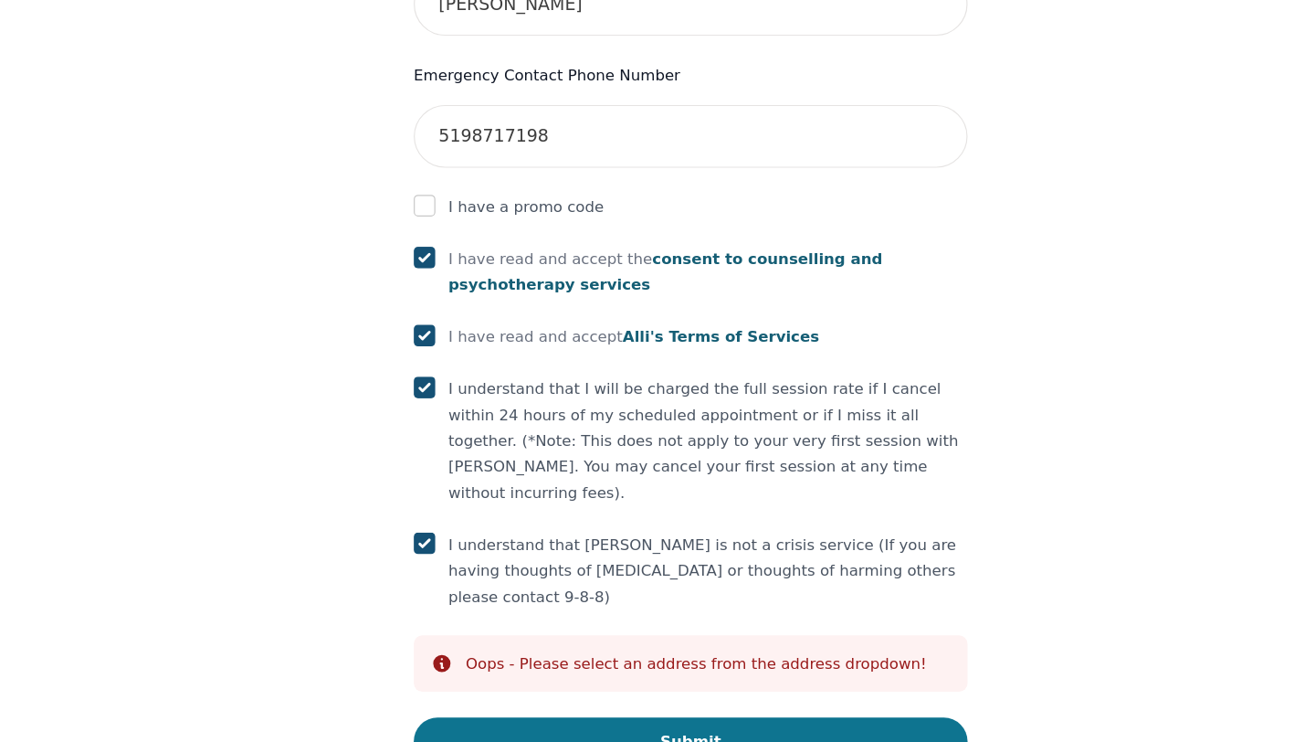
click at [674, 721] on button "Submit" at bounding box center [658, 741] width 468 height 40
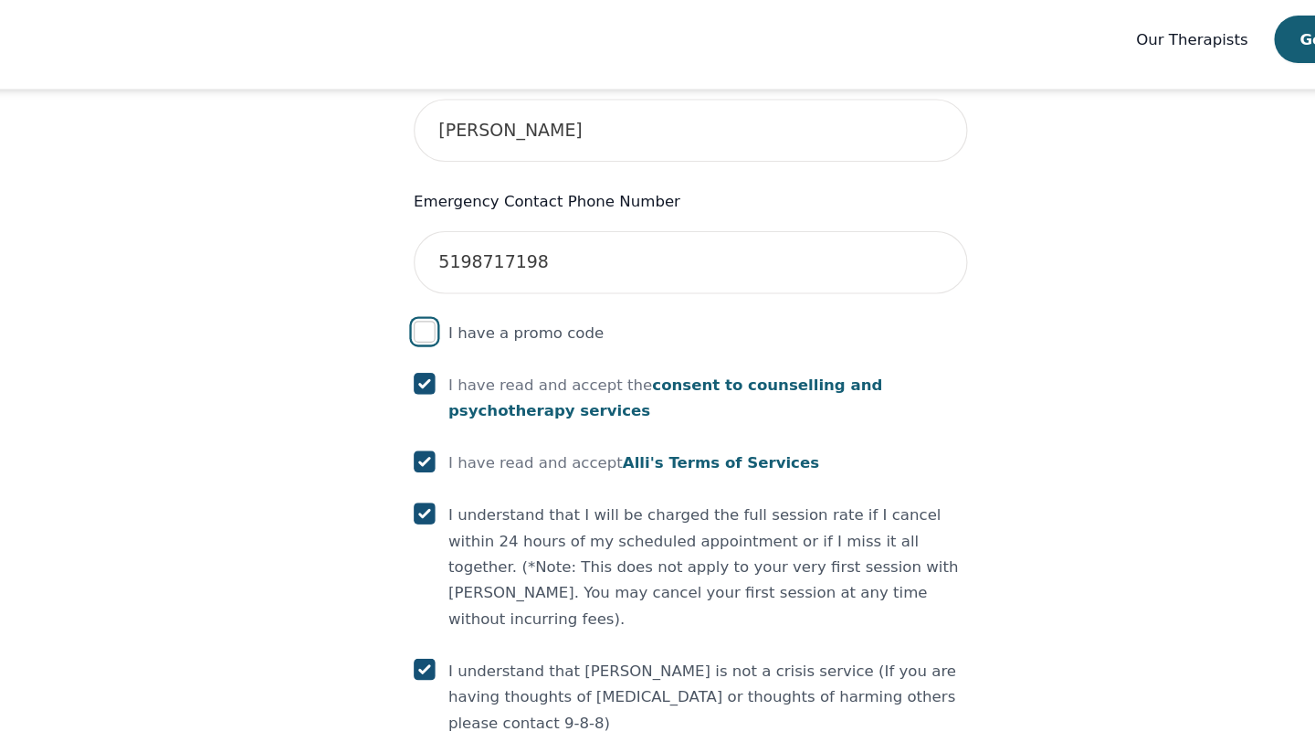
click at [435, 279] on input "checkbox" at bounding box center [433, 288] width 18 height 18
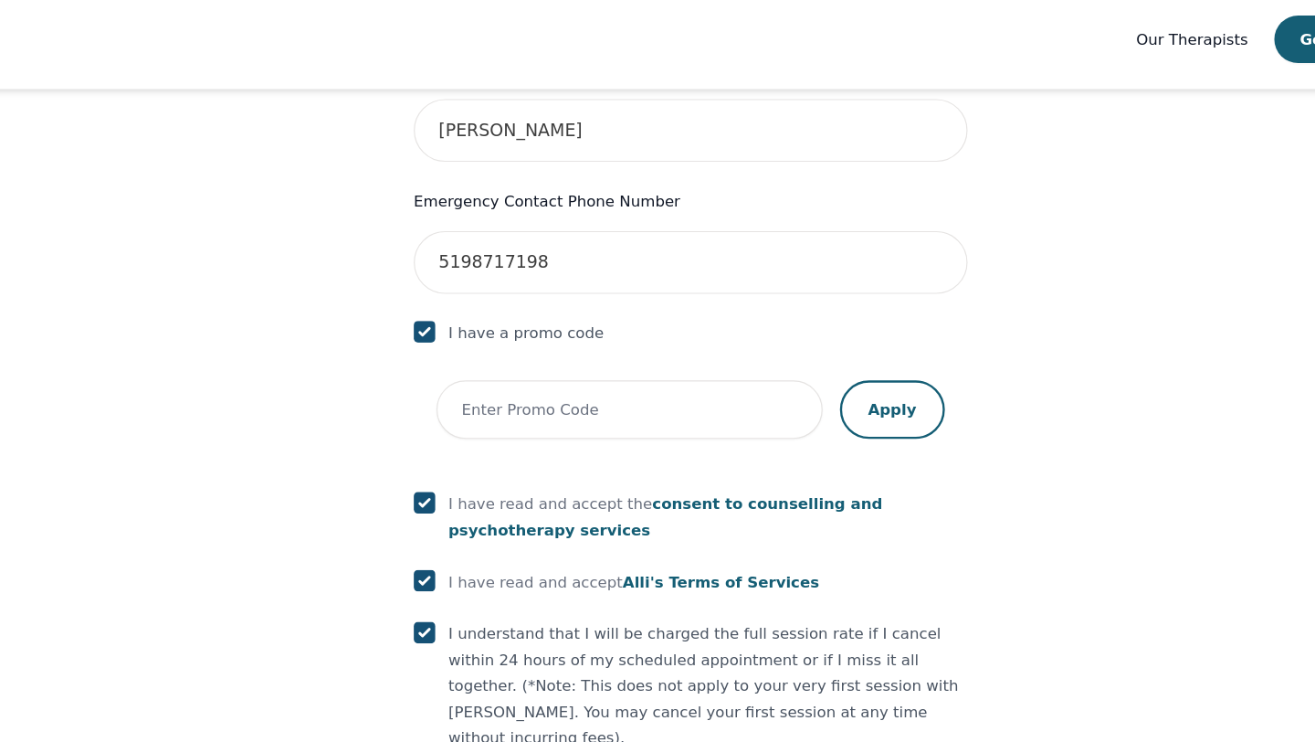
click at [435, 279] on input "checkbox" at bounding box center [433, 288] width 18 height 18
checkbox input "false"
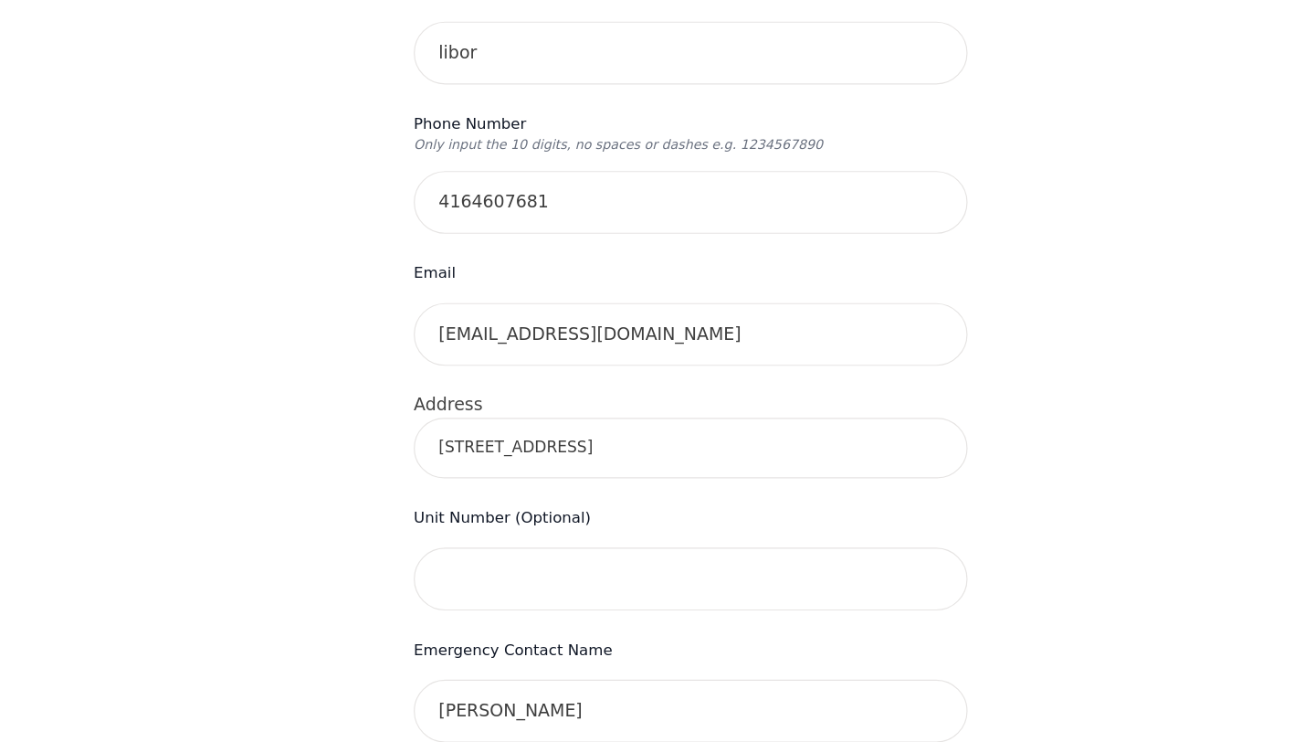
scroll to position [389, 0]
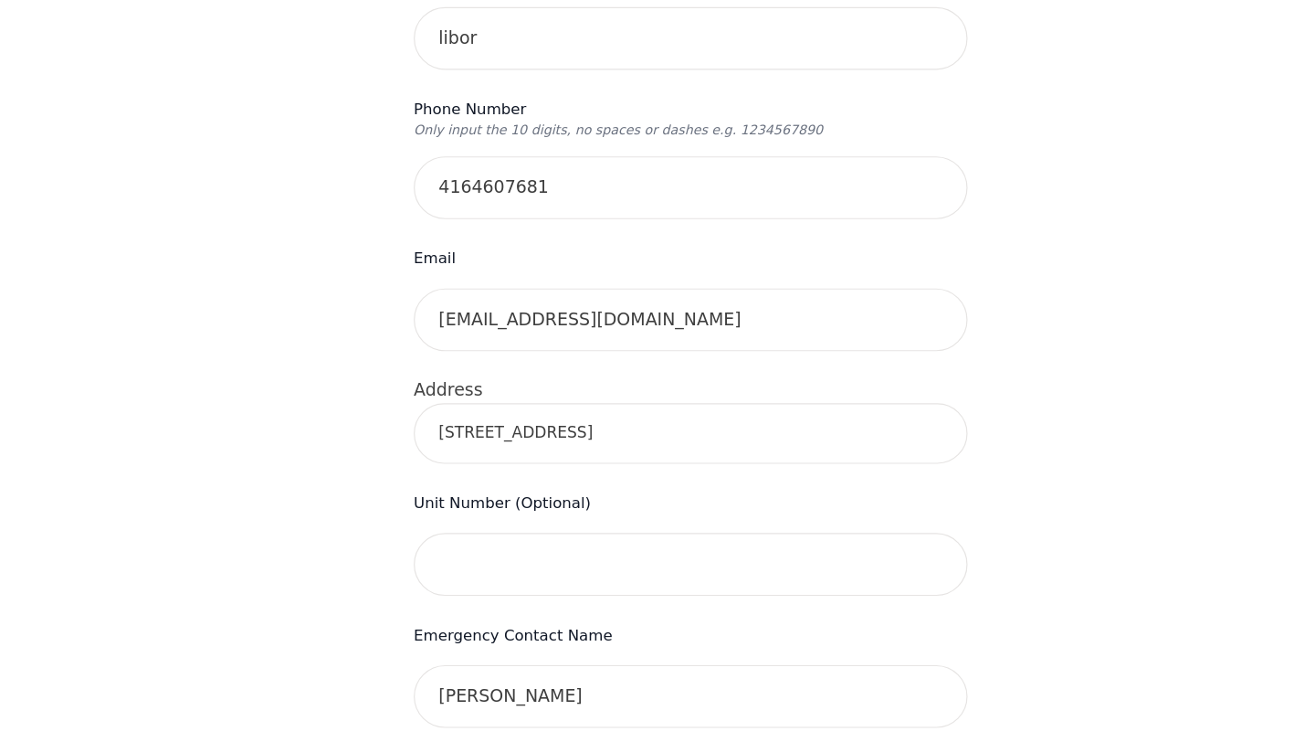
click at [615, 455] on input "[STREET_ADDRESS]" at bounding box center [658, 480] width 468 height 51
click at [591, 455] on input "[STREET_ADDRESS]" at bounding box center [658, 480] width 468 height 51
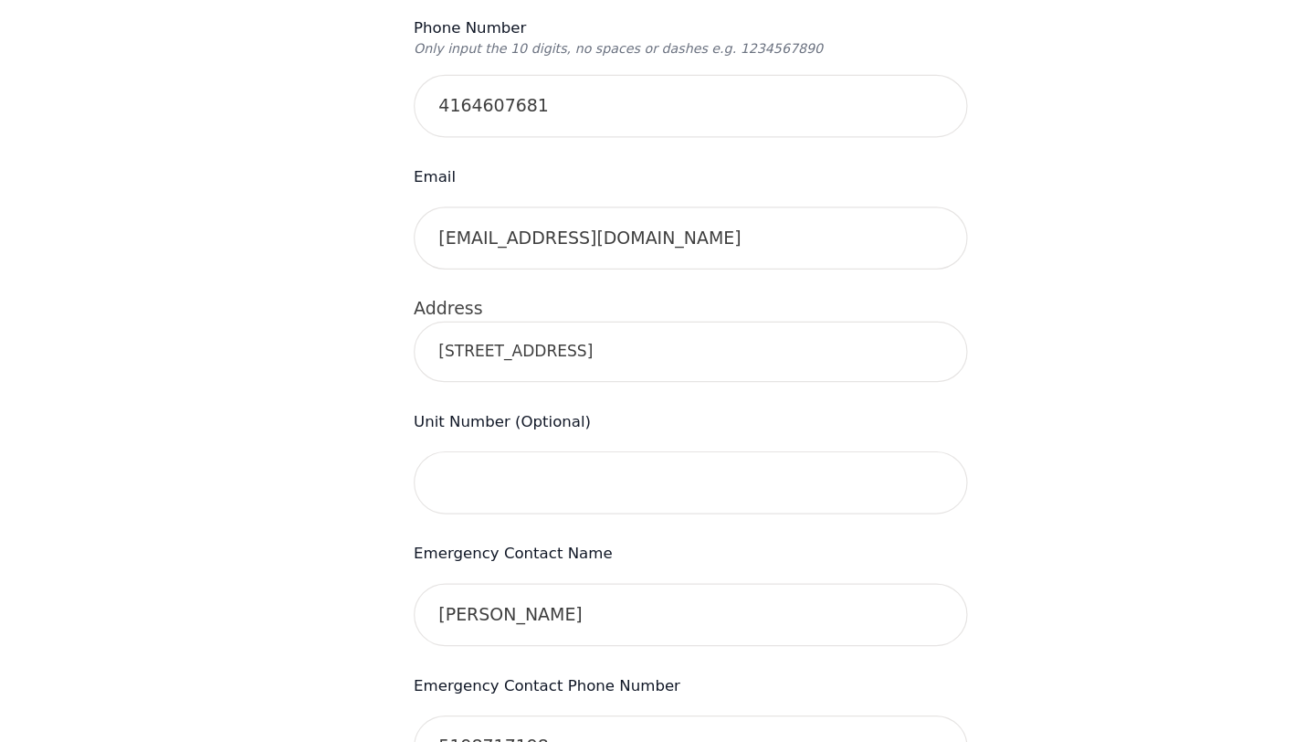
scroll to position [479, 0]
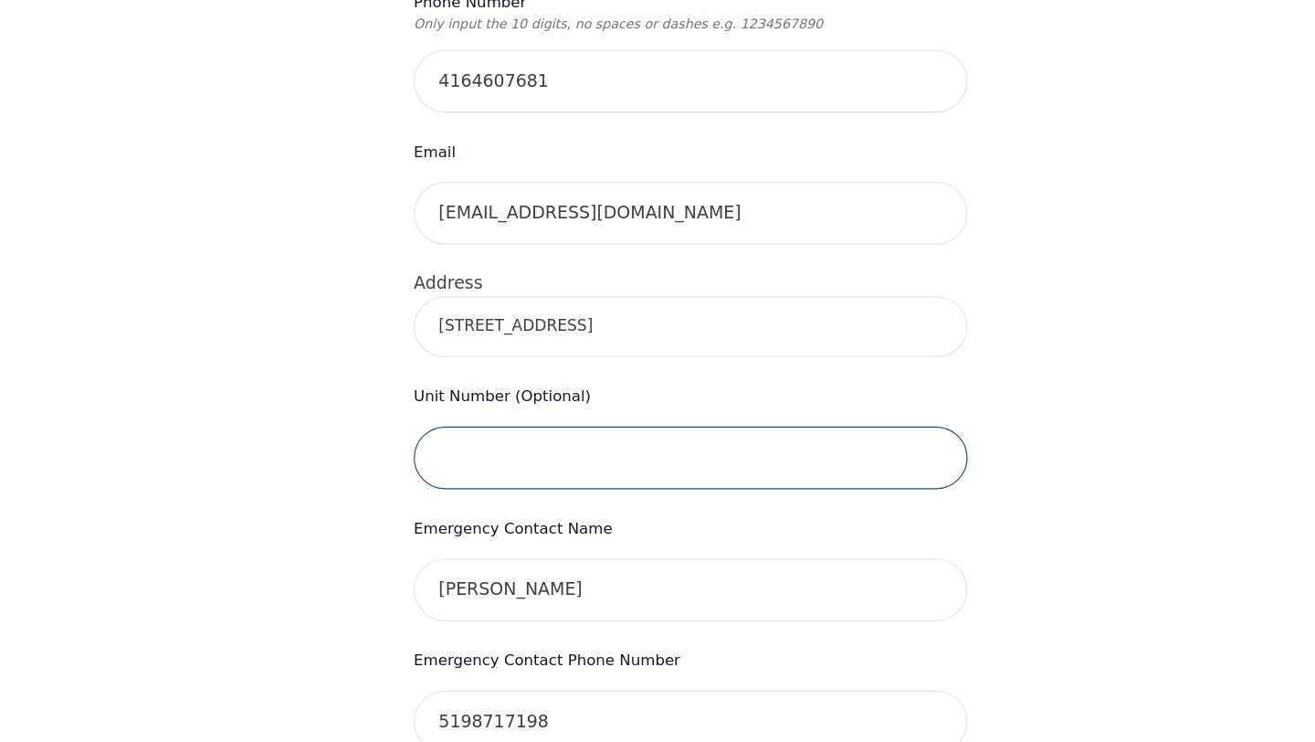
click at [574, 475] on input "text" at bounding box center [658, 501] width 468 height 53
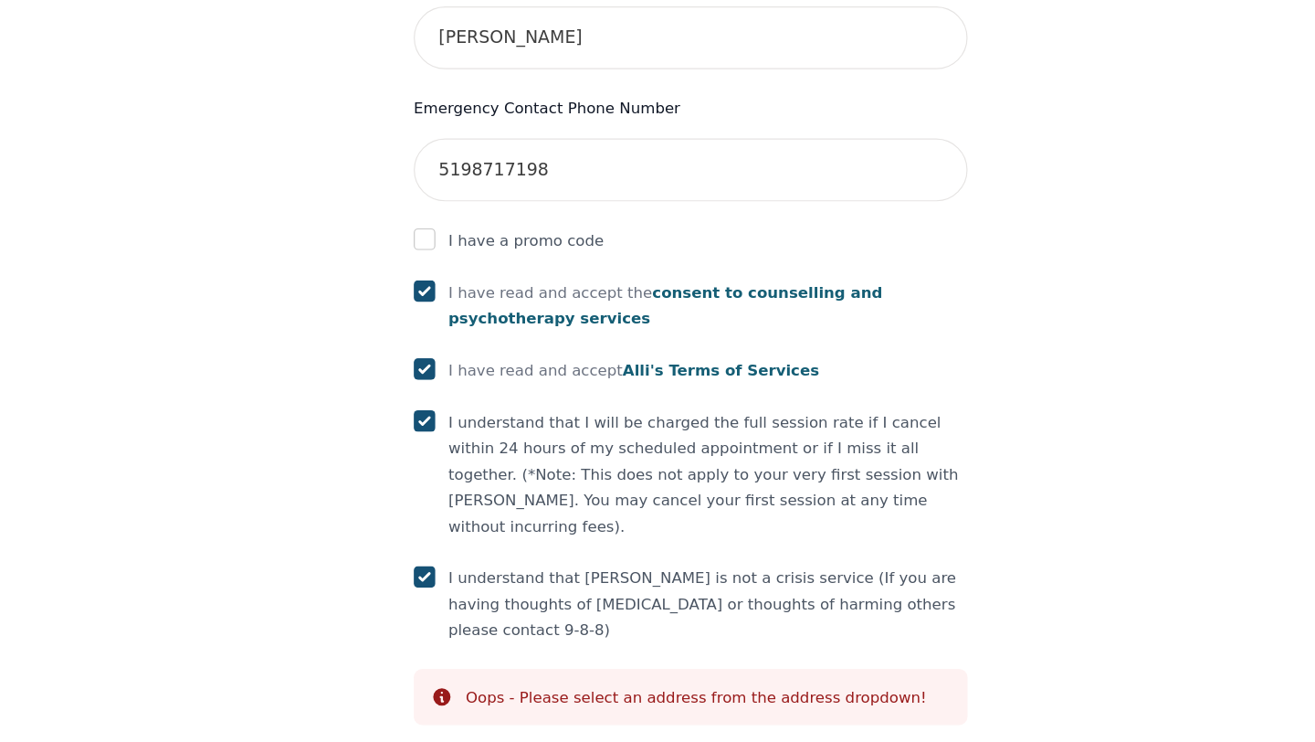
scroll to position [973, 0]
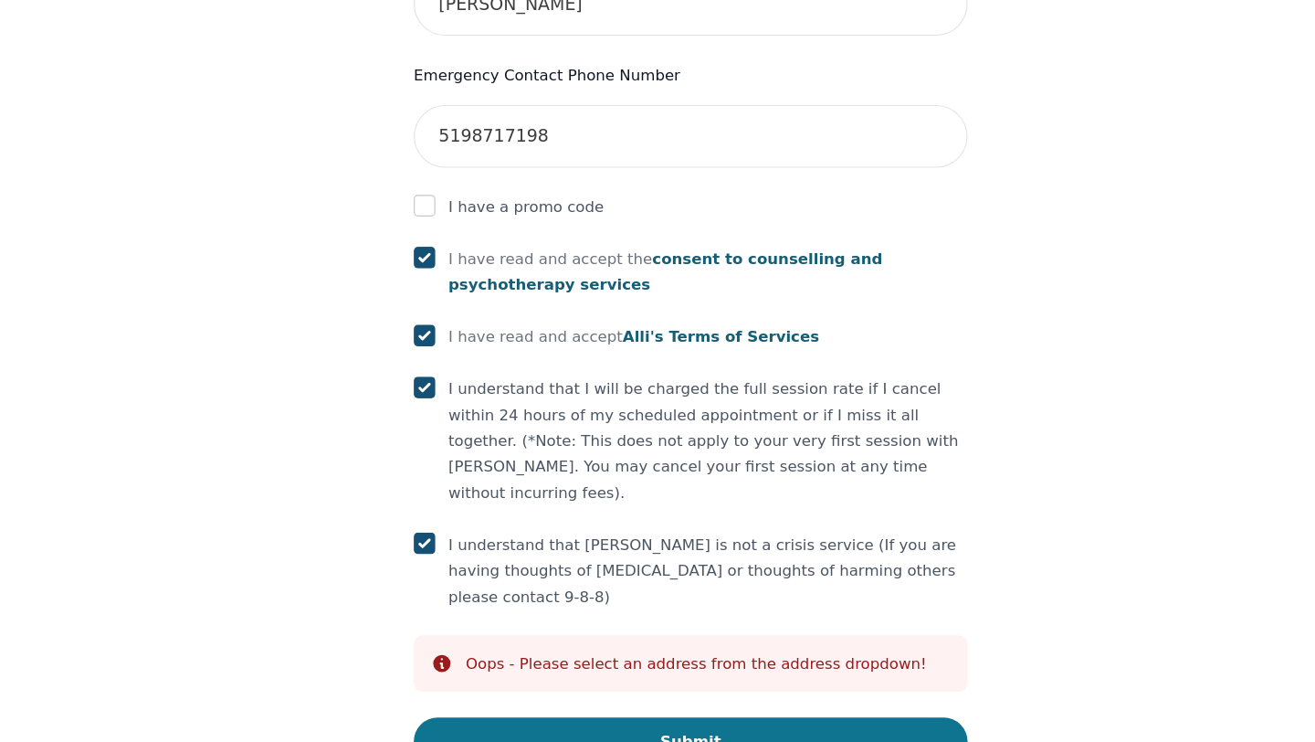
type input "916"
click at [560, 721] on button "Submit" at bounding box center [658, 741] width 468 height 40
click at [666, 721] on button "Submit" at bounding box center [658, 741] width 468 height 40
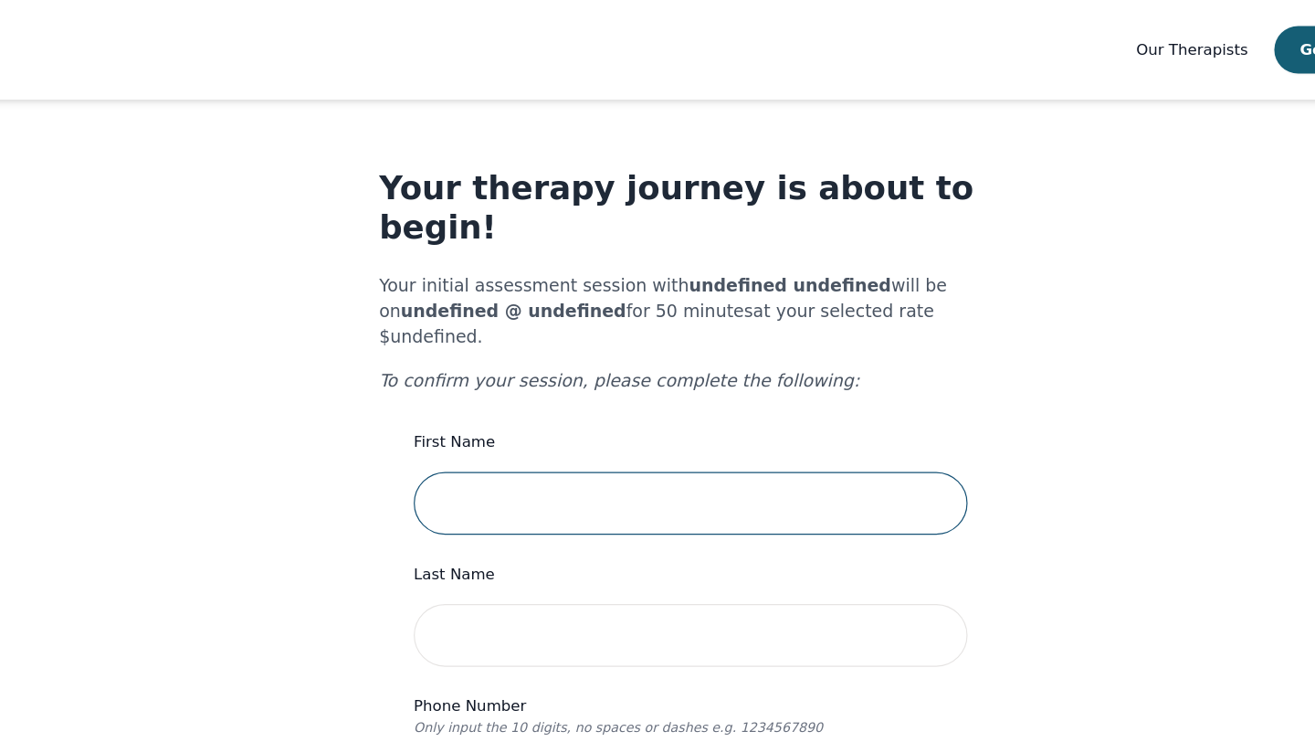
click at [506, 398] on input "text" at bounding box center [658, 424] width 468 height 53
type input "[PERSON_NAME]"
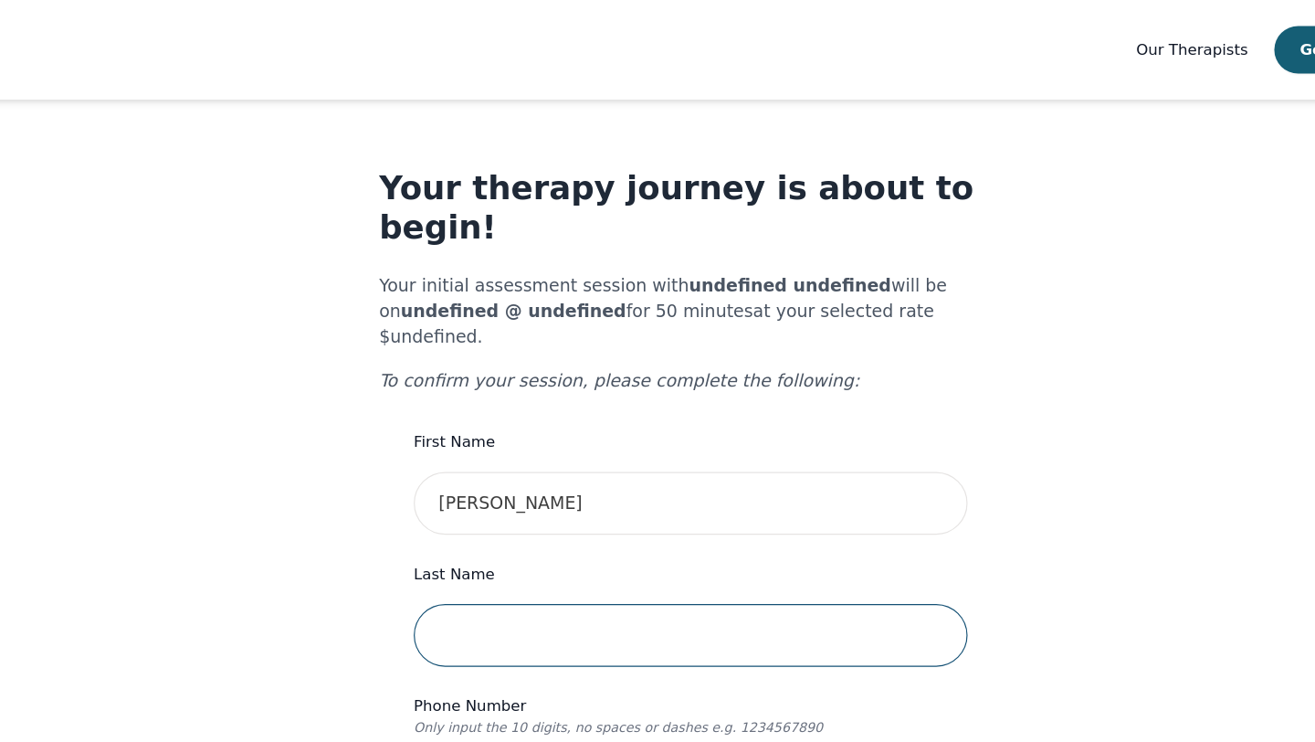
type input "libor"
type input "4164607681"
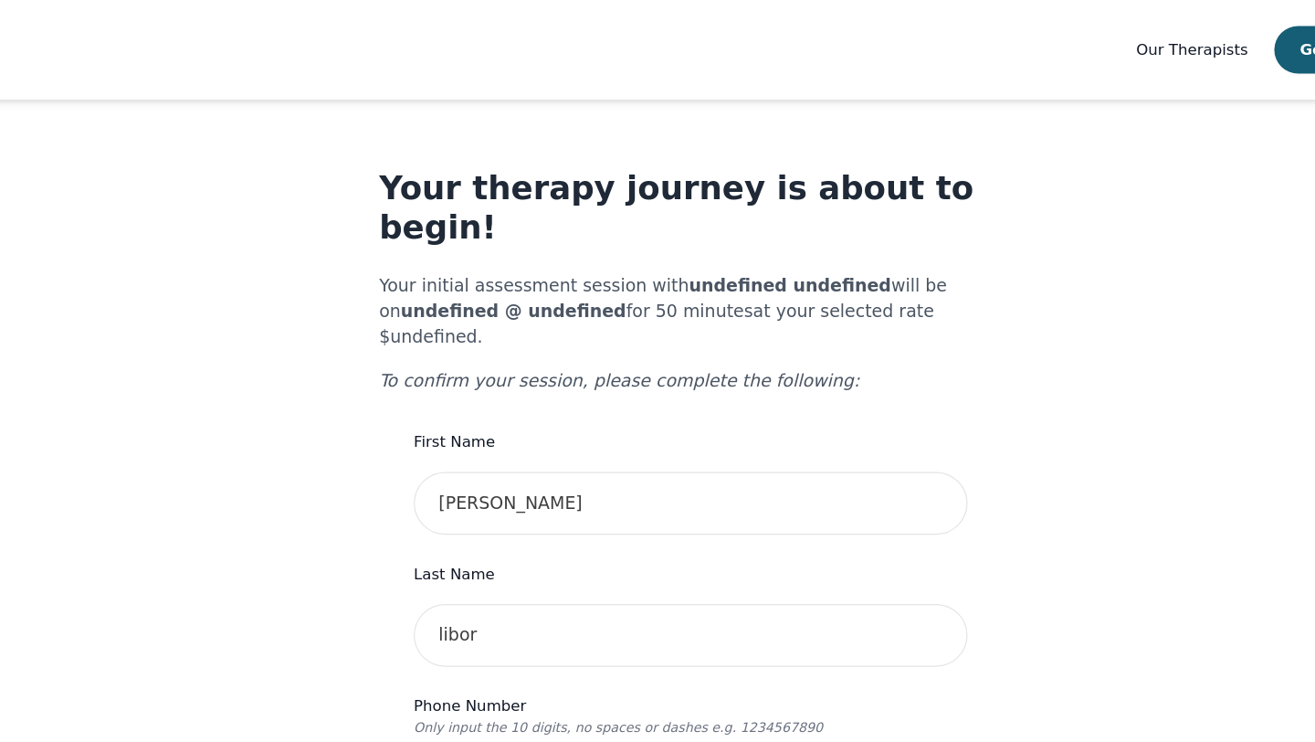
type input "[STREET_ADDRESS]"
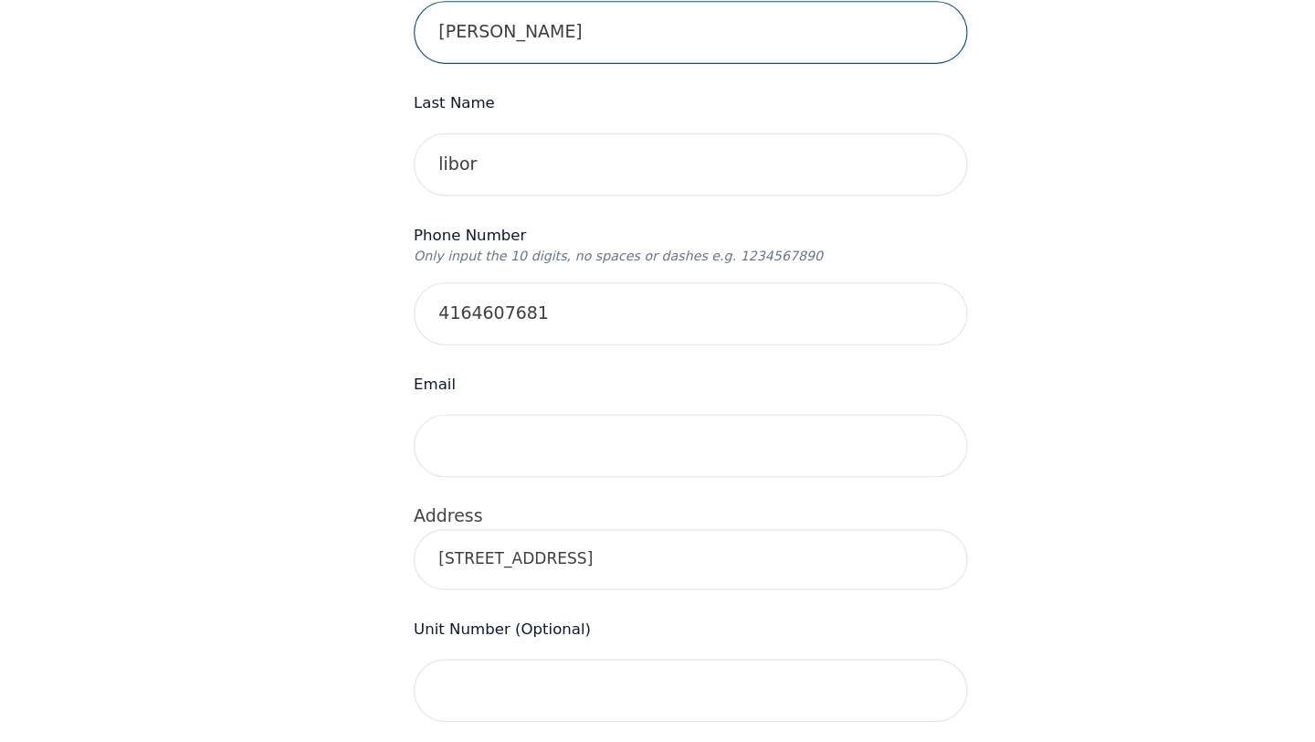
scroll to position [333, 0]
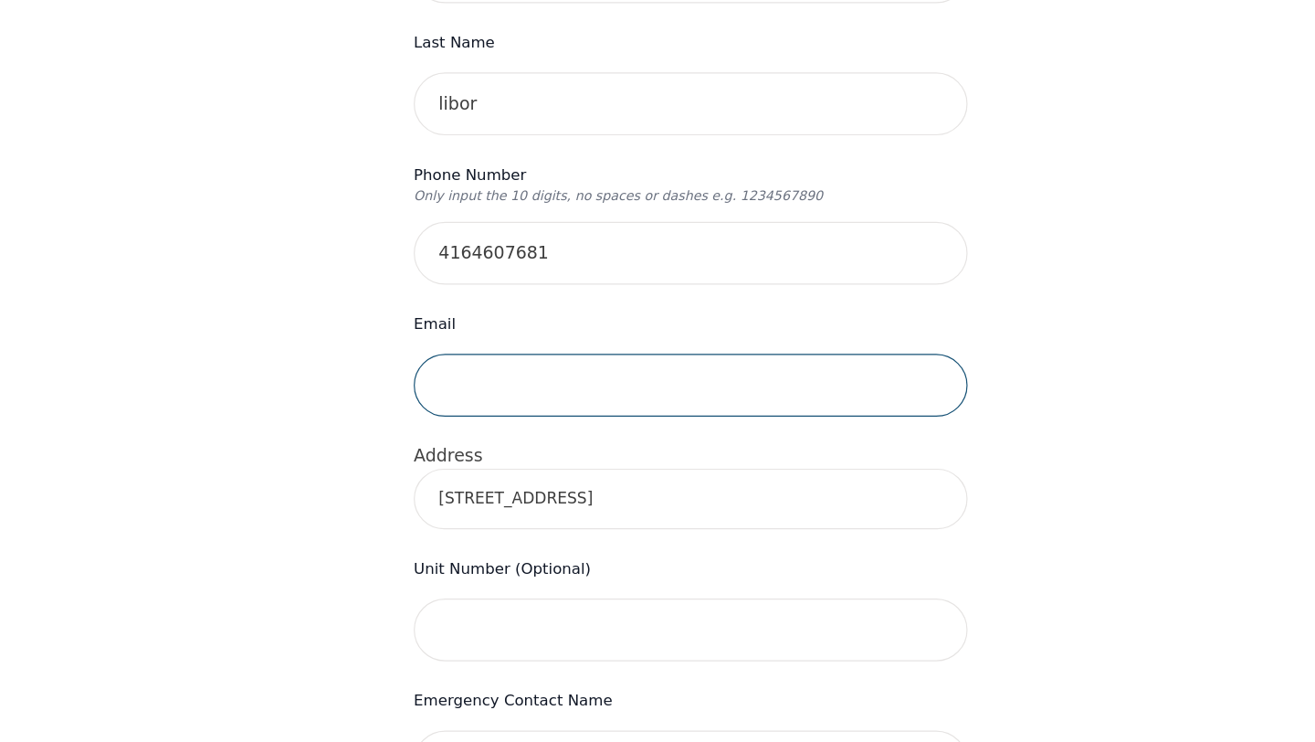
click at [522, 414] on input "email" at bounding box center [658, 440] width 468 height 53
type input "[EMAIL_ADDRESS][DOMAIN_NAME]"
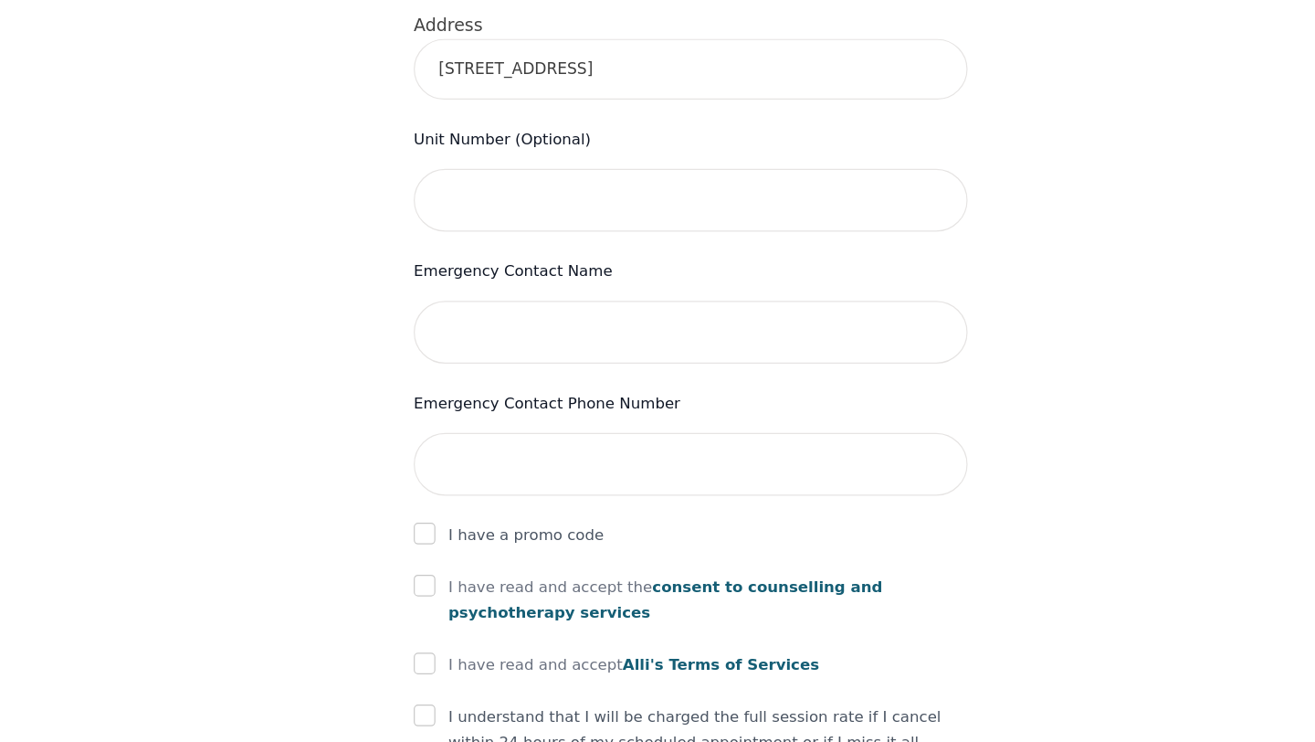
scroll to position [697, 0]
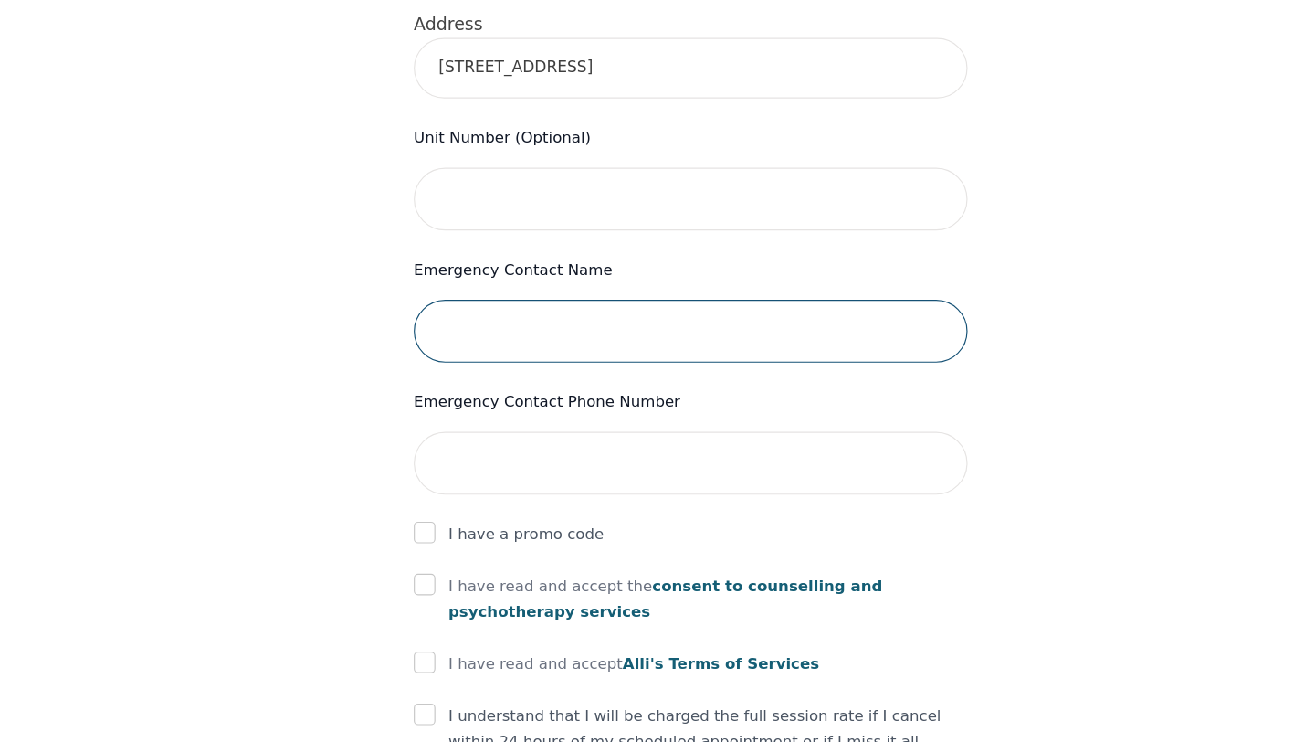
click at [528, 368] on input "text" at bounding box center [658, 394] width 468 height 53
type input "[PERSON_NAME]"
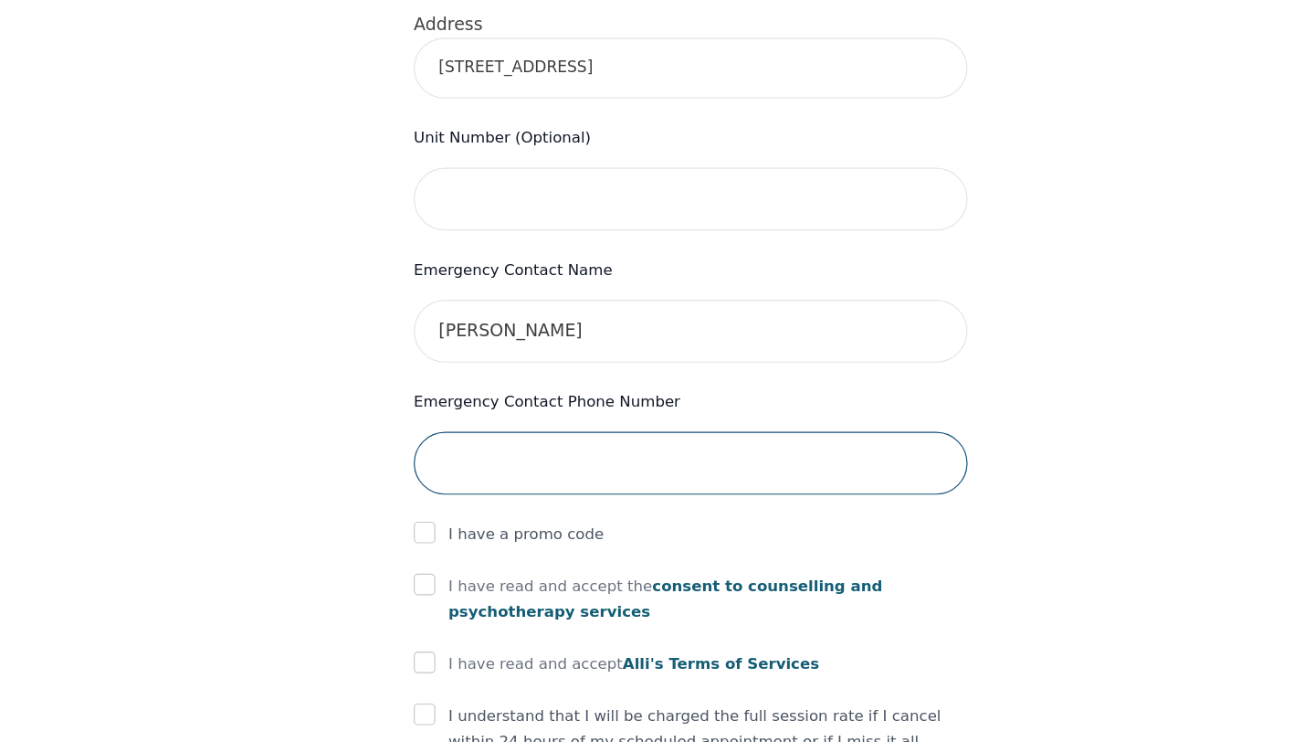
click at [501, 480] on input "tel" at bounding box center [658, 506] width 468 height 53
type input "G"
type input "5198717198"
click at [434, 599] on input "checkbox" at bounding box center [433, 608] width 18 height 18
checkbox input "true"
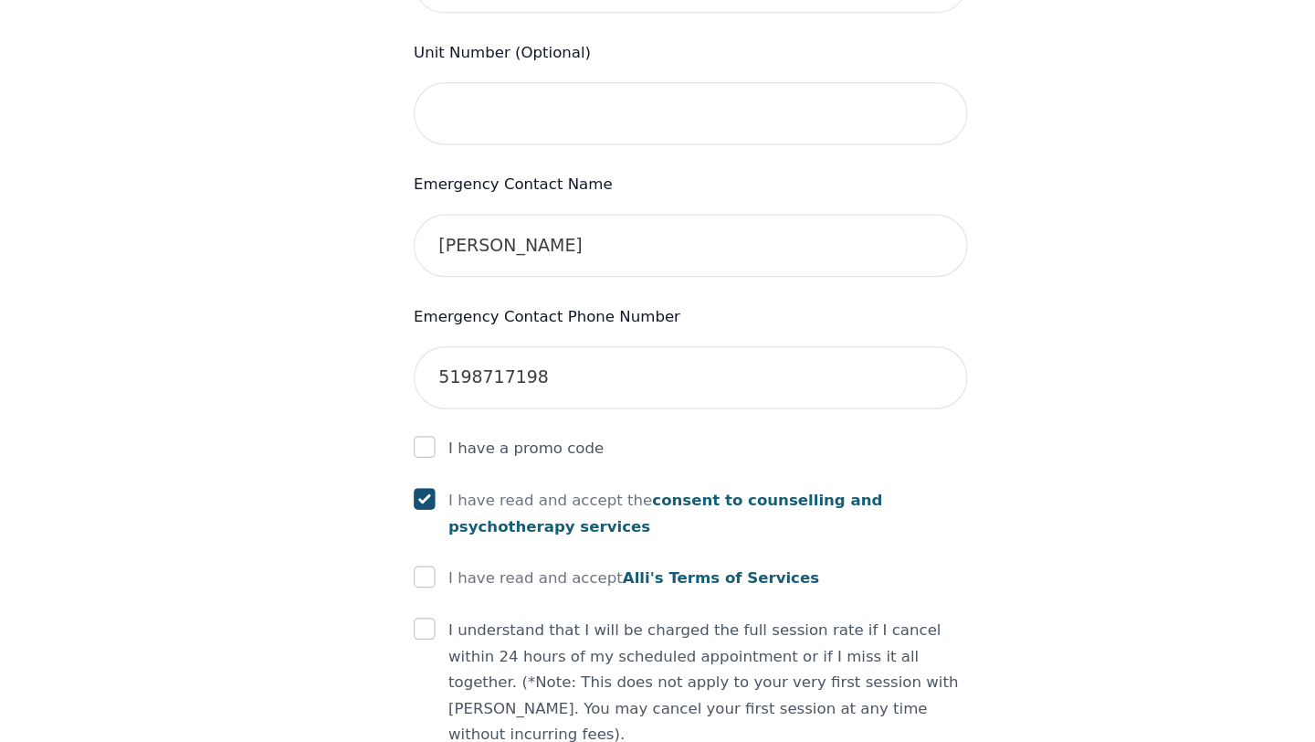
scroll to position [772, 0]
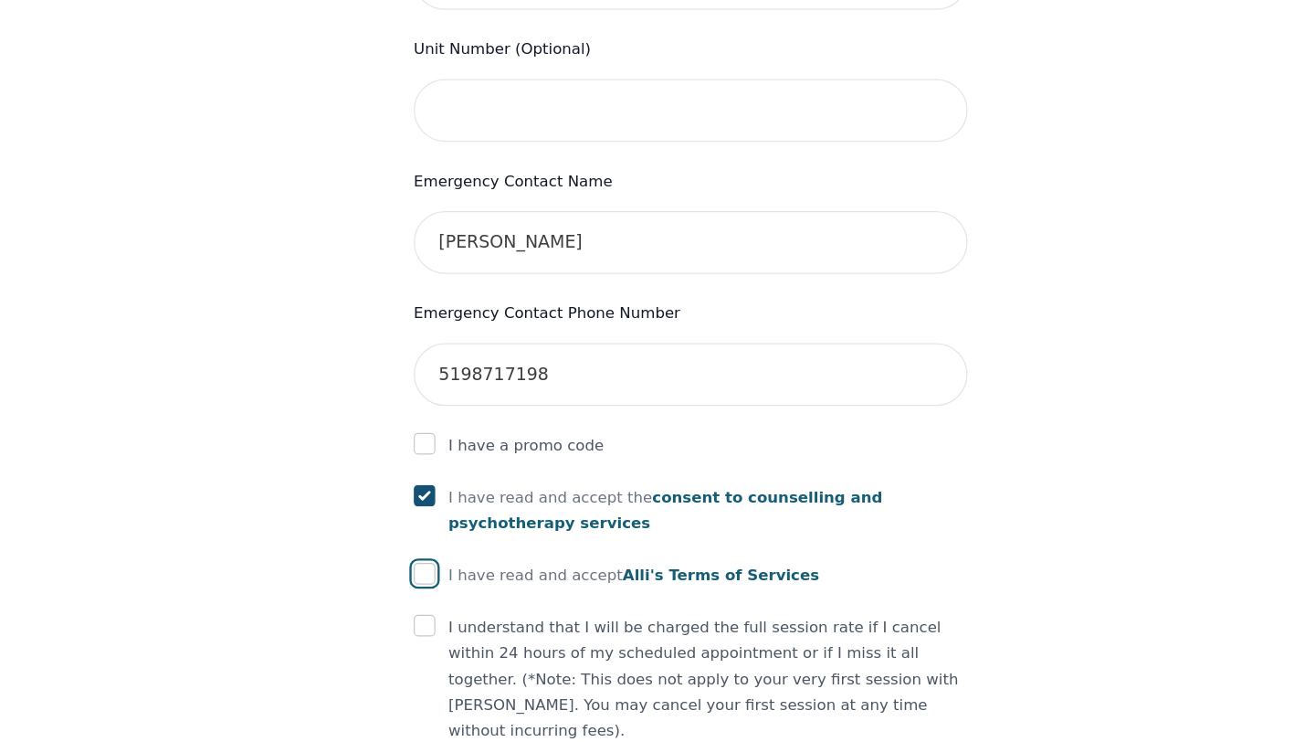
click at [431, 590] on input "checkbox" at bounding box center [433, 599] width 18 height 18
checkbox input "true"
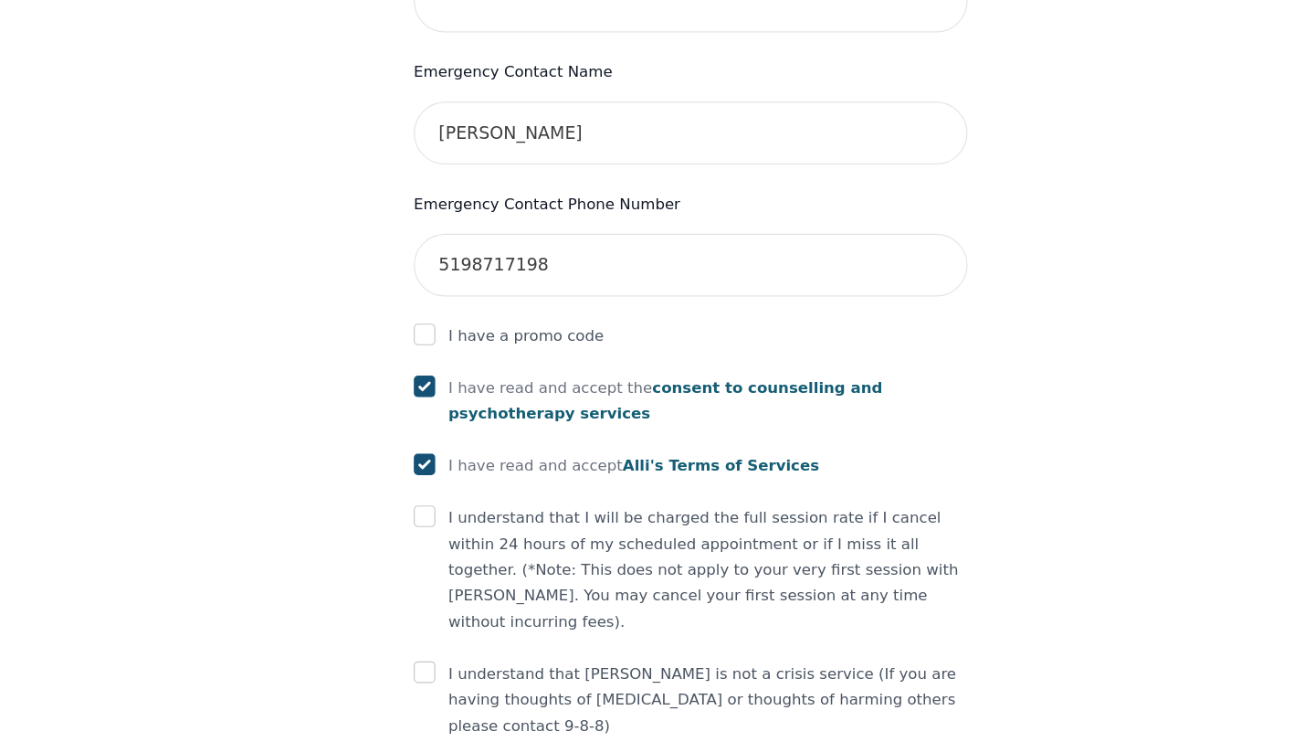
scroll to position [881, 0]
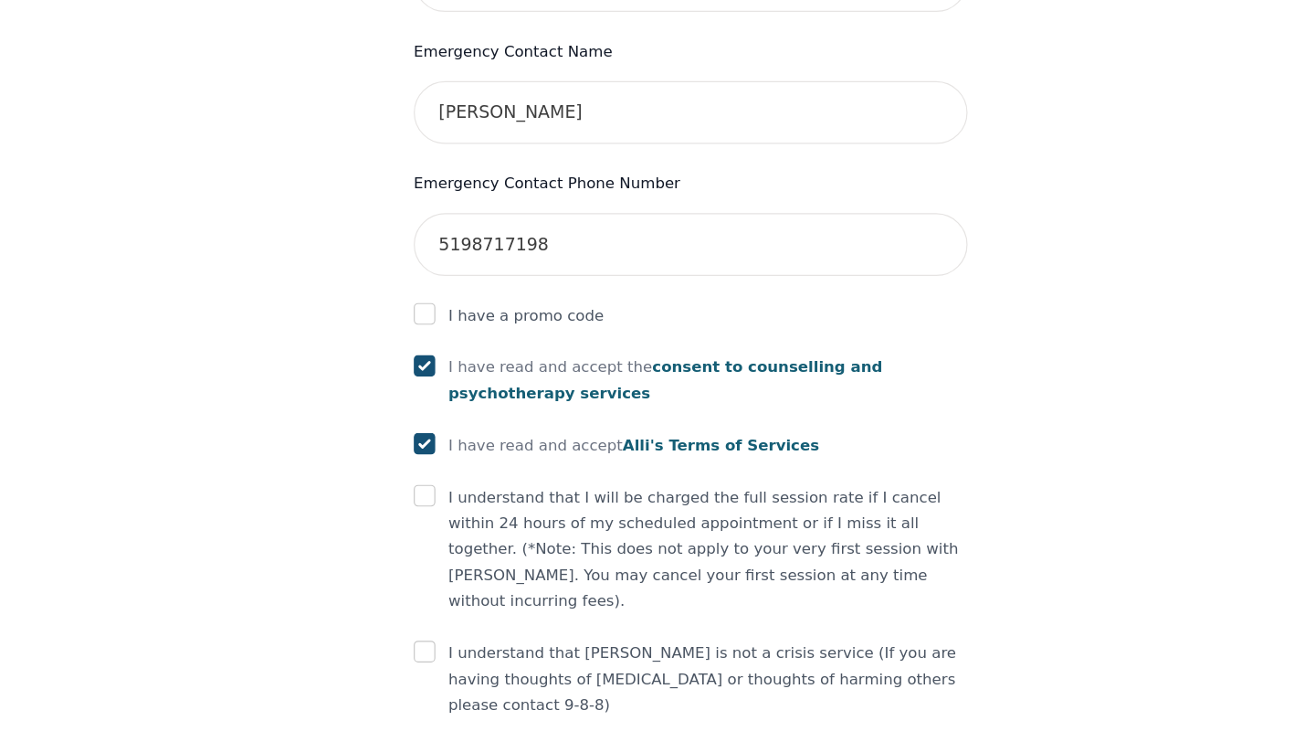
click at [428, 466] on form "First Name [PERSON_NAME] Last Name libor Phone Number Only input the 10 digits,…" at bounding box center [658, 131] width 468 height 1302
click at [431, 524] on input "checkbox" at bounding box center [433, 533] width 18 height 18
checkbox input "true"
click at [437, 656] on input "checkbox" at bounding box center [433, 665] width 18 height 18
checkbox input "true"
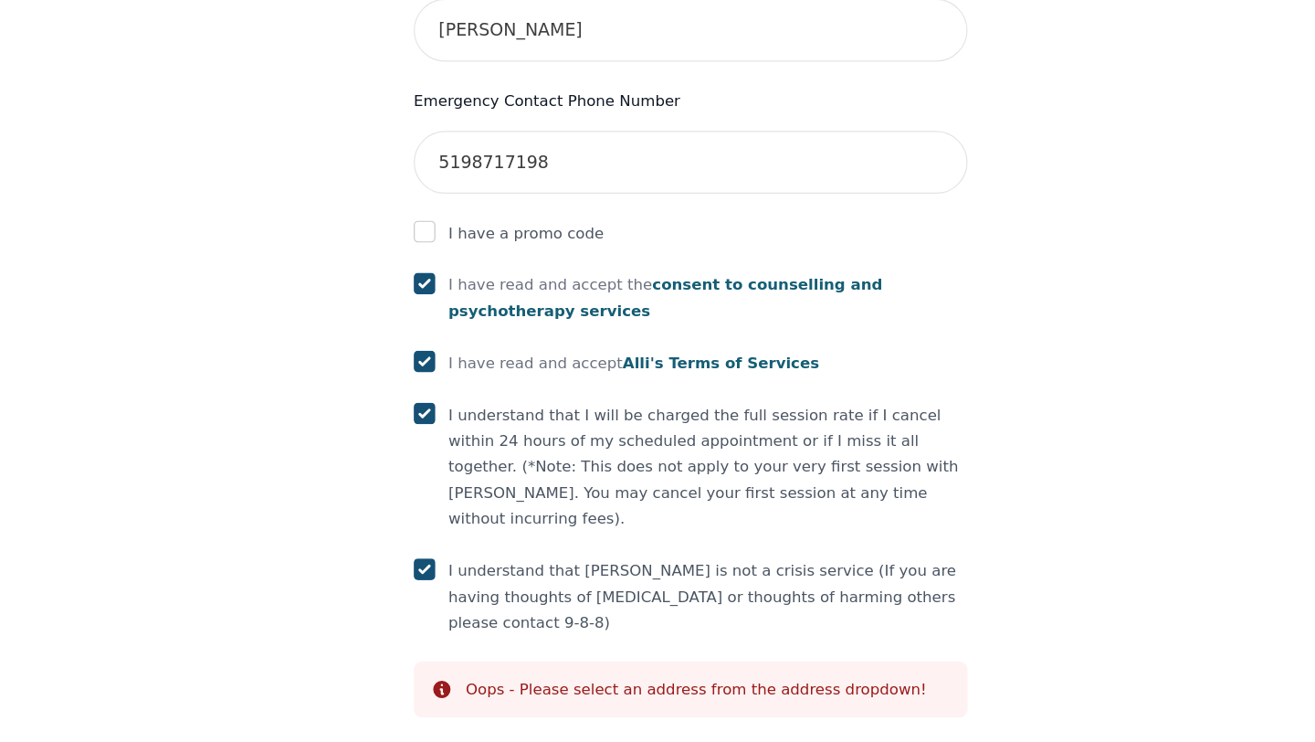
click at [729, 688] on div "Oops - Please select an address from the address dropdown!" at bounding box center [662, 697] width 389 height 18
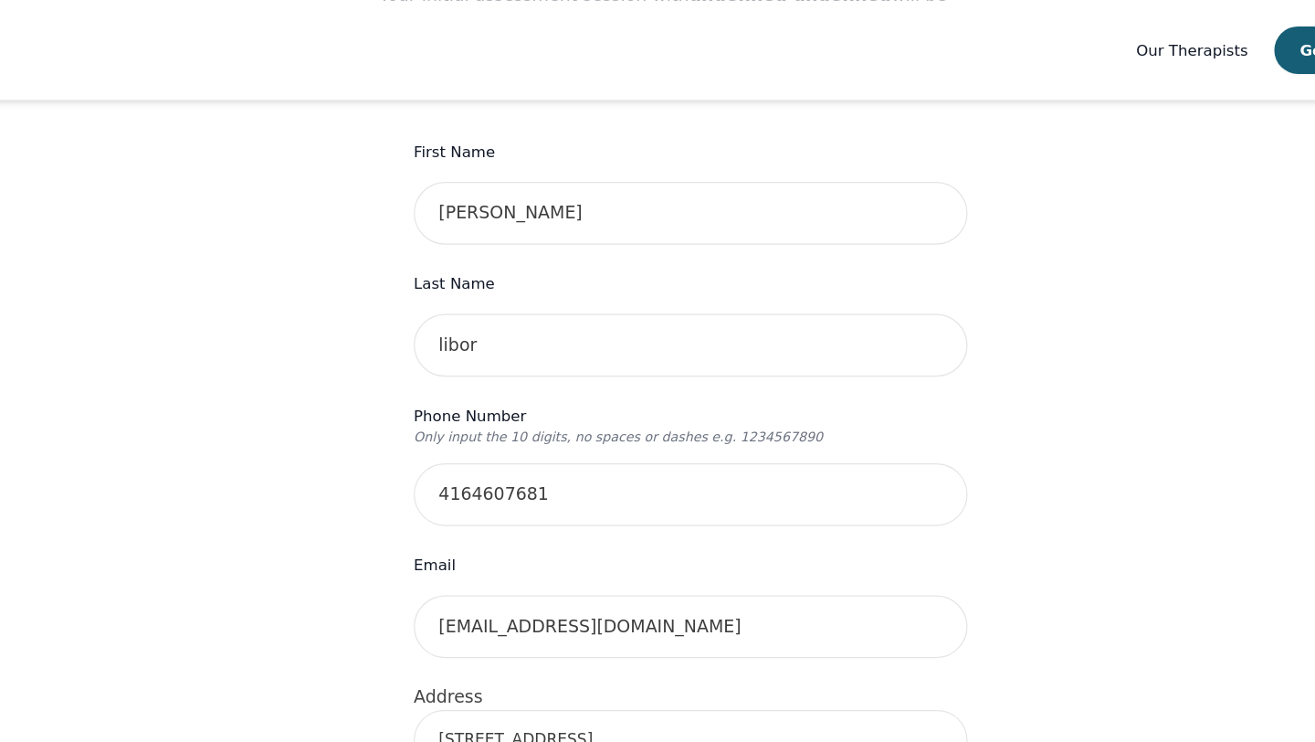
scroll to position [135, 0]
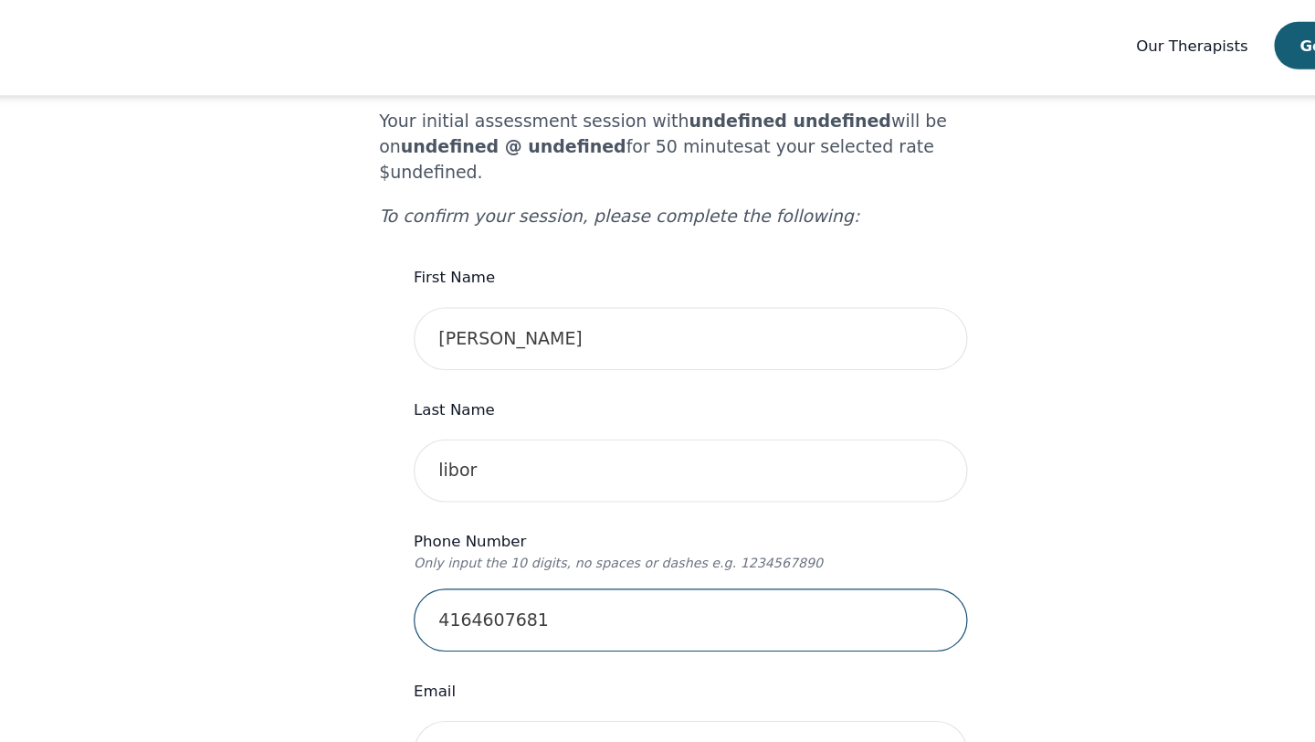
click at [585, 501] on input "4164607681" at bounding box center [658, 527] width 468 height 53
click at [573, 501] on input "4164607681" at bounding box center [658, 527] width 468 height 53
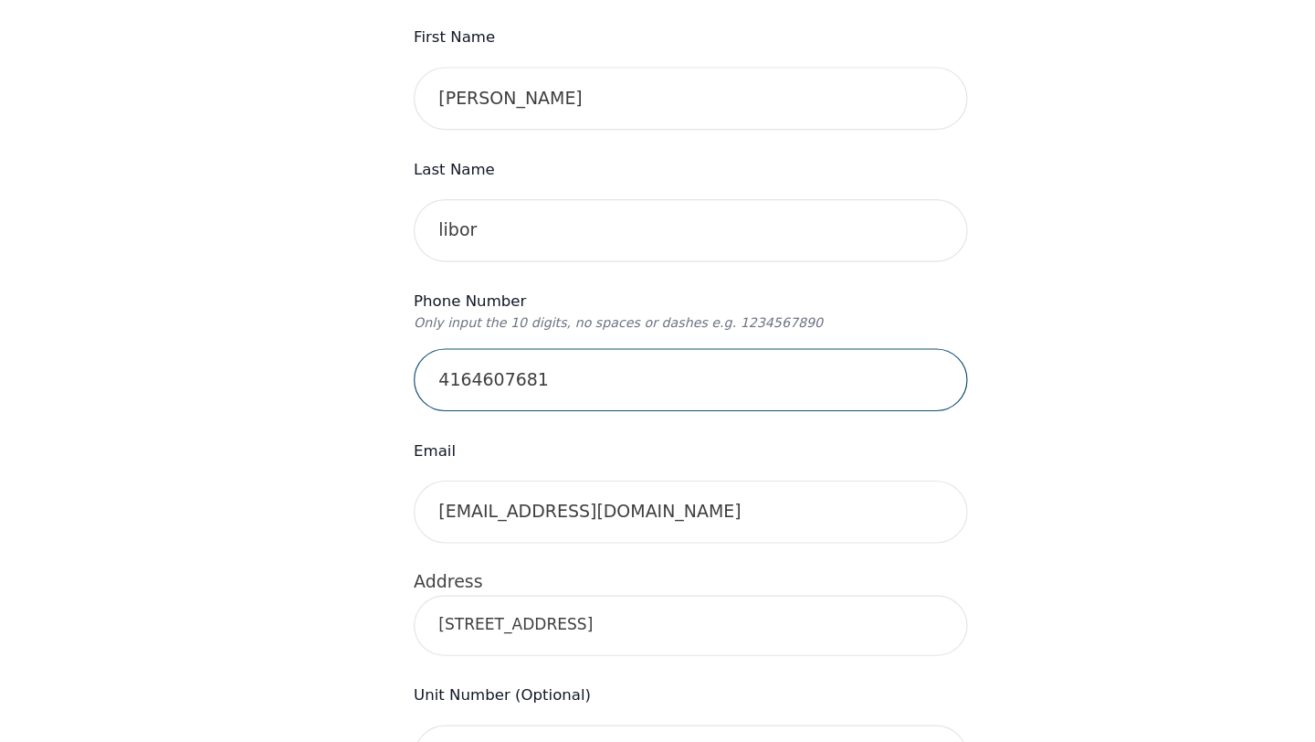
scroll to position [227, 0]
click at [591, 617] on input "[STREET_ADDRESS]" at bounding box center [658, 642] width 468 height 51
drag, startPoint x: 591, startPoint y: 587, endPoint x: 394, endPoint y: 568, distance: 198.2
click at [395, 568] on div "Your therapy journey is about to begin! Your initial assessment session with un…" at bounding box center [658, 710] width 526 height 1591
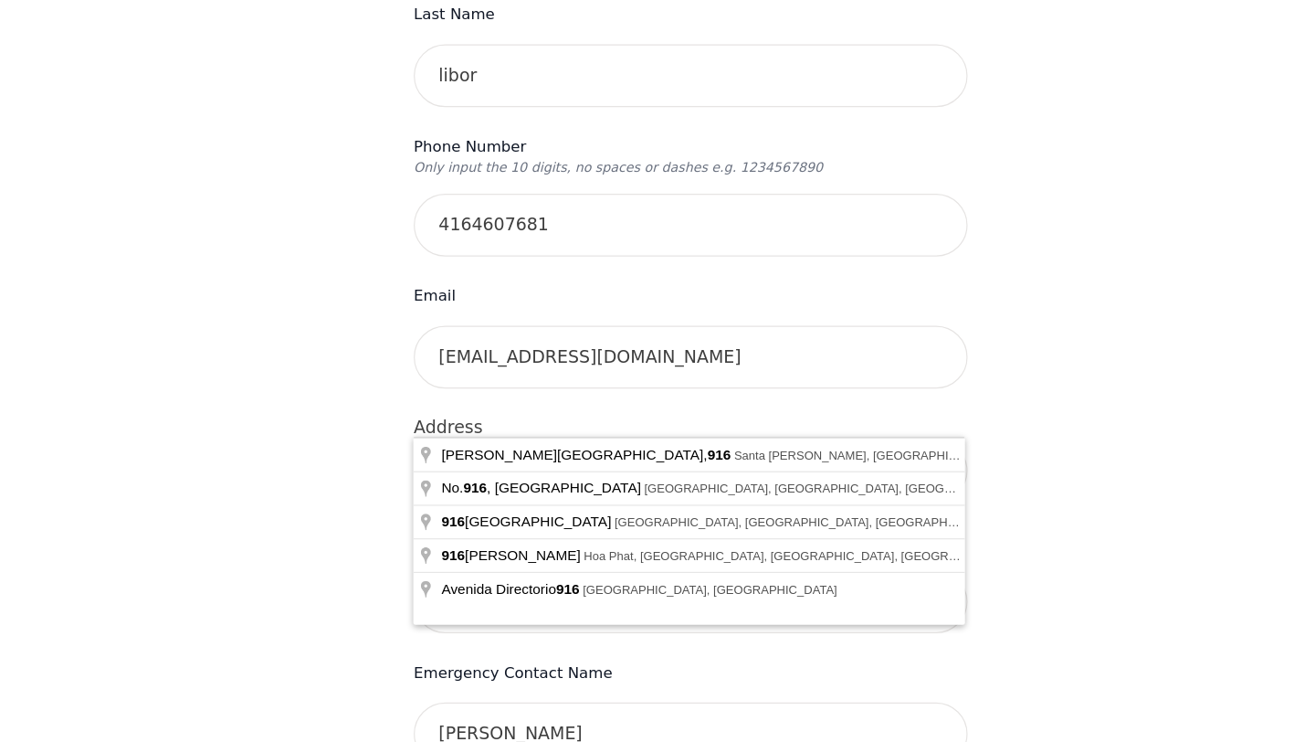
scroll to position [360, 0]
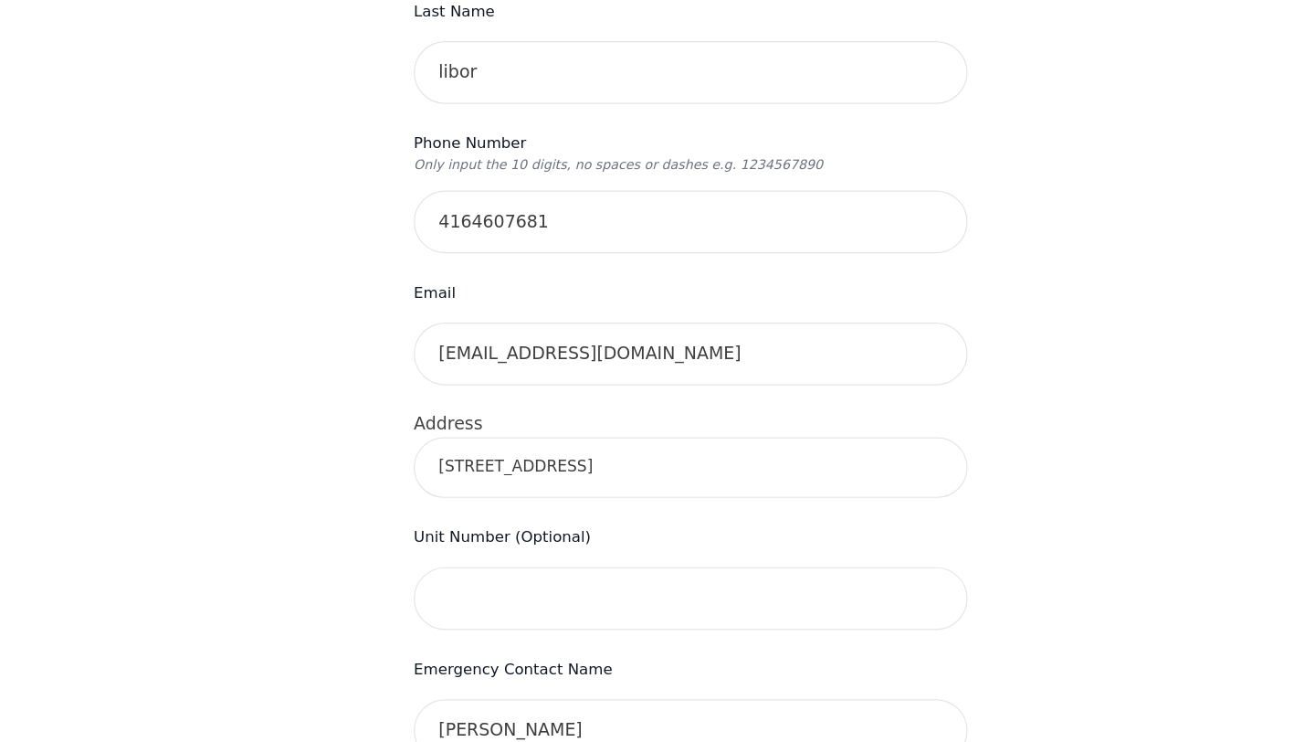
type input "[STREET_ADDRESS]"
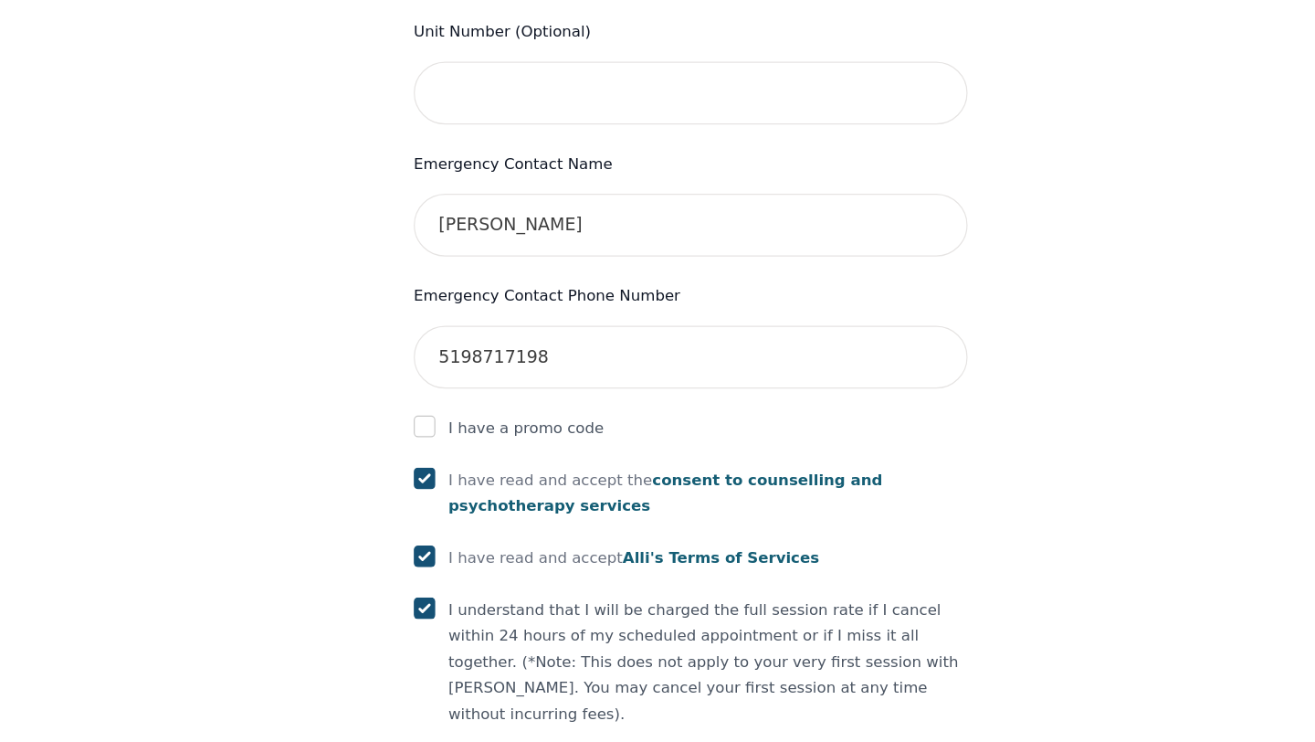
scroll to position [951, 0]
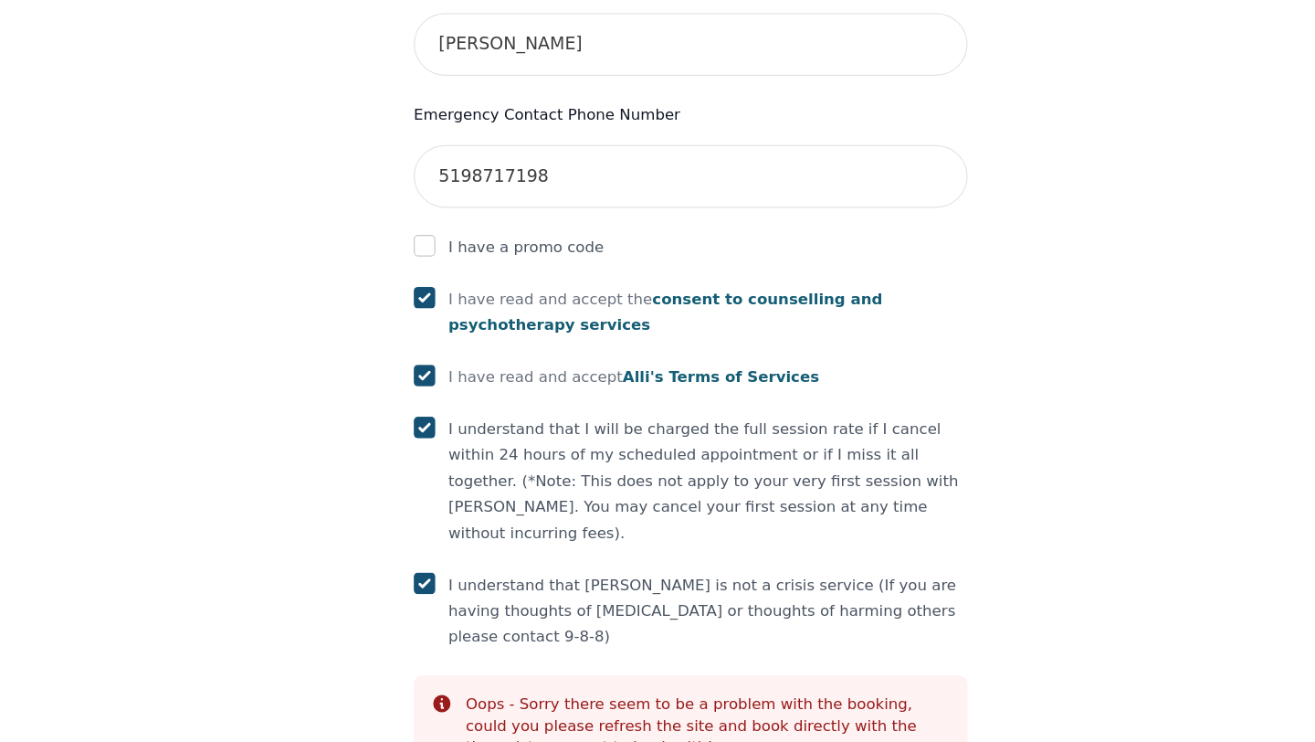
scroll to position [987, 0]
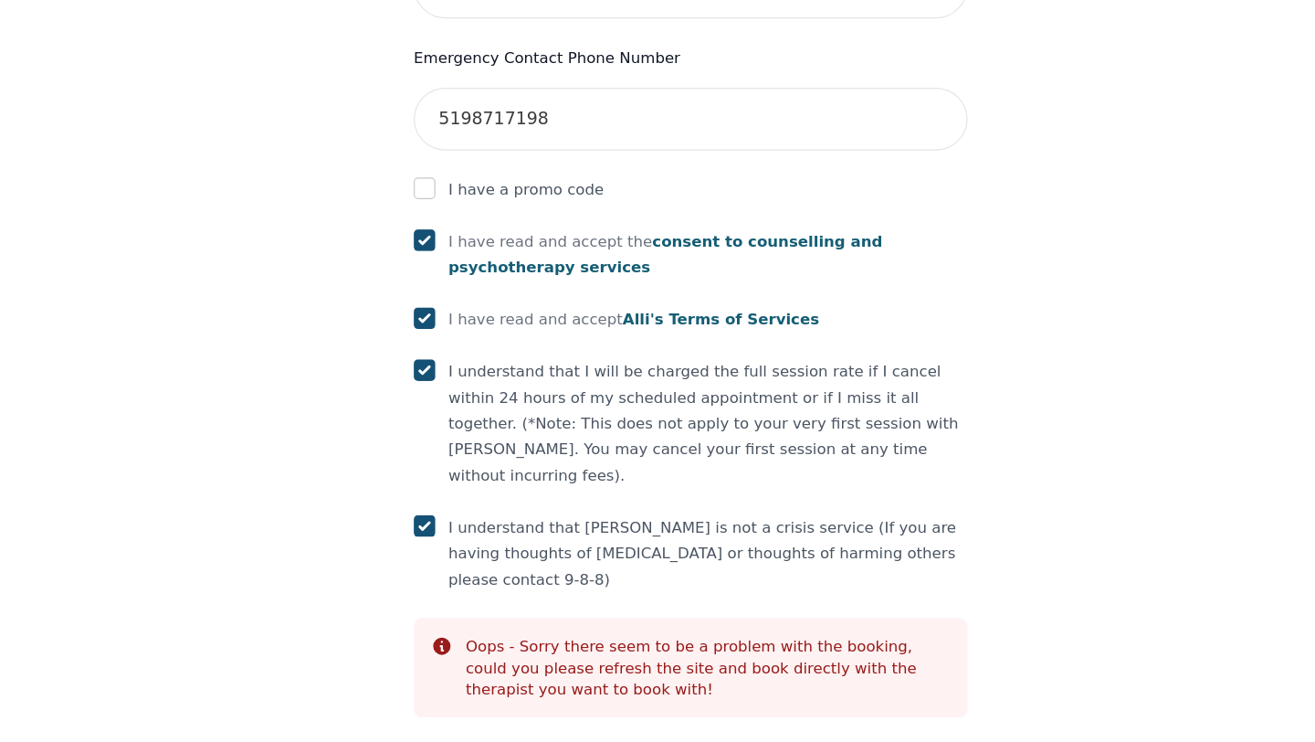
click at [516, 651] on div "Oops - Sorry there seem to be a problem with the booking, could you please refr…" at bounding box center [672, 678] width 409 height 55
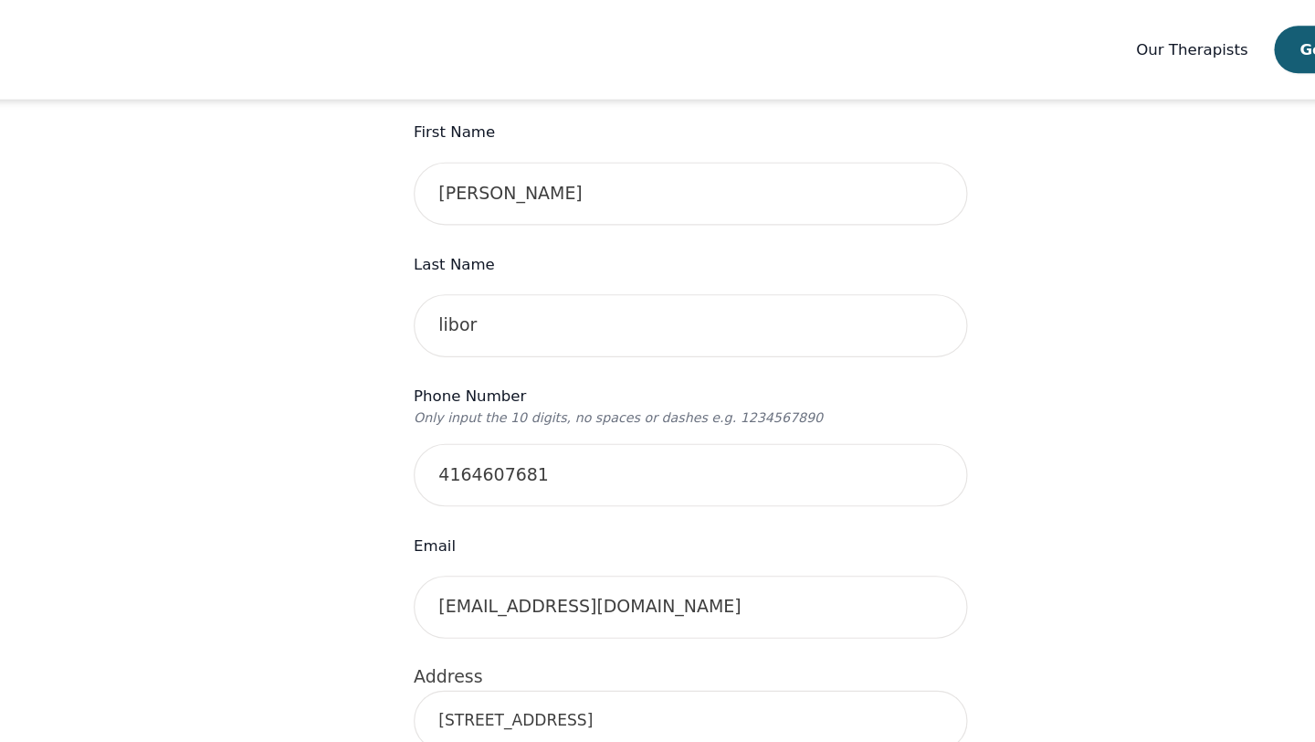
scroll to position [0, 0]
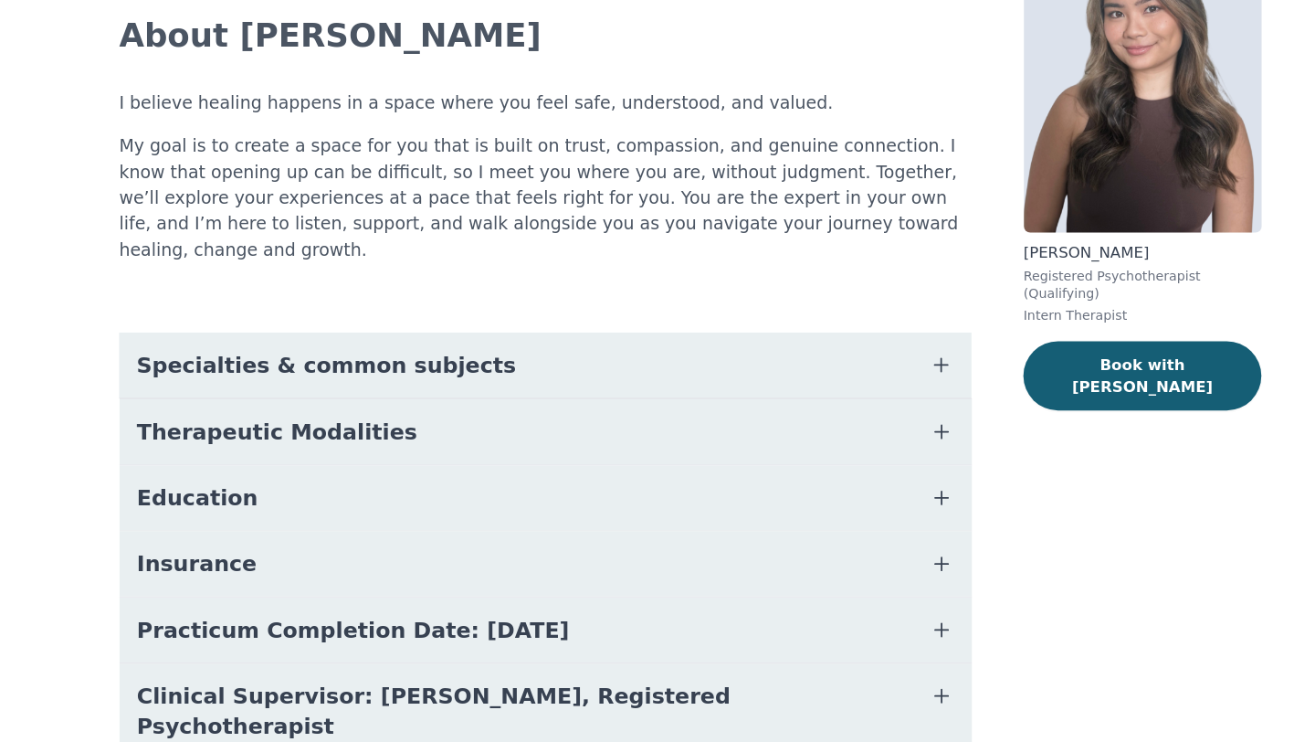
scroll to position [133, 0]
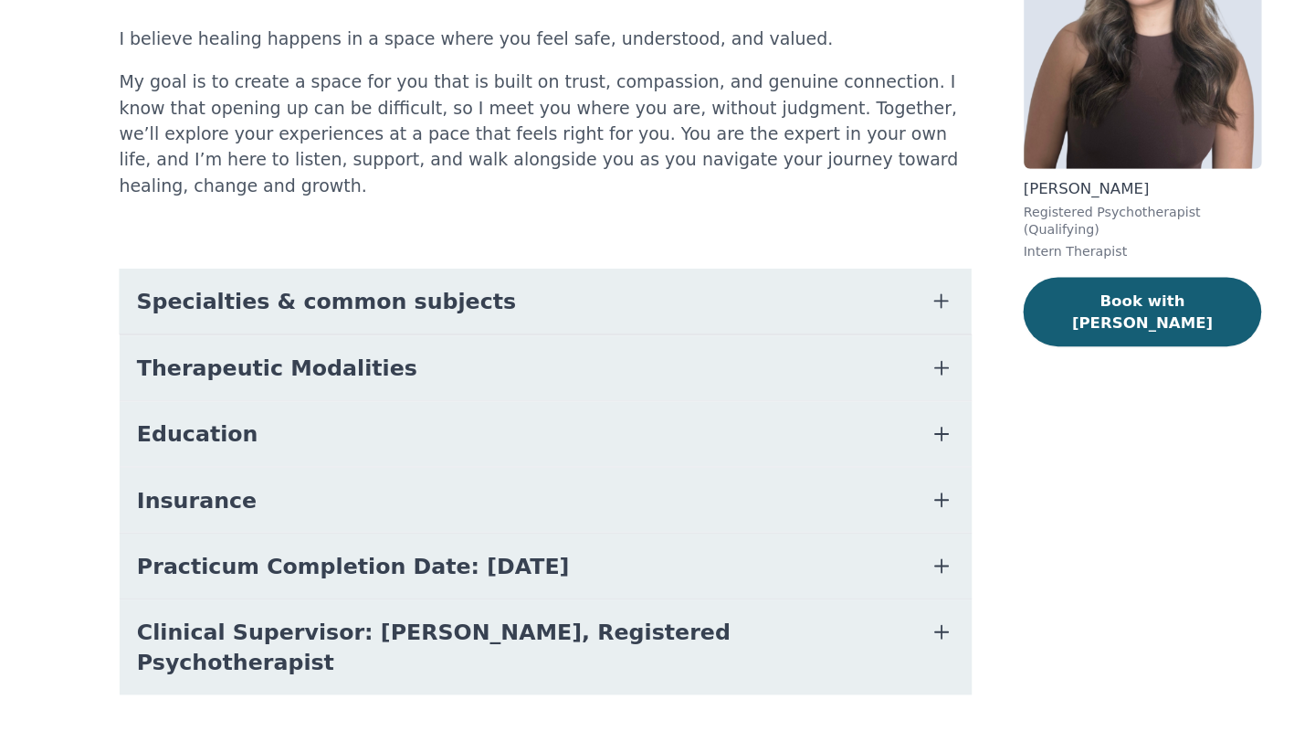
click at [707, 636] on span "Clinical Supervisor: [PERSON_NAME], Registered Psychotherapist" at bounding box center [513, 661] width 647 height 51
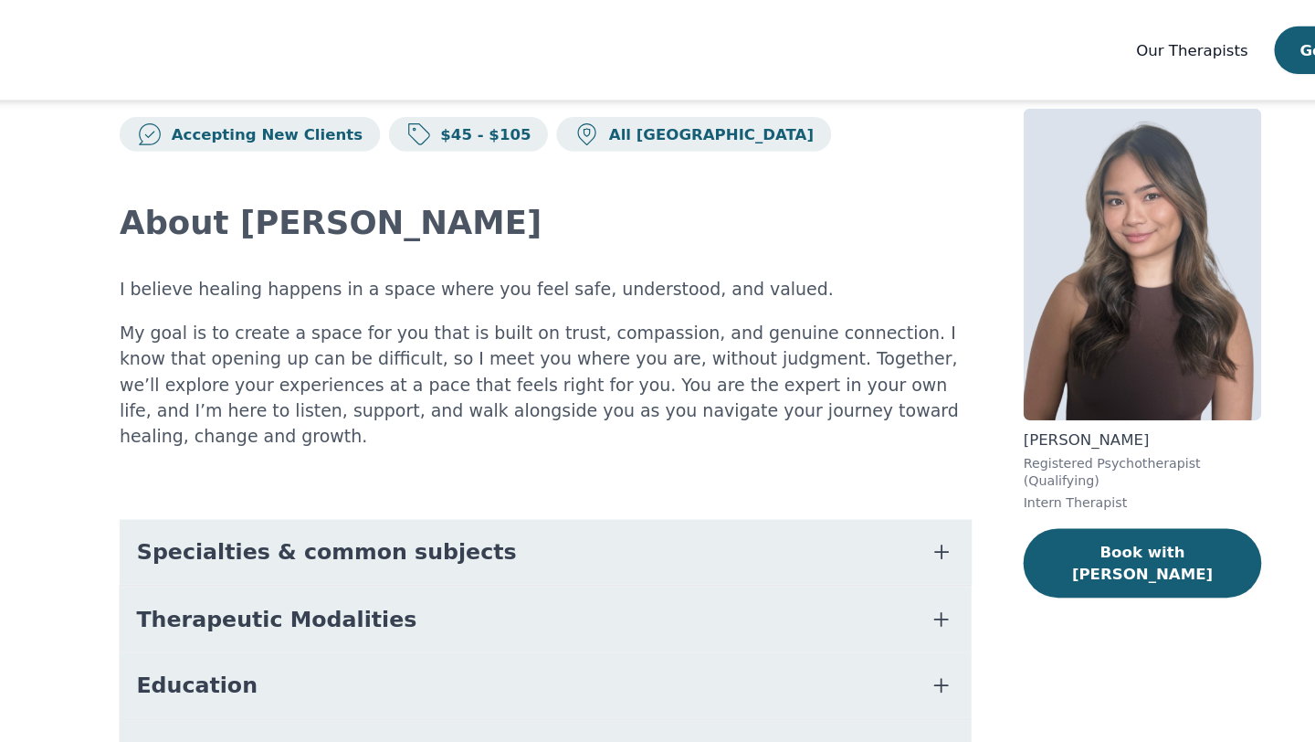
scroll to position [0, 0]
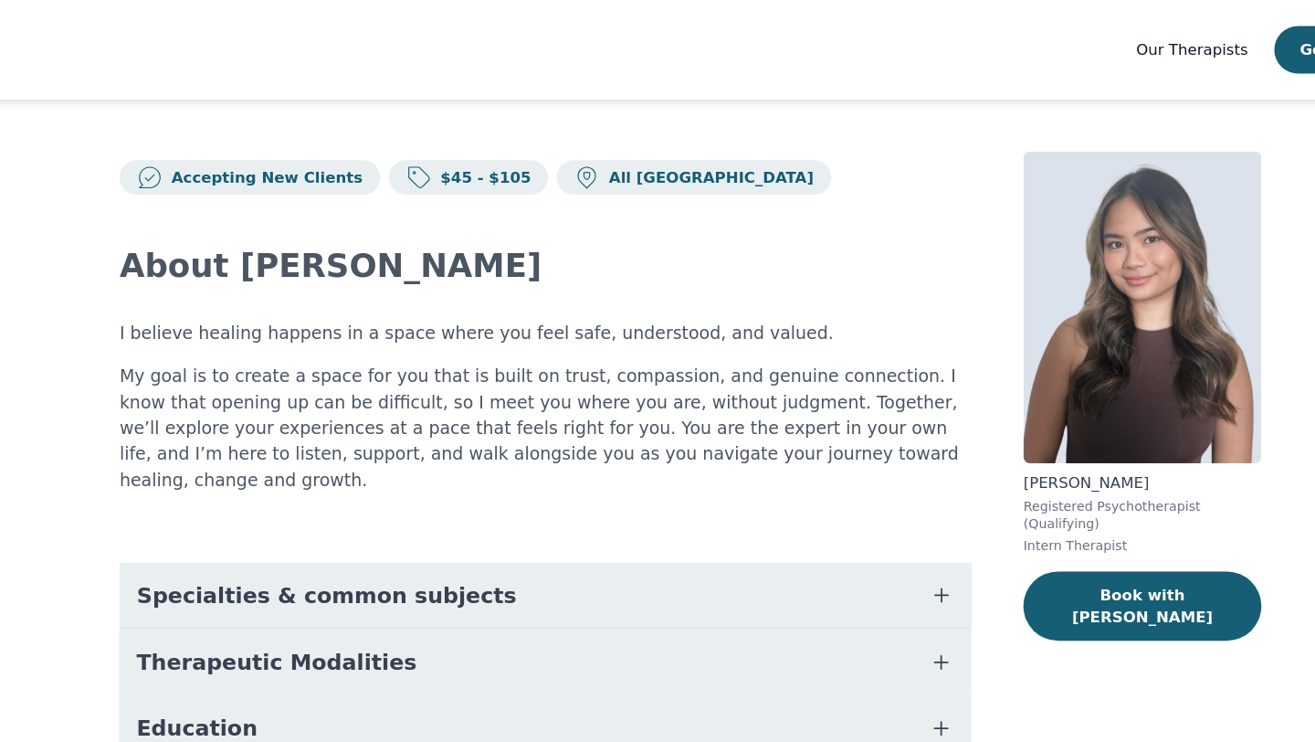
click at [1004, 315] on img at bounding box center [1039, 259] width 201 height 263
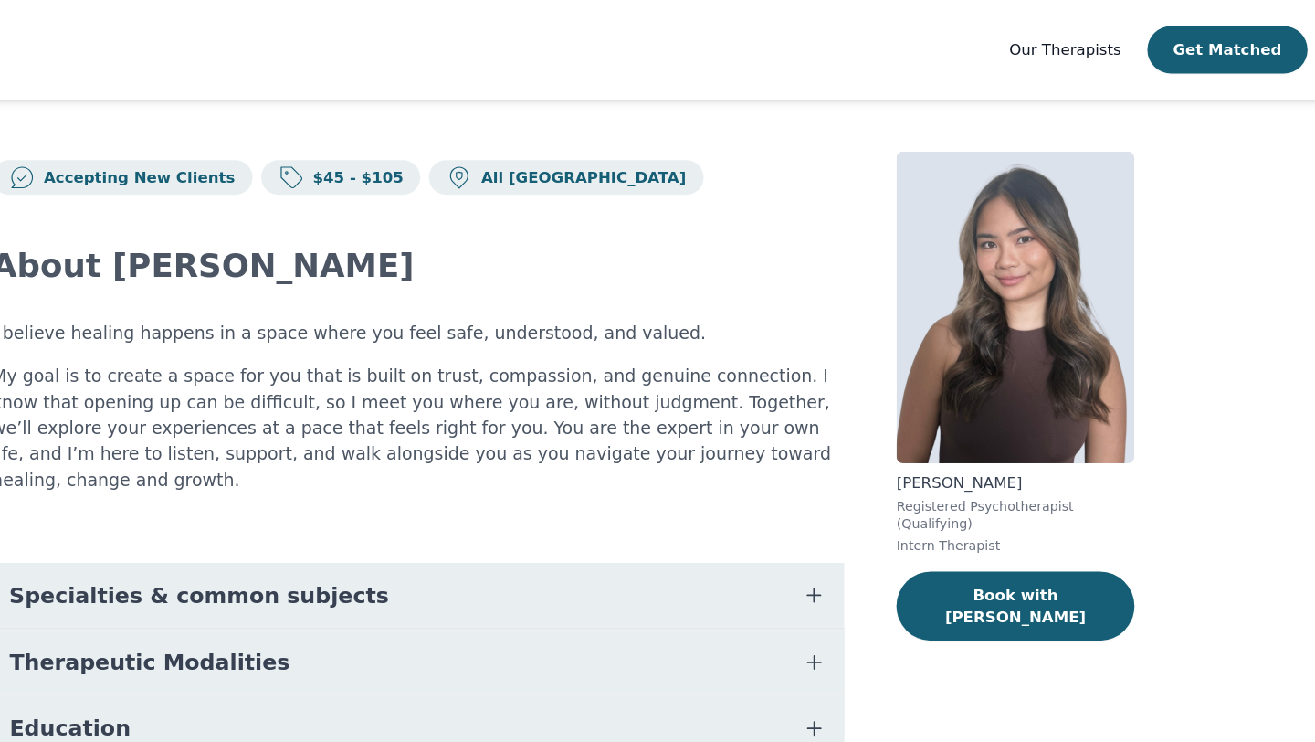
click at [1085, 44] on span "Our Therapists" at bounding box center [1081, 42] width 94 height 15
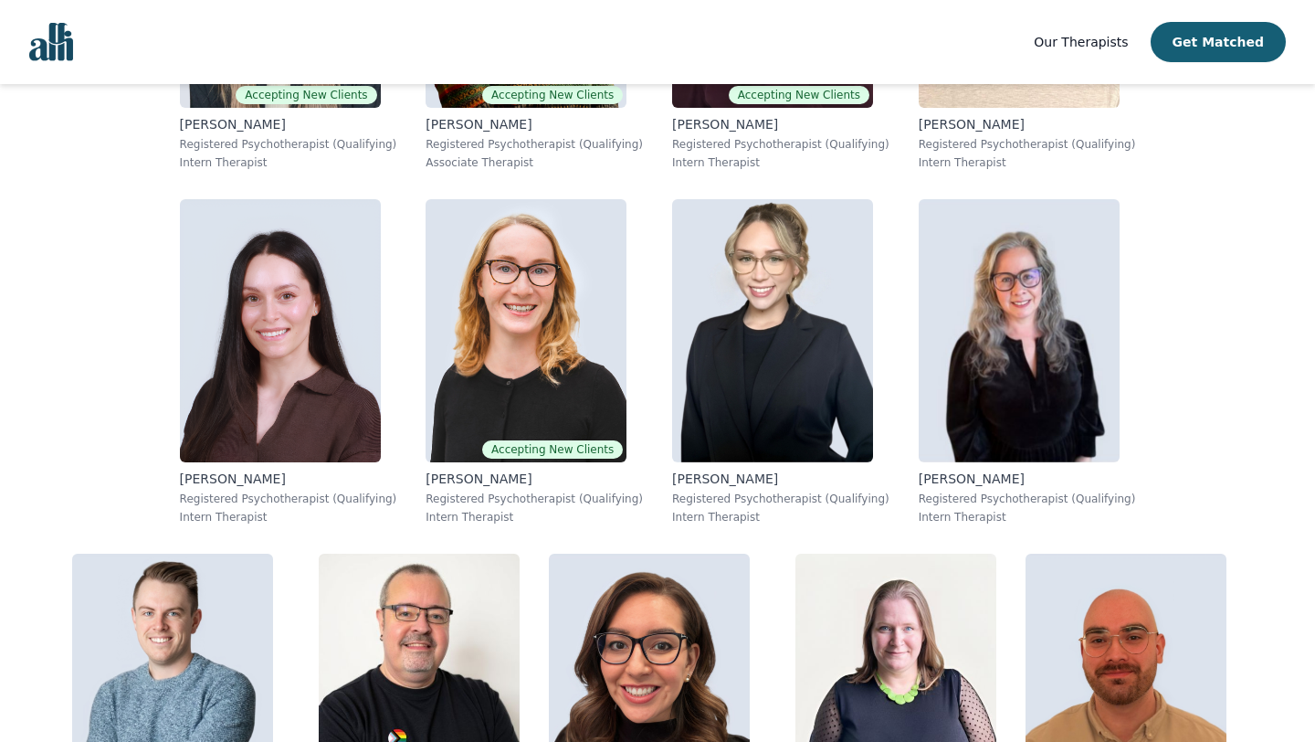
scroll to position [4546, 0]
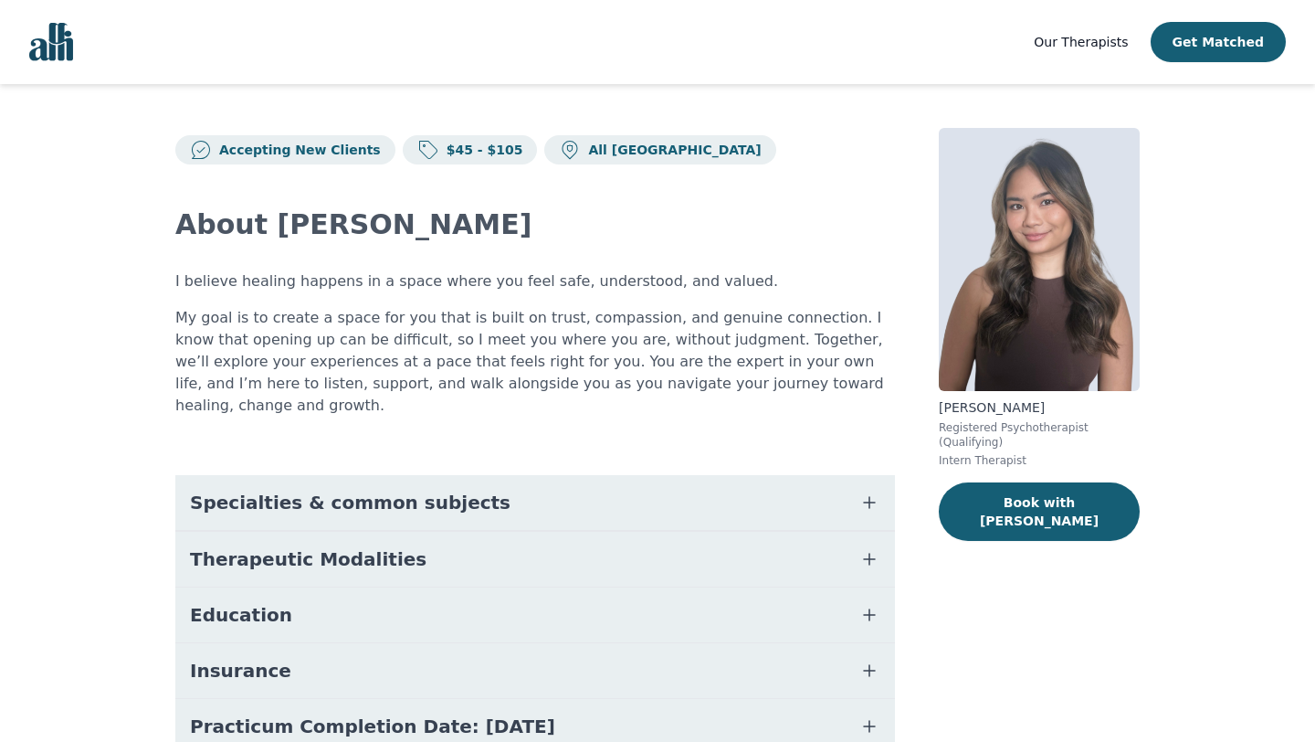
scroll to position [133, 0]
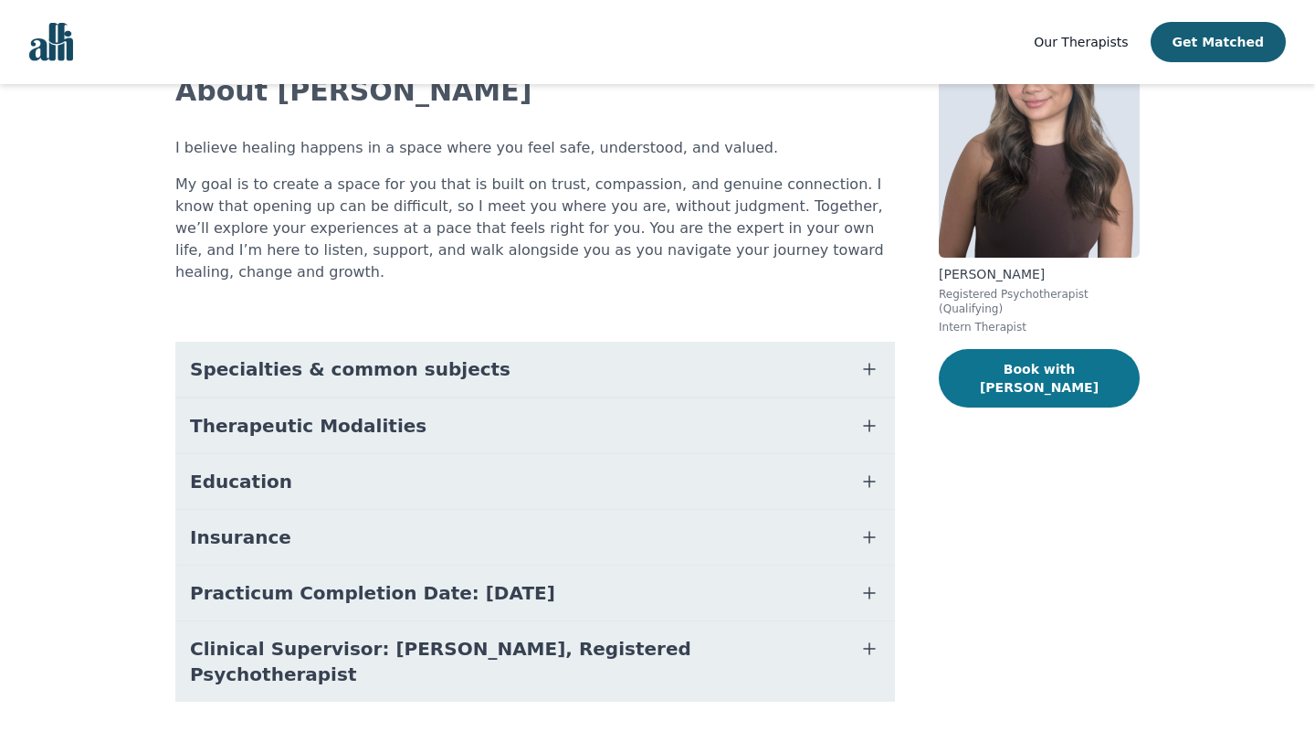
click at [1039, 370] on button "Book with [PERSON_NAME]" at bounding box center [1039, 378] width 201 height 58
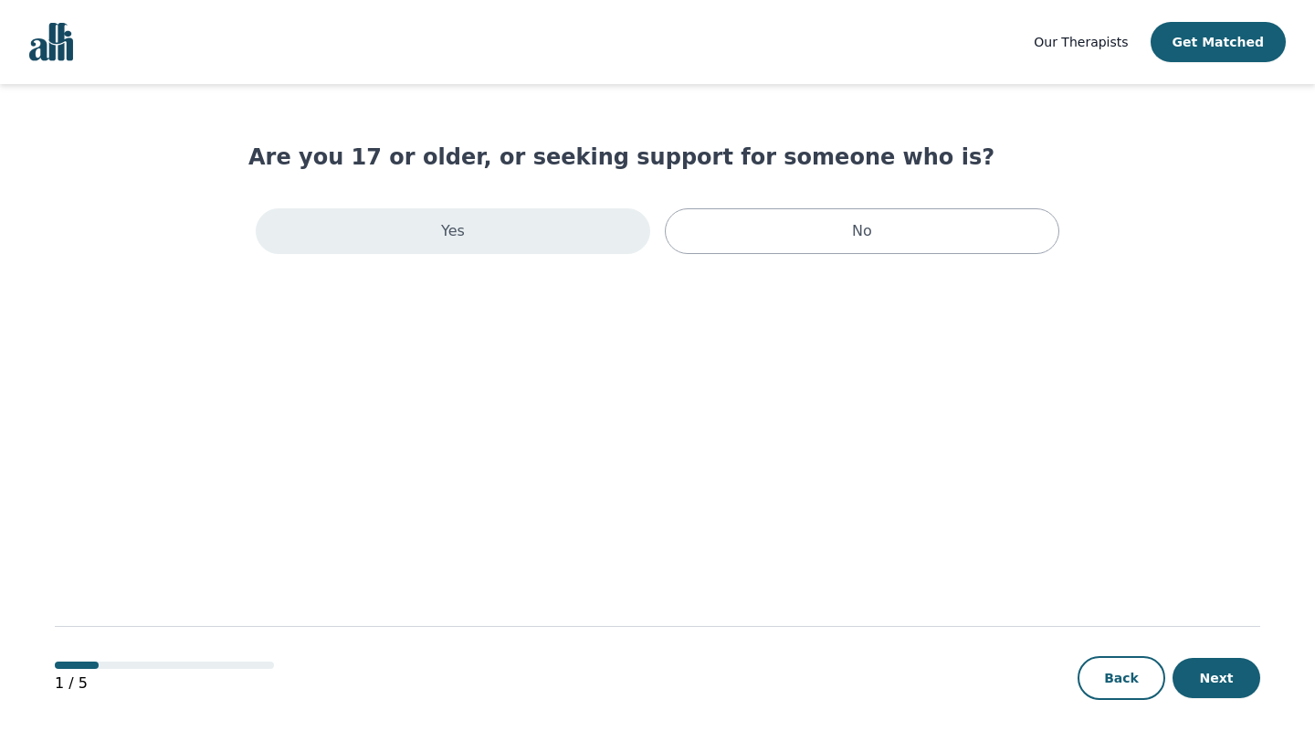
click at [520, 233] on div "Yes" at bounding box center [453, 231] width 395 height 46
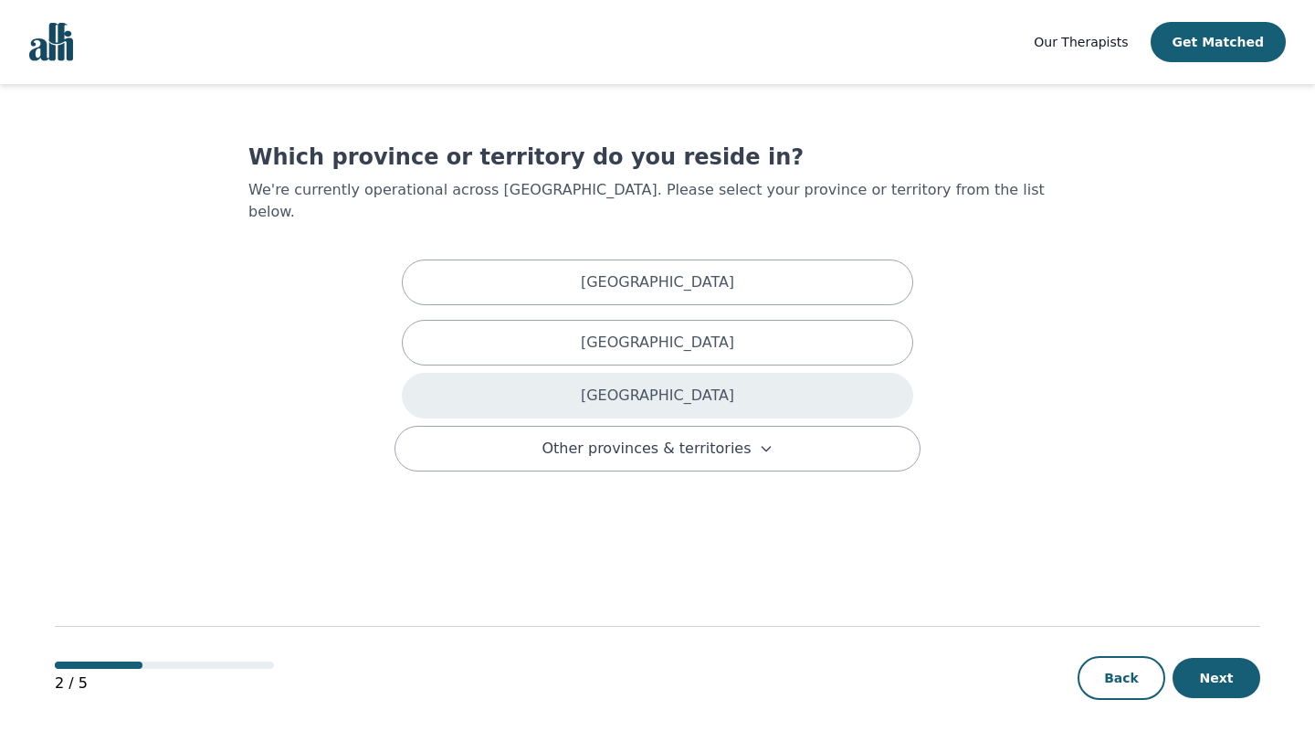
click at [617, 384] on div "[GEOGRAPHIC_DATA]" at bounding box center [657, 396] width 511 height 46
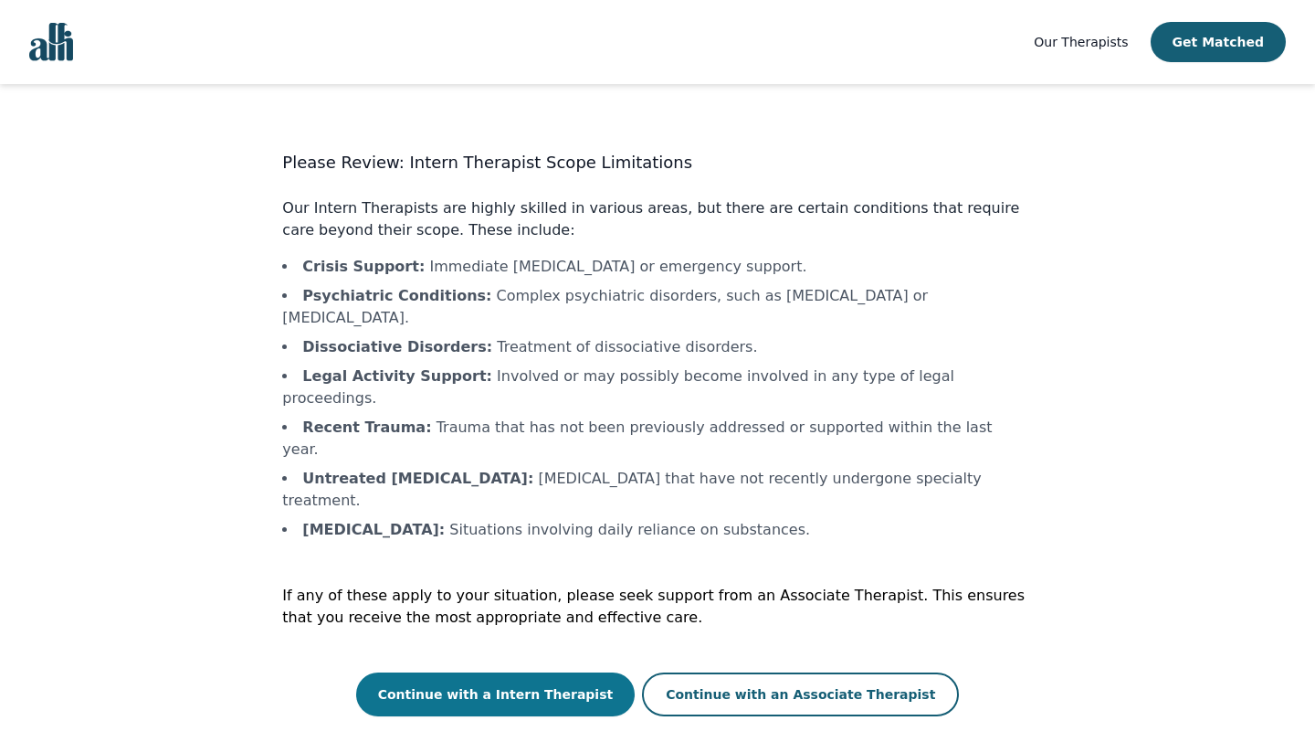
click at [513, 672] on button "Continue with a Intern Therapist" at bounding box center [495, 694] width 279 height 44
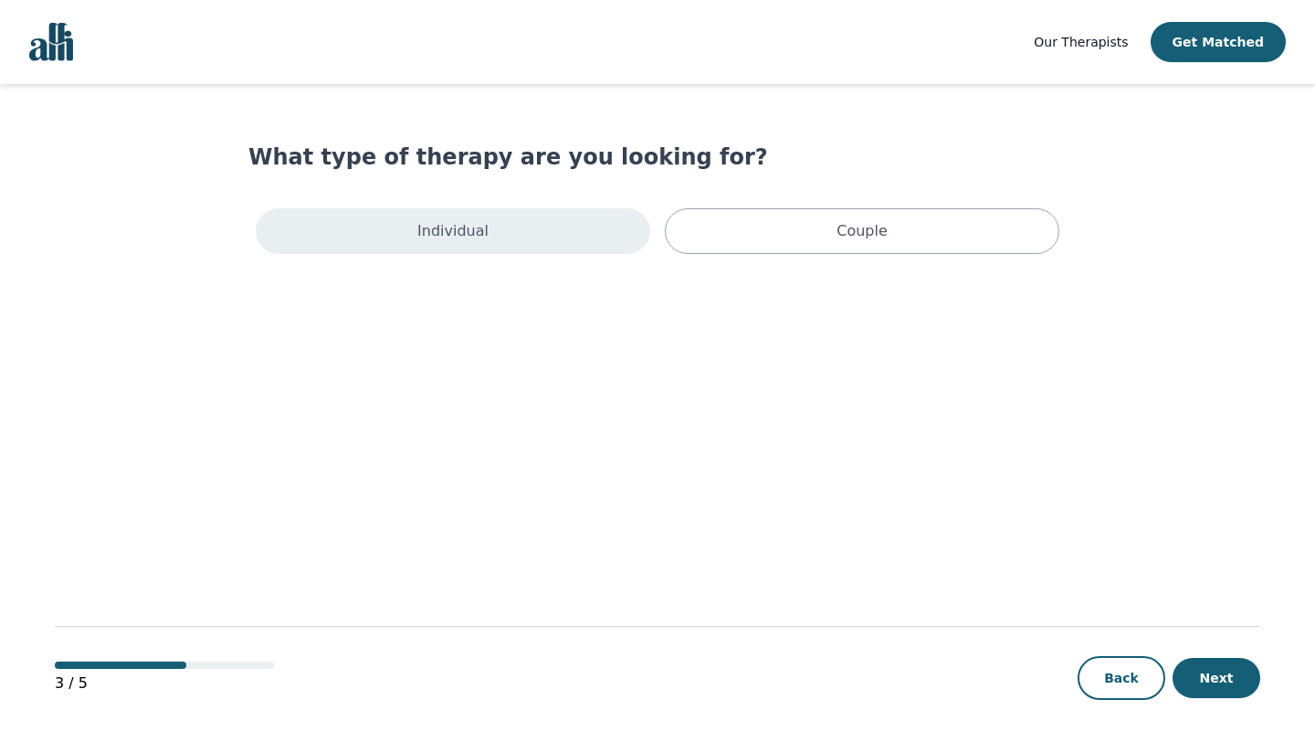
click at [449, 220] on p "Individual" at bounding box center [452, 231] width 71 height 22
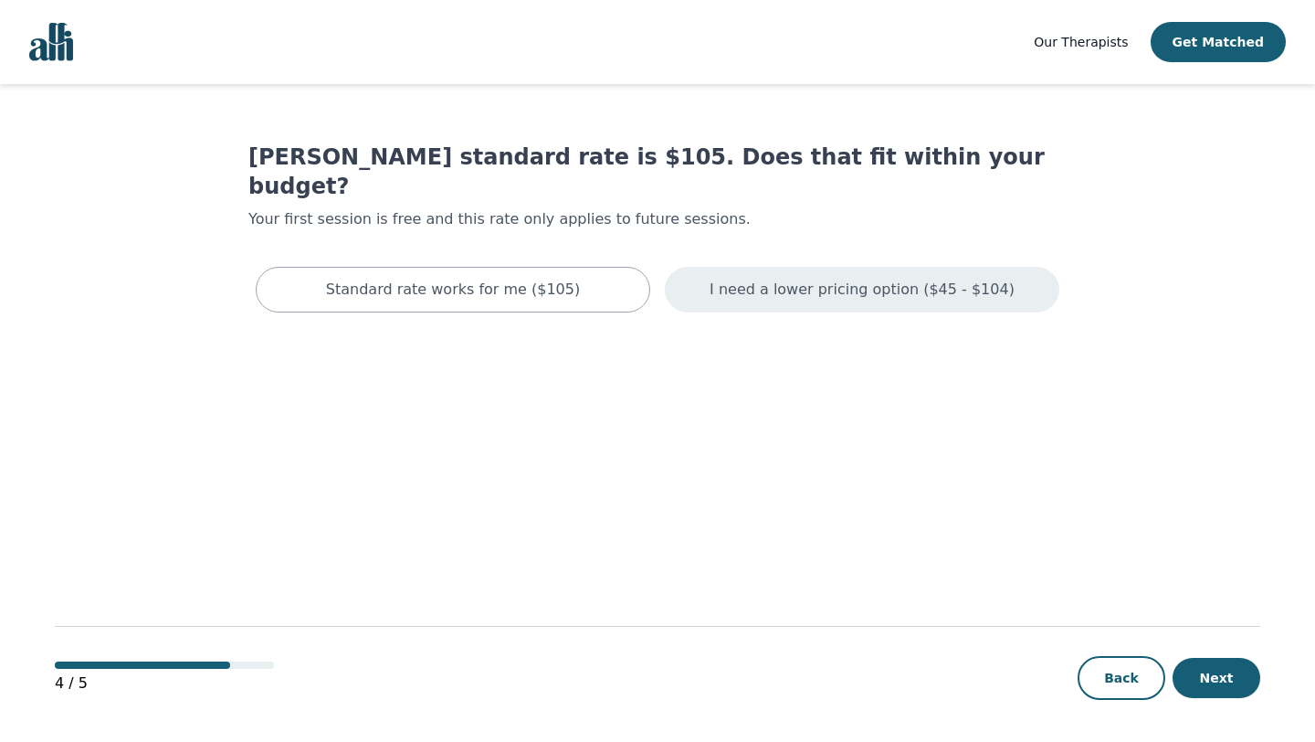
click at [753, 279] on p "I need a lower pricing option ($45 - $104)" at bounding box center [862, 290] width 305 height 22
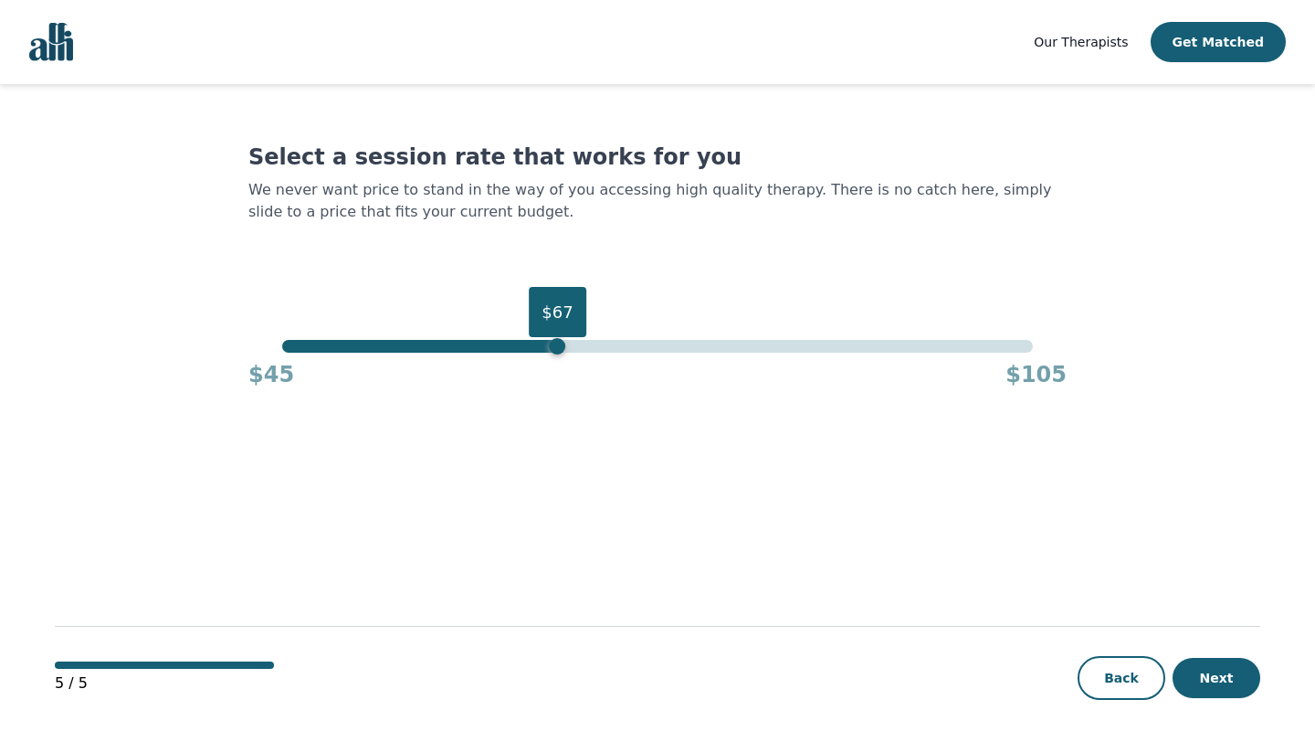
click at [553, 344] on div "$67" at bounding box center [657, 346] width 750 height 13
drag, startPoint x: 552, startPoint y: 345, endPoint x: 489, endPoint y: 346, distance: 63.0
click at [489, 346] on div "$61" at bounding box center [482, 346] width 16 height 16
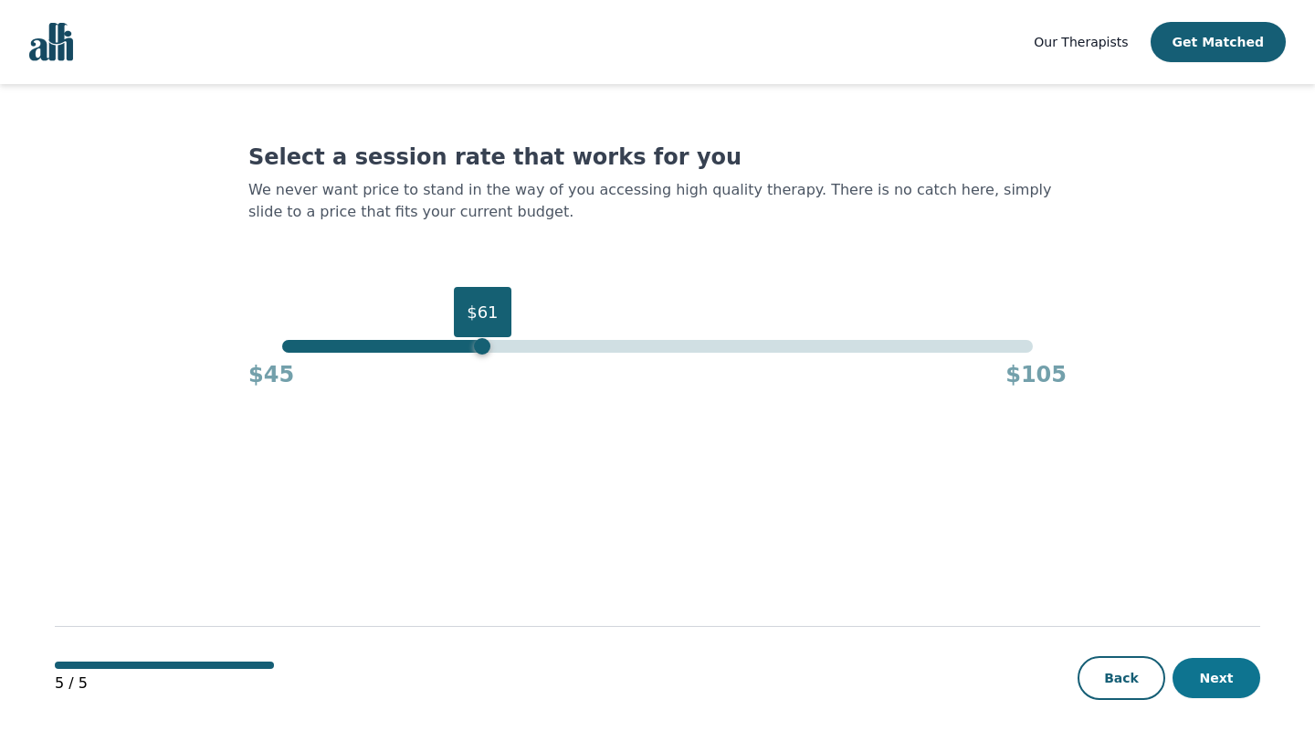
click at [1200, 676] on button "Next" at bounding box center [1217, 678] width 88 height 40
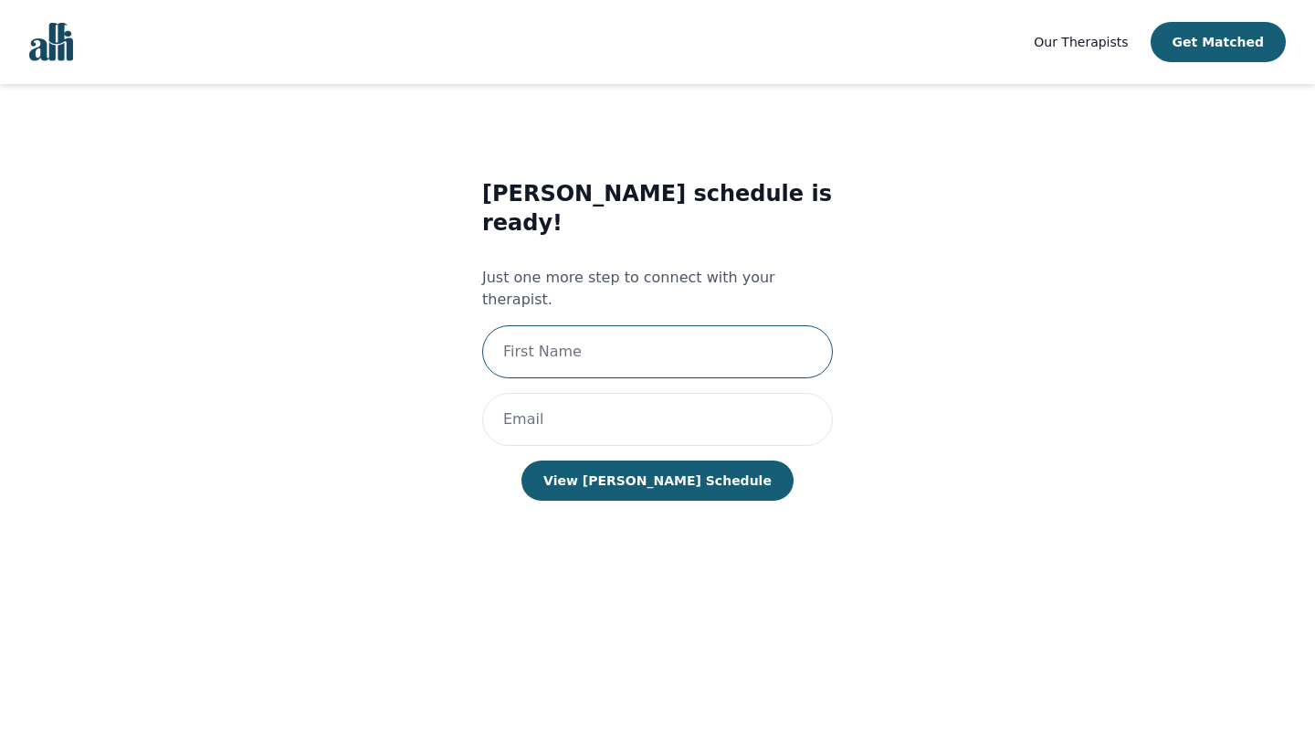
click at [633, 325] on input "text" at bounding box center [657, 351] width 351 height 53
type input "[PERSON_NAME]"
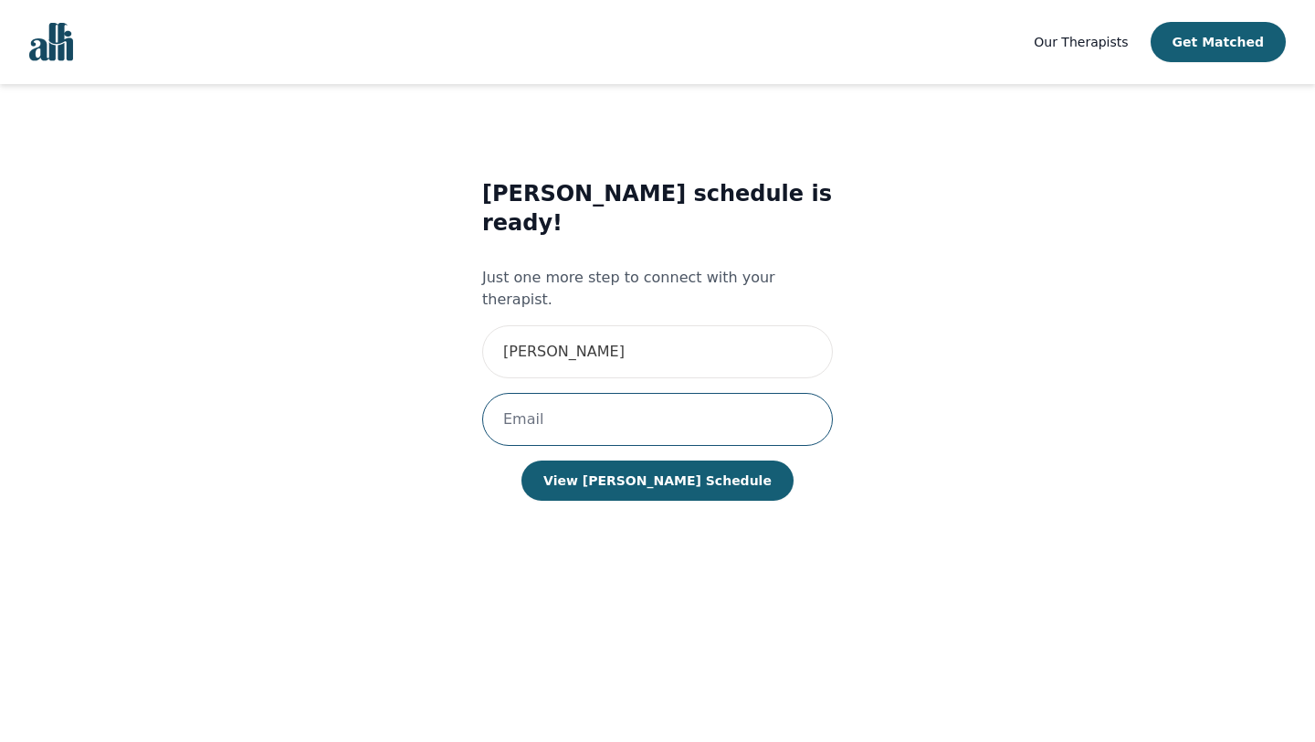
click at [631, 393] on input "email" at bounding box center [657, 419] width 351 height 53
type input "[EMAIL_ADDRESS][DOMAIN_NAME]"
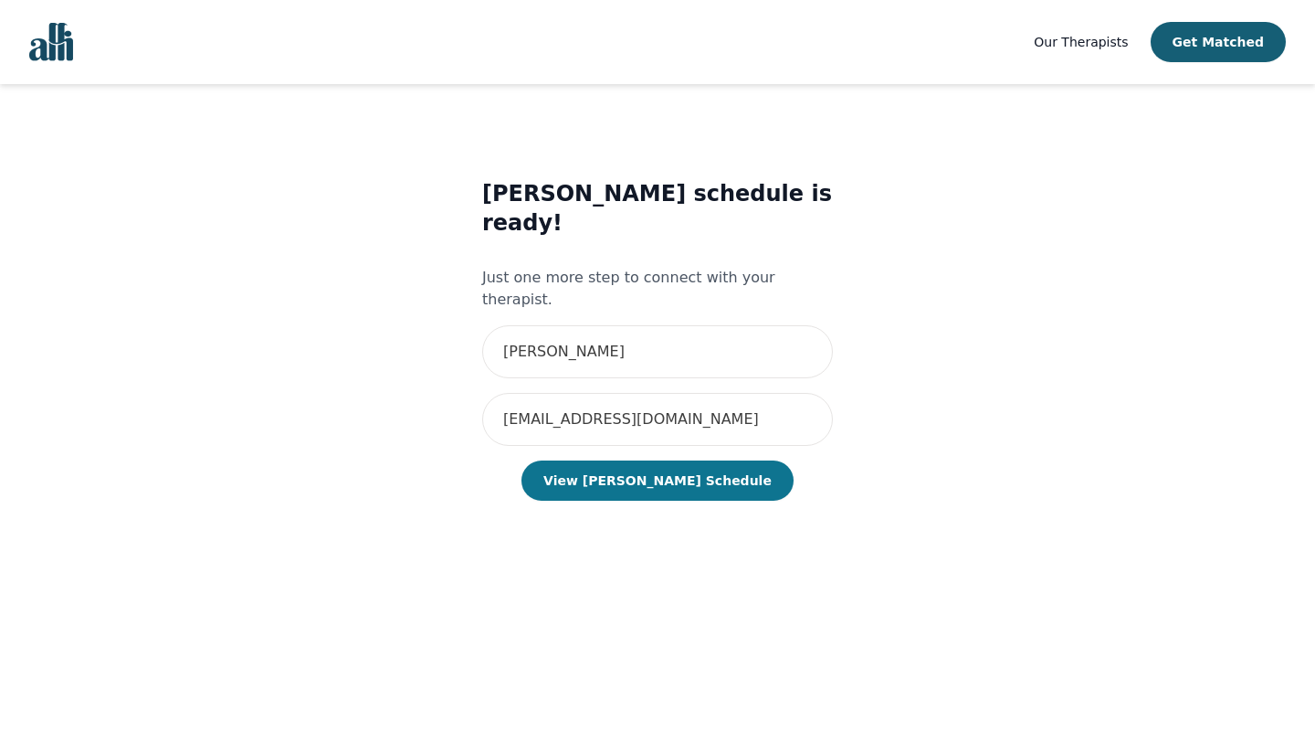
click at [644, 460] on button "View [PERSON_NAME] Schedule" at bounding box center [658, 480] width 272 height 40
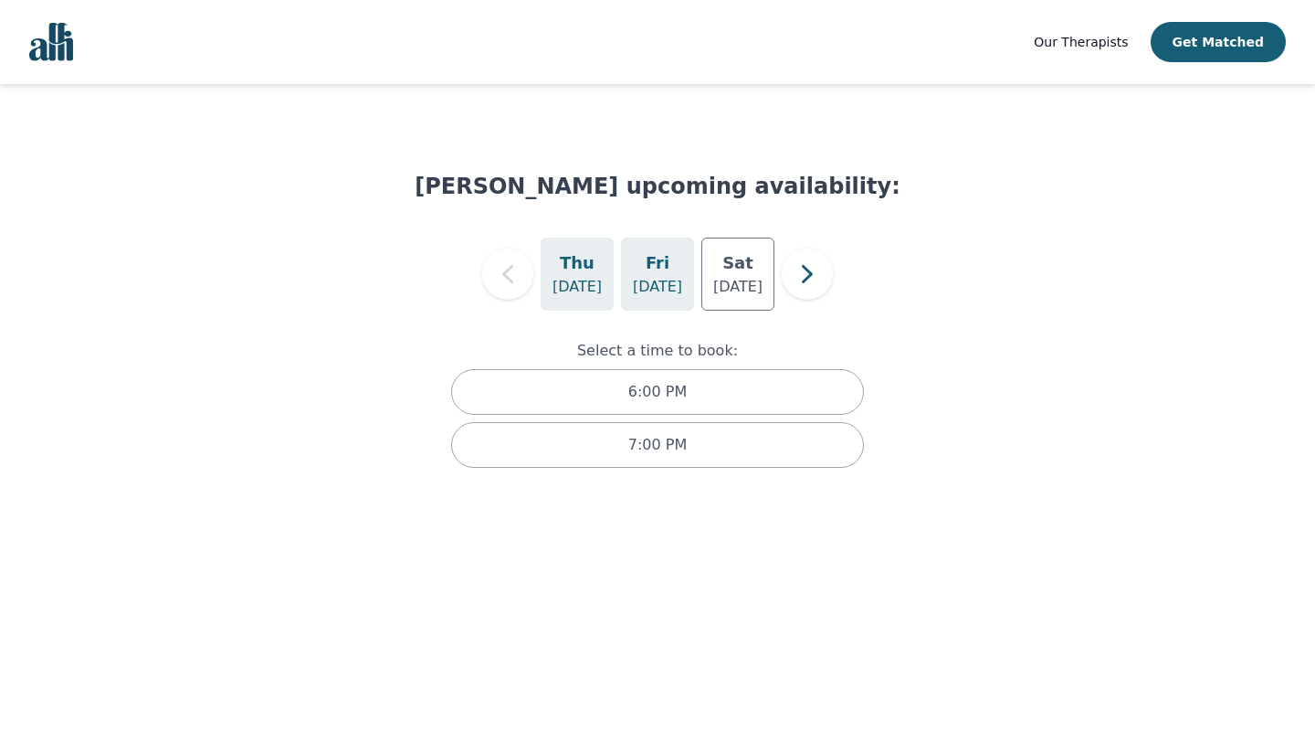
click at [672, 279] on p "[DATE]" at bounding box center [657, 287] width 49 height 22
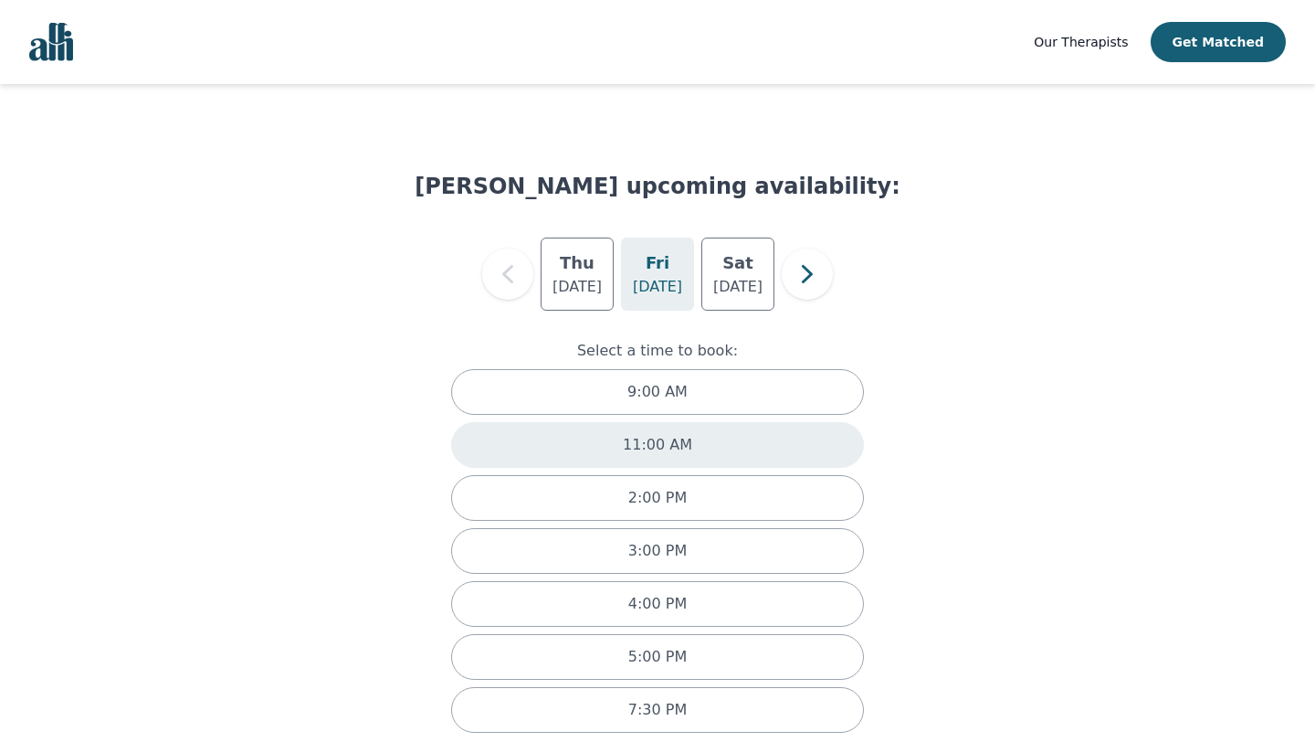
click at [663, 435] on p "11:00 AM" at bounding box center [657, 445] width 69 height 22
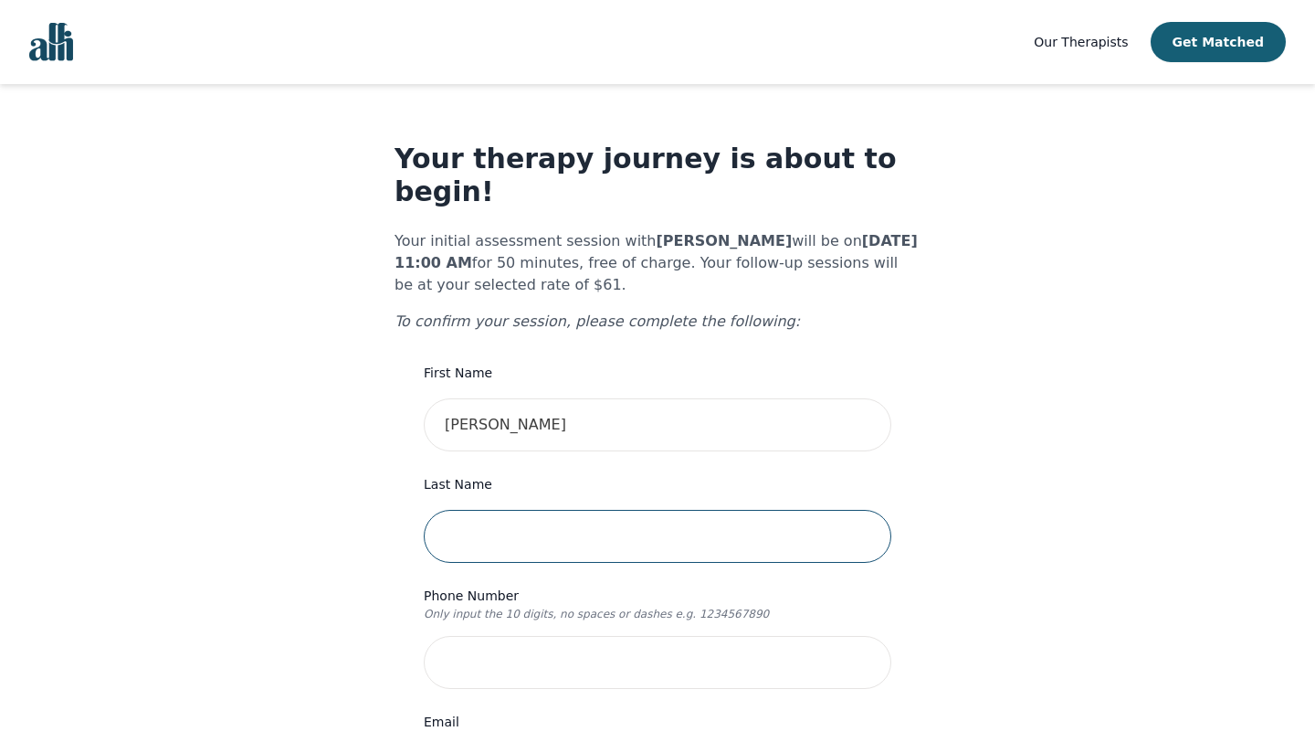
click at [572, 510] on input "text" at bounding box center [658, 536] width 468 height 53
type input "libor"
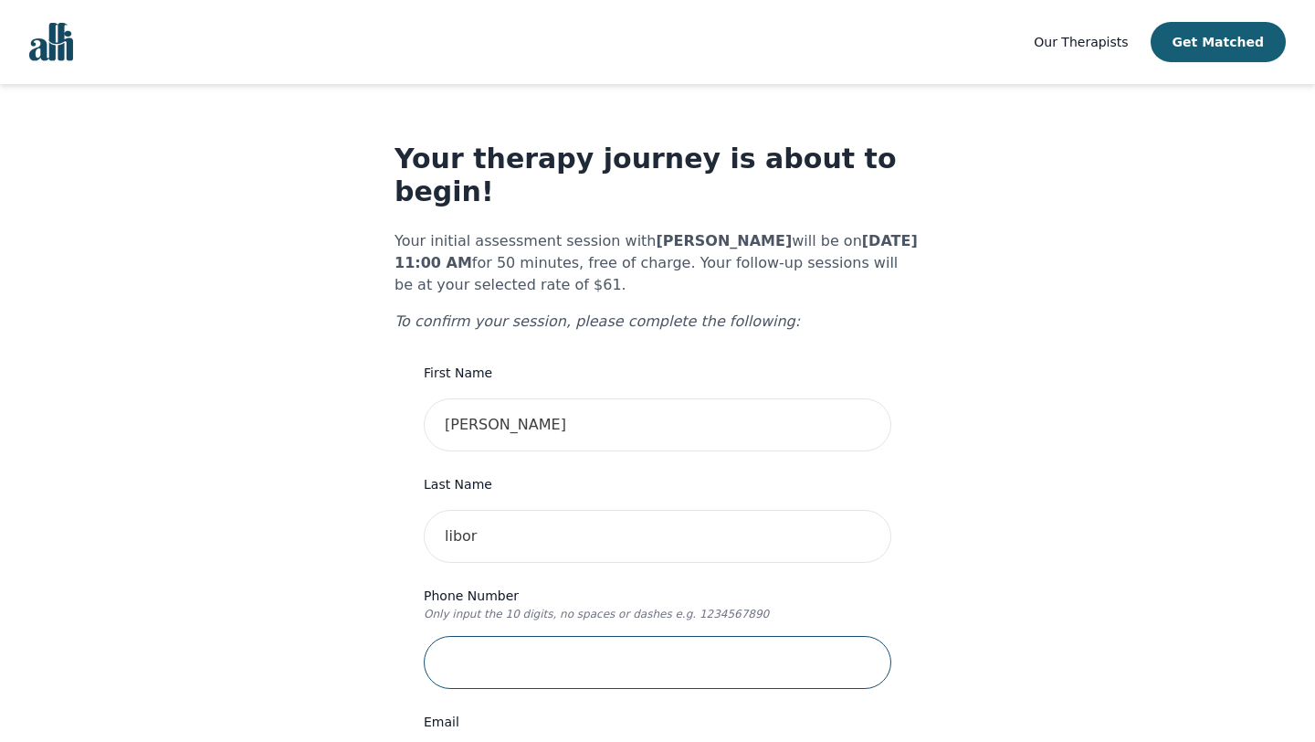
type input "4164607681"
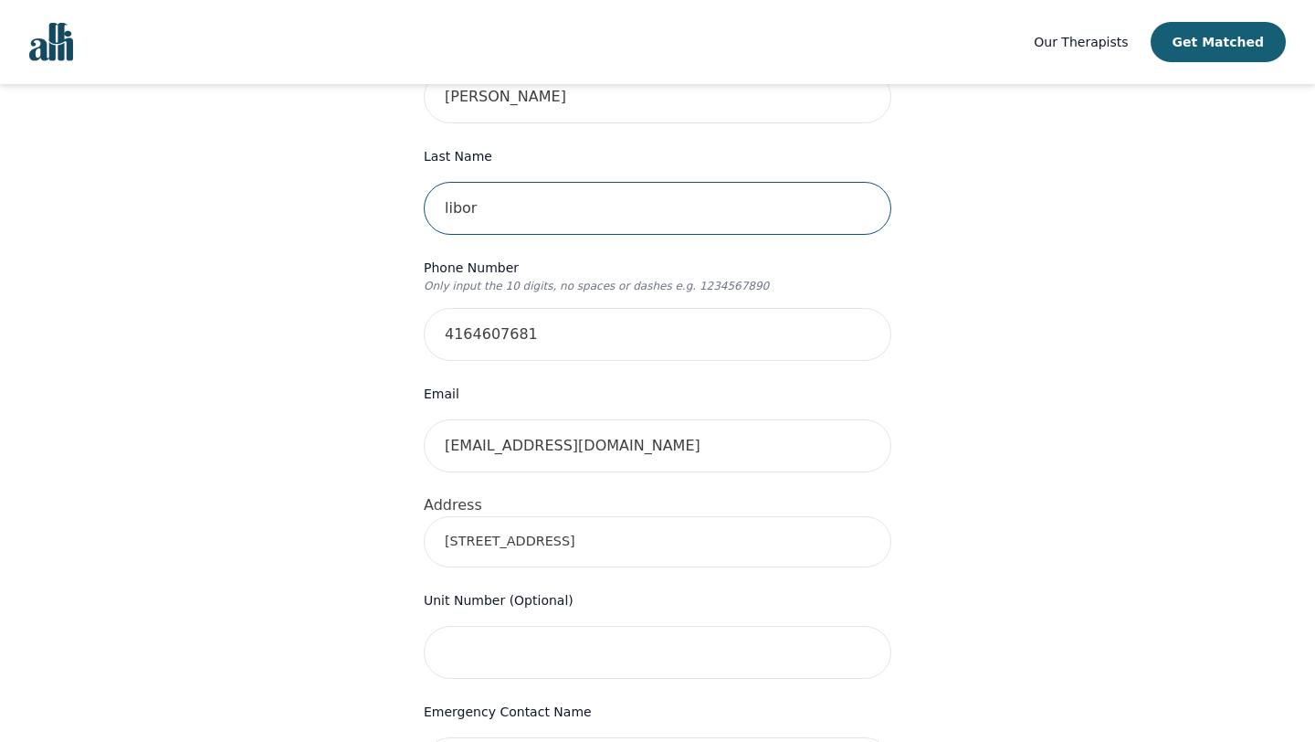
scroll to position [352, 0]
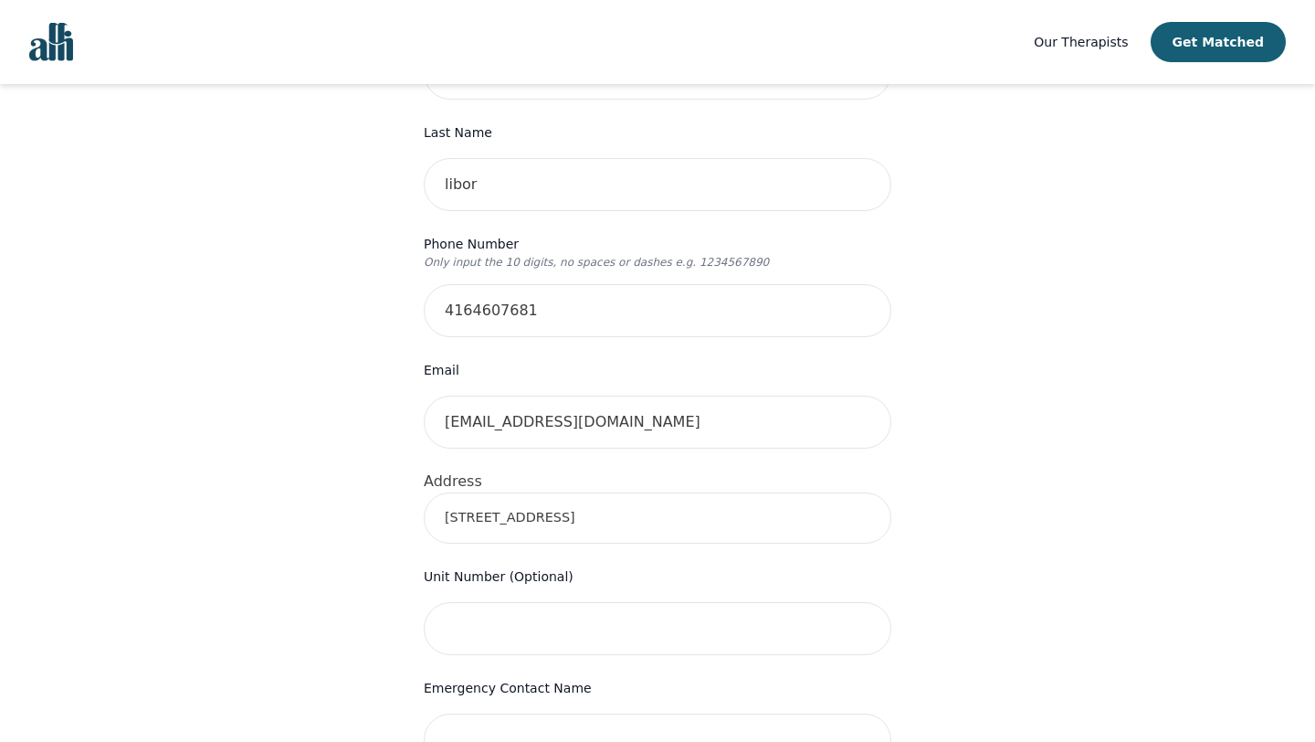
click at [611, 492] on input "[STREET_ADDRESS]" at bounding box center [658, 517] width 468 height 51
drag, startPoint x: 611, startPoint y: 490, endPoint x: 356, endPoint y: 461, distance: 256.4
click at [357, 462] on div "Your therapy journey is about to begin! Your initial assessment session with [P…" at bounding box center [657, 551] width 1271 height 1639
type input "[STREET_ADDRESS]"
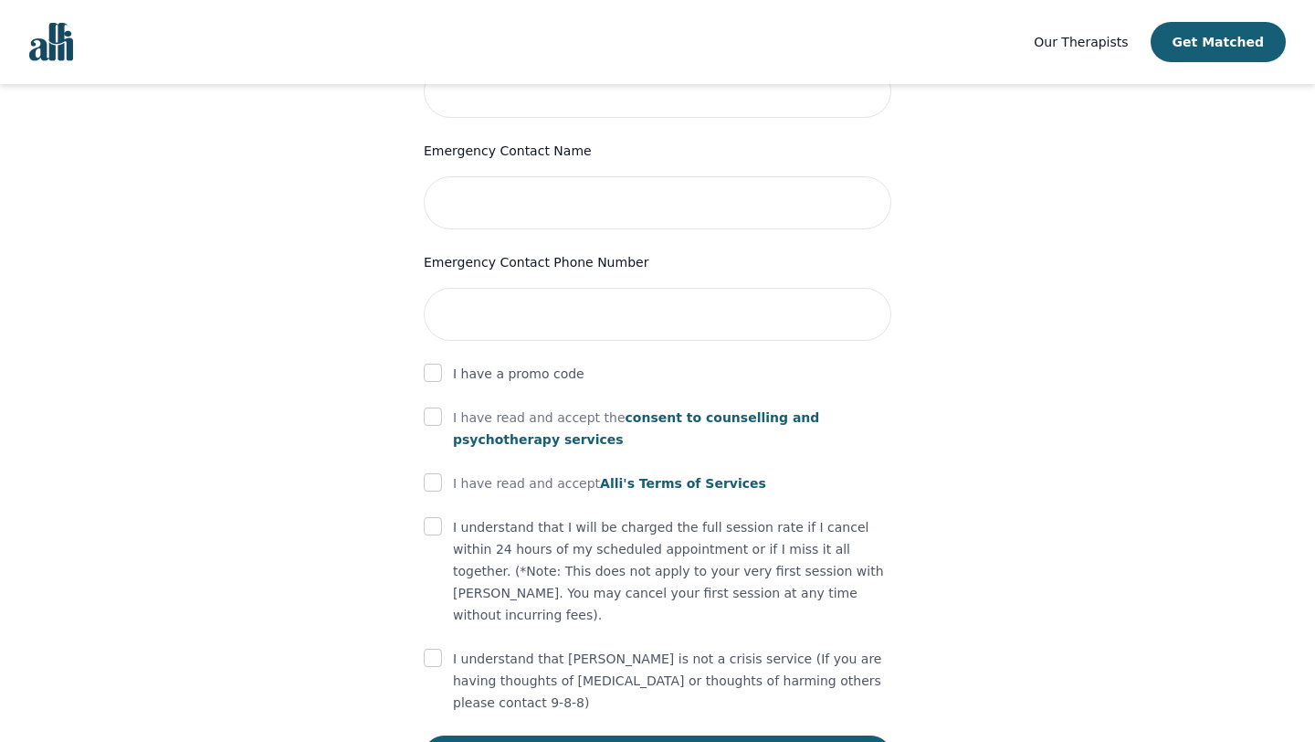
scroll to position [903, 0]
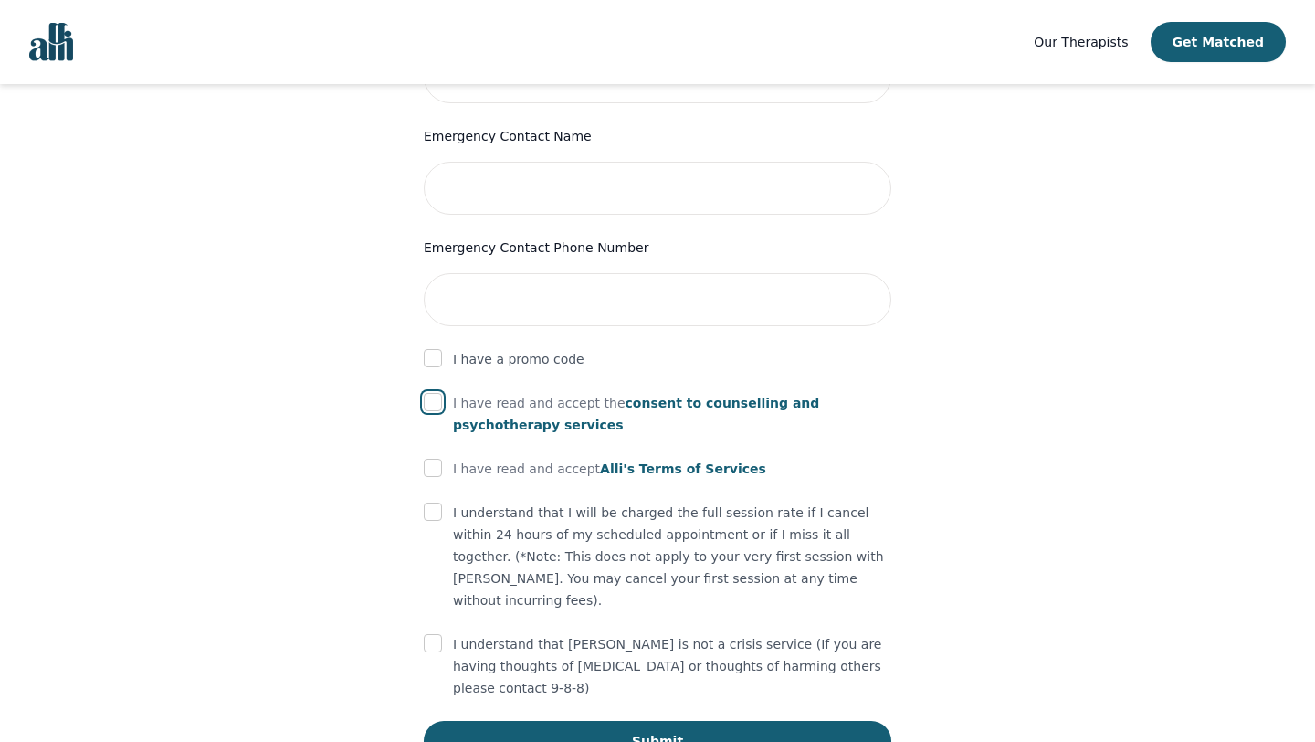
click at [429, 393] on input "checkbox" at bounding box center [433, 402] width 18 height 18
checkbox input "true"
click at [434, 459] on input "checkbox" at bounding box center [433, 468] width 18 height 18
checkbox input "true"
click at [434, 467] on form "First Name [PERSON_NAME] Last Name libor Phone Number Only input the 10 digits,…" at bounding box center [658, 109] width 468 height 1302
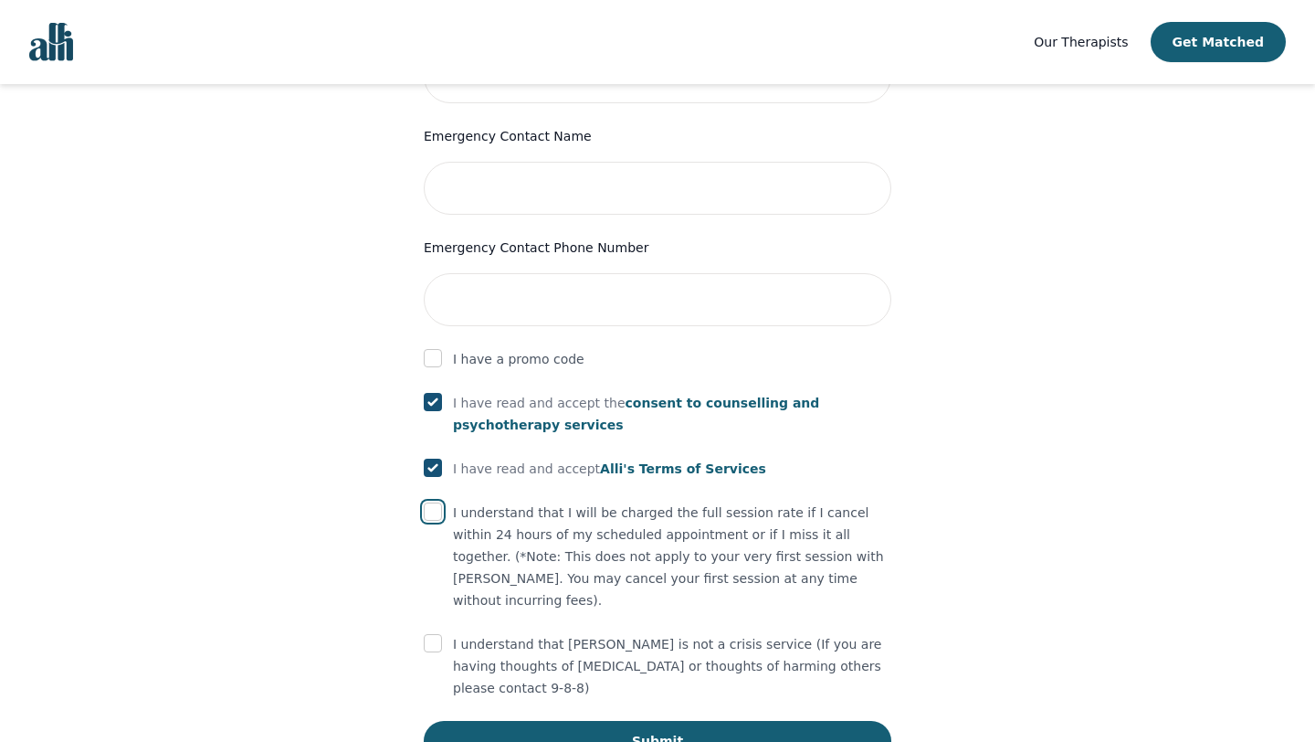
click at [435, 502] on input "checkbox" at bounding box center [433, 511] width 18 height 18
checkbox input "true"
click at [430, 634] on input "checkbox" at bounding box center [433, 643] width 18 height 18
checkbox input "true"
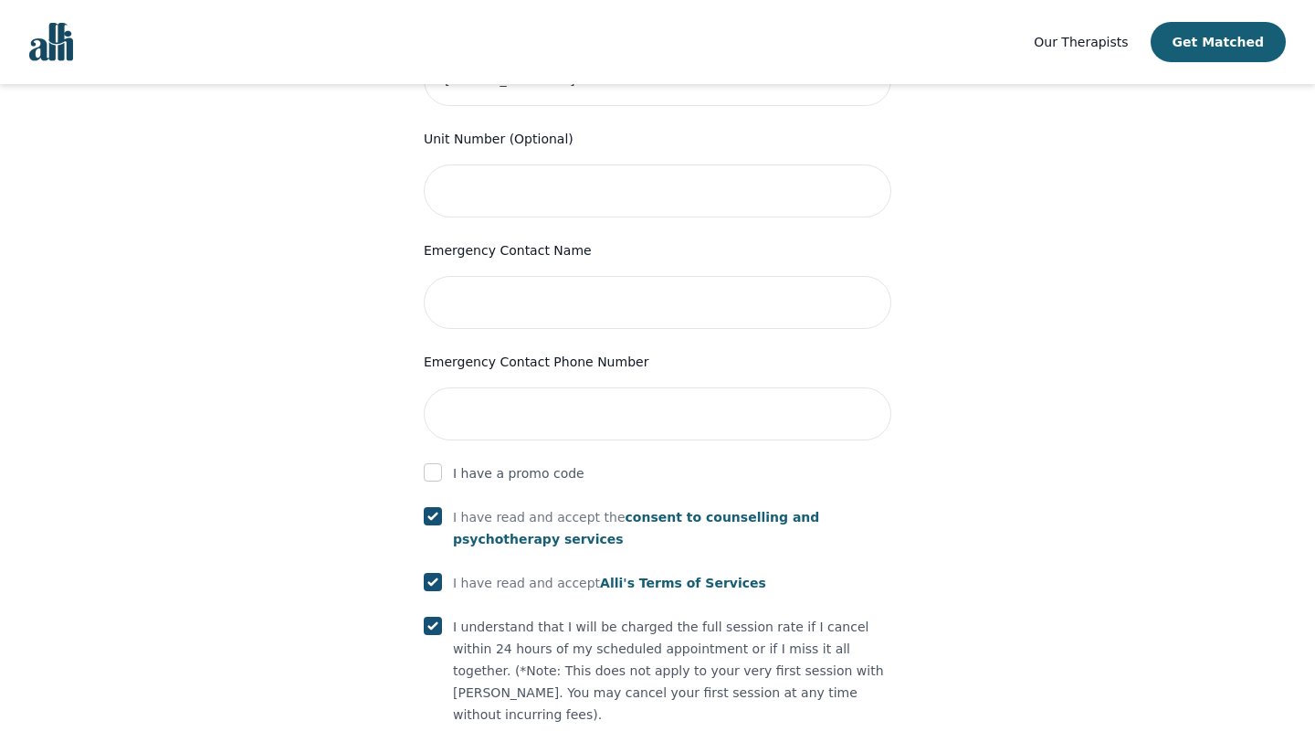
scroll to position [787, 0]
click at [532, 278] on input "text" at bounding box center [658, 304] width 468 height 53
type input "[PERSON_NAME]"
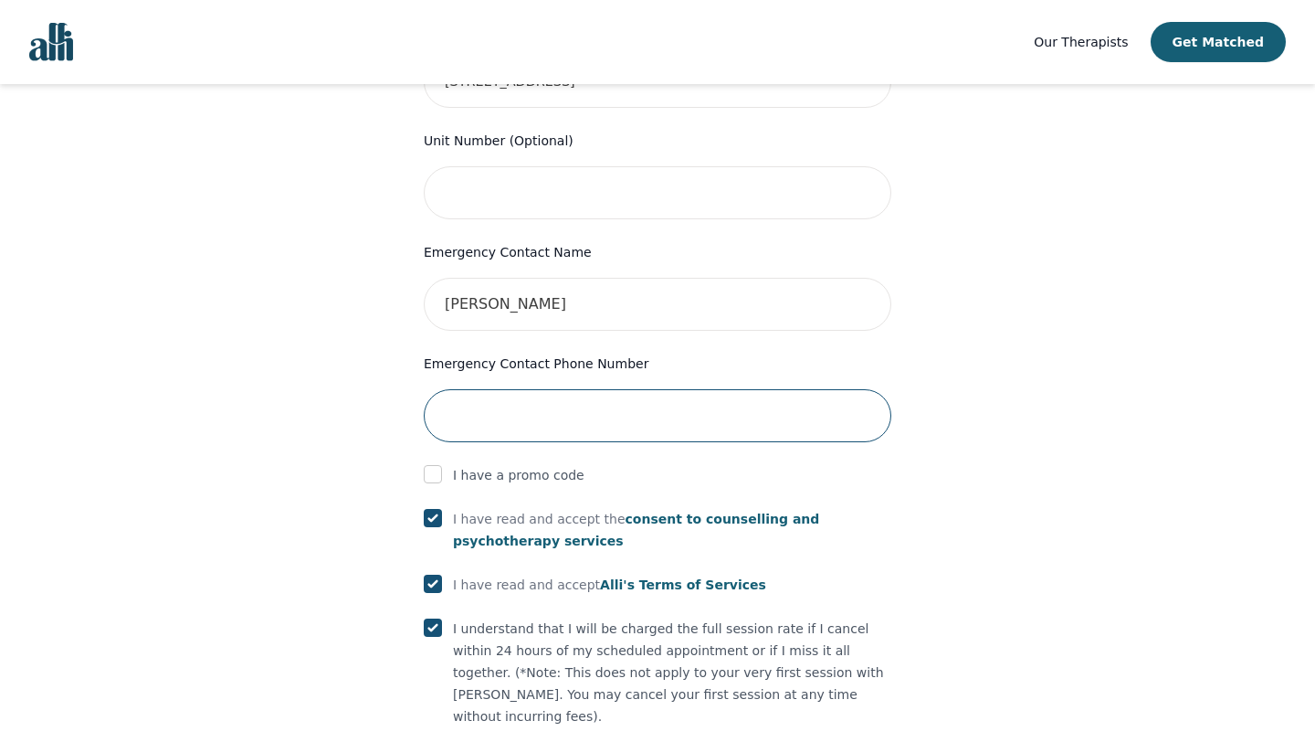
click at [531, 389] on input "tel" at bounding box center [658, 415] width 468 height 53
type input "5198717198"
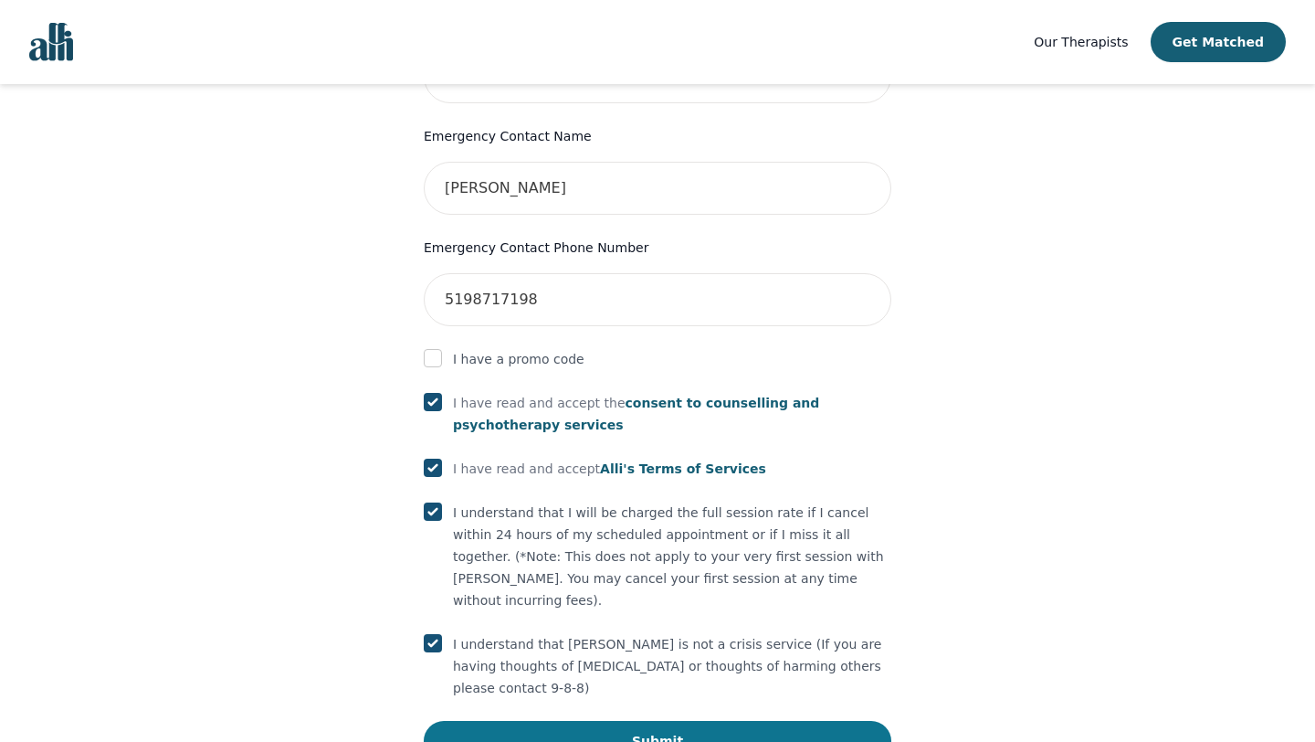
click at [620, 721] on button "Submit" at bounding box center [658, 741] width 468 height 40
